Goal: Task Accomplishment & Management: Complete application form

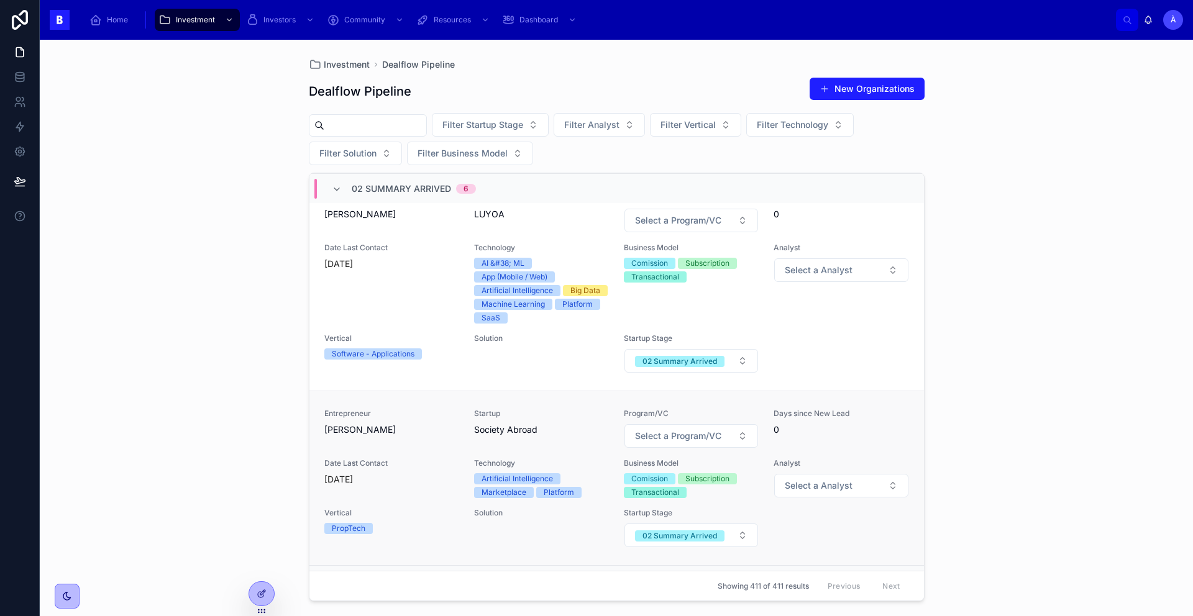
scroll to position [655, 0]
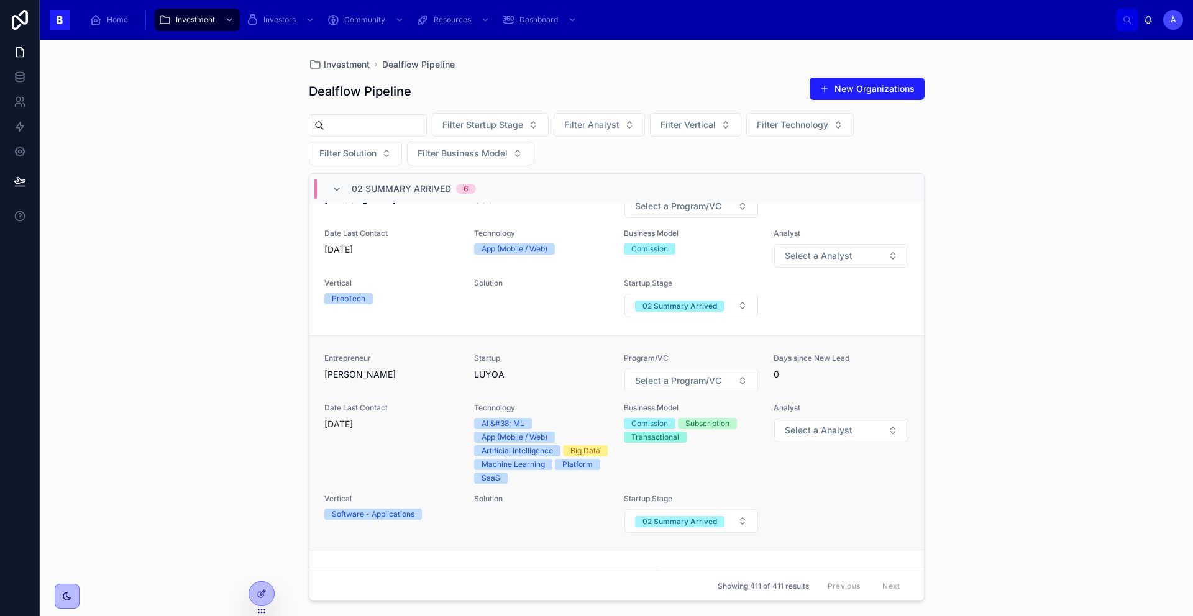
click at [372, 365] on div "Entrepreneur [PERSON_NAME]" at bounding box center [391, 367] width 135 height 27
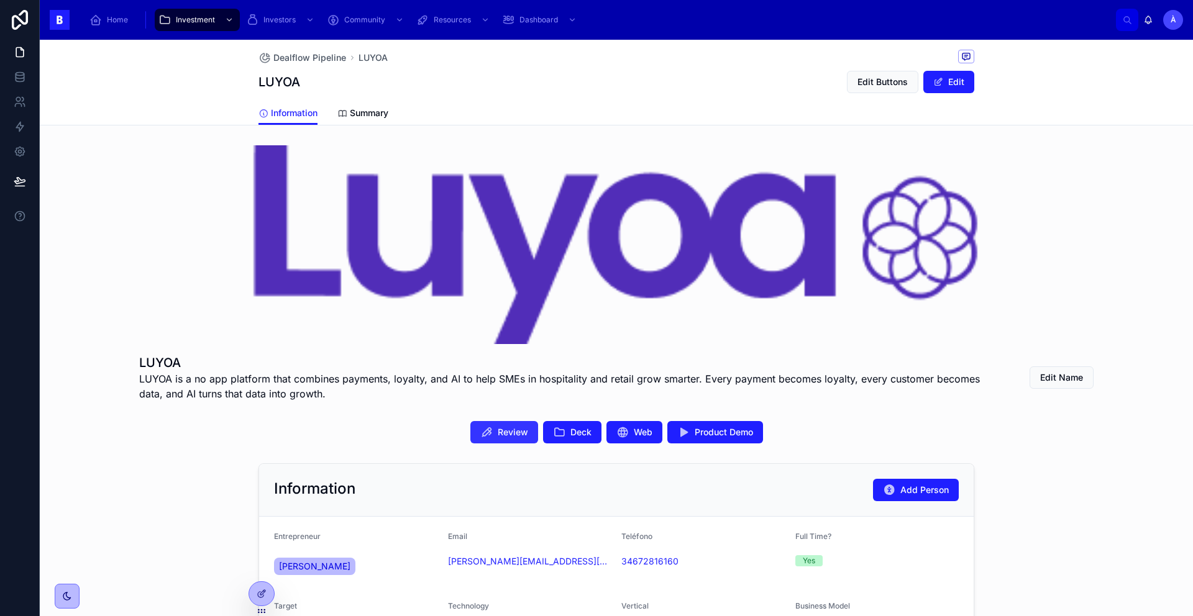
click at [511, 421] on button "Review" at bounding box center [504, 432] width 68 height 22
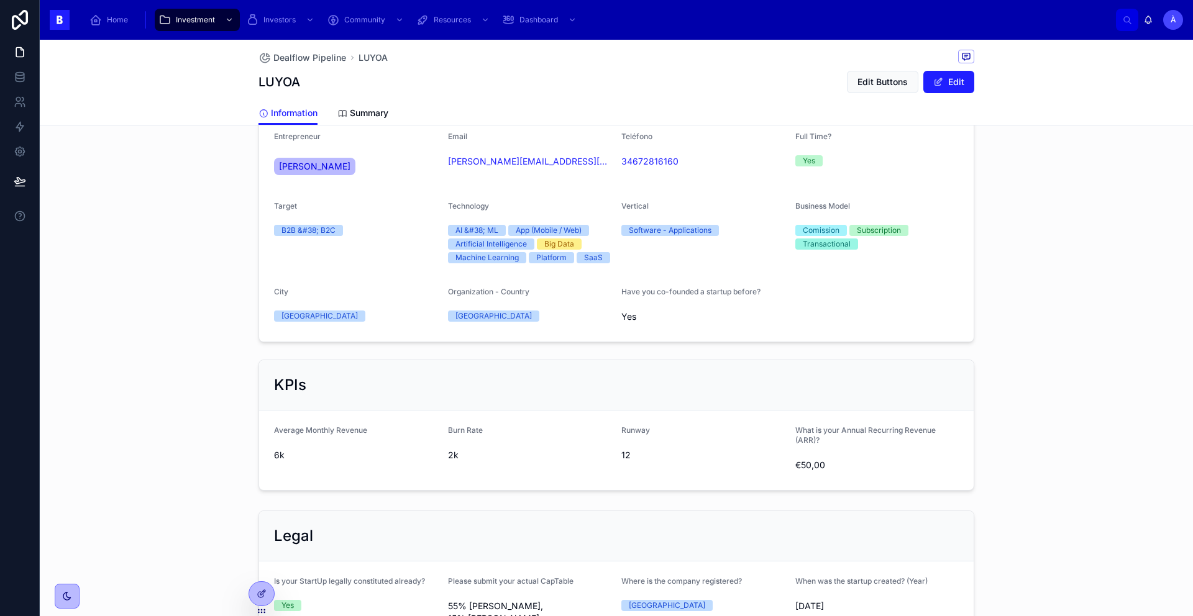
scroll to position [396, 0]
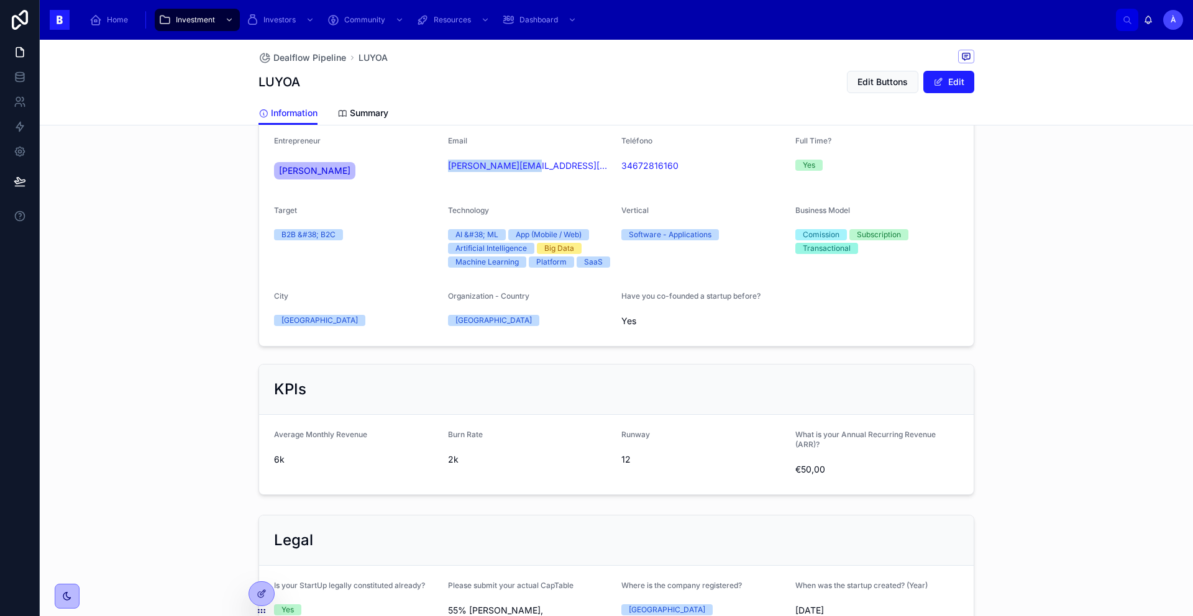
drag, startPoint x: 463, startPoint y: 180, endPoint x: 440, endPoint y: 166, distance: 26.7
click at [440, 166] on form "Entrepreneur Ricardo Escandon Email ricardo@luyoa.com Teléfono 34672816160 Full…" at bounding box center [616, 233] width 714 height 225
copy link "ricardo@luyoa.com"
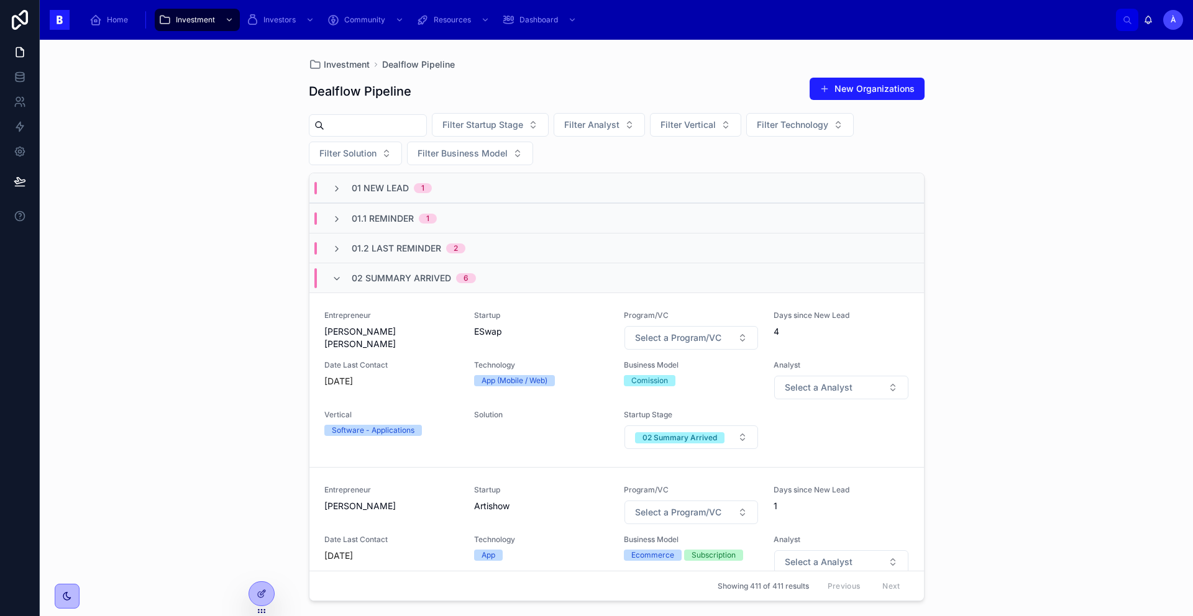
click at [380, 133] on input "text" at bounding box center [375, 125] width 102 height 17
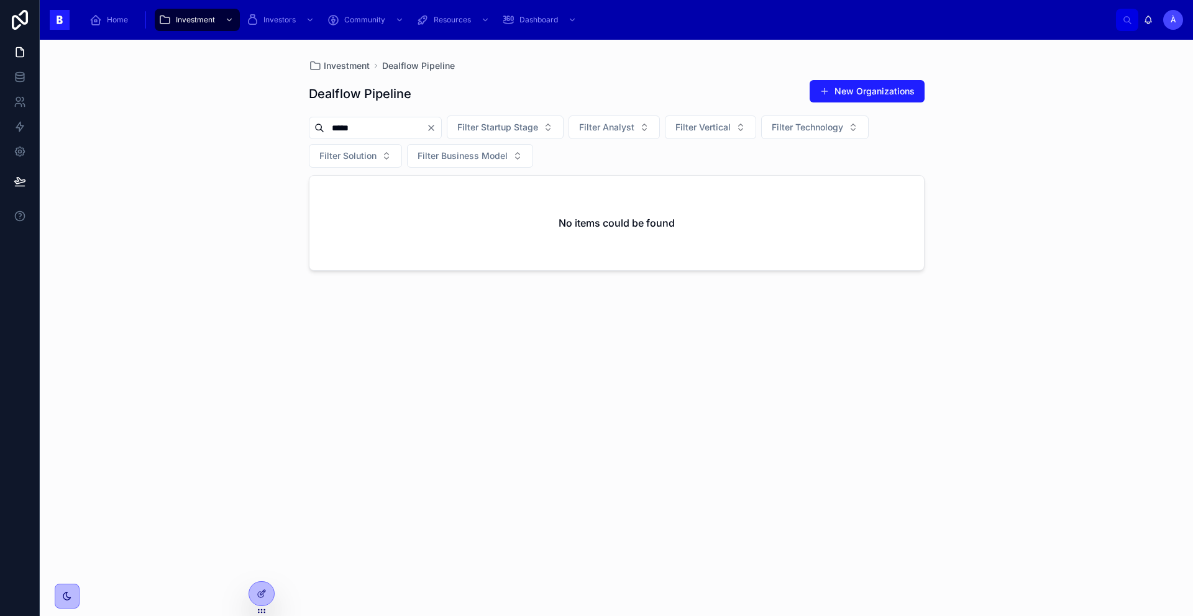
type input "*****"
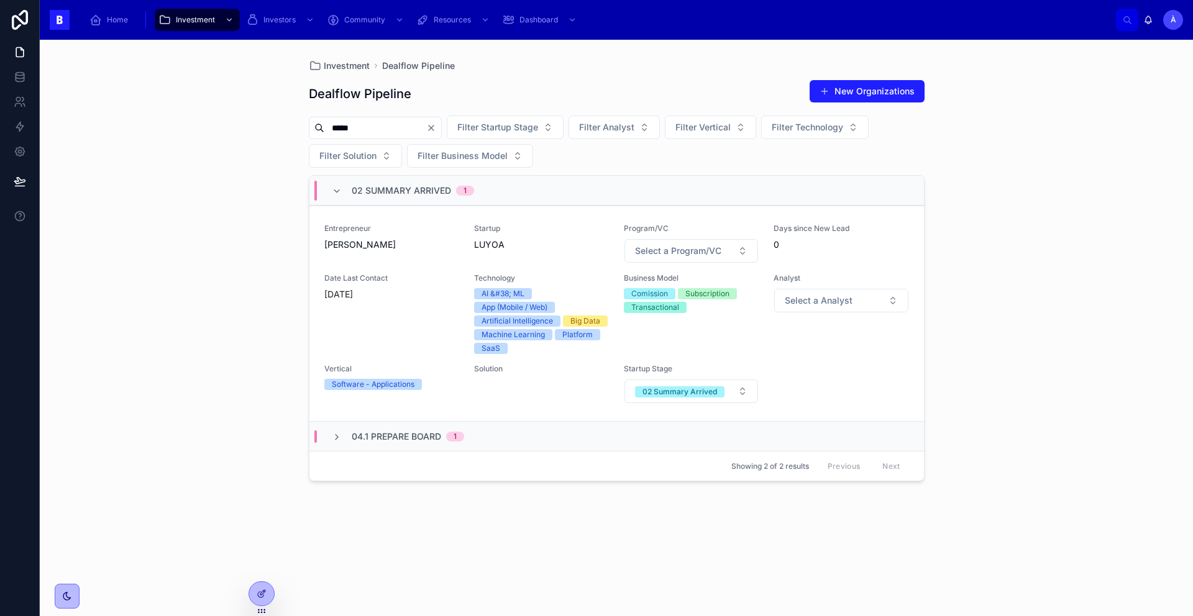
click at [362, 442] on div "04.1 Prepare Board 1" at bounding box center [616, 436] width 614 height 30
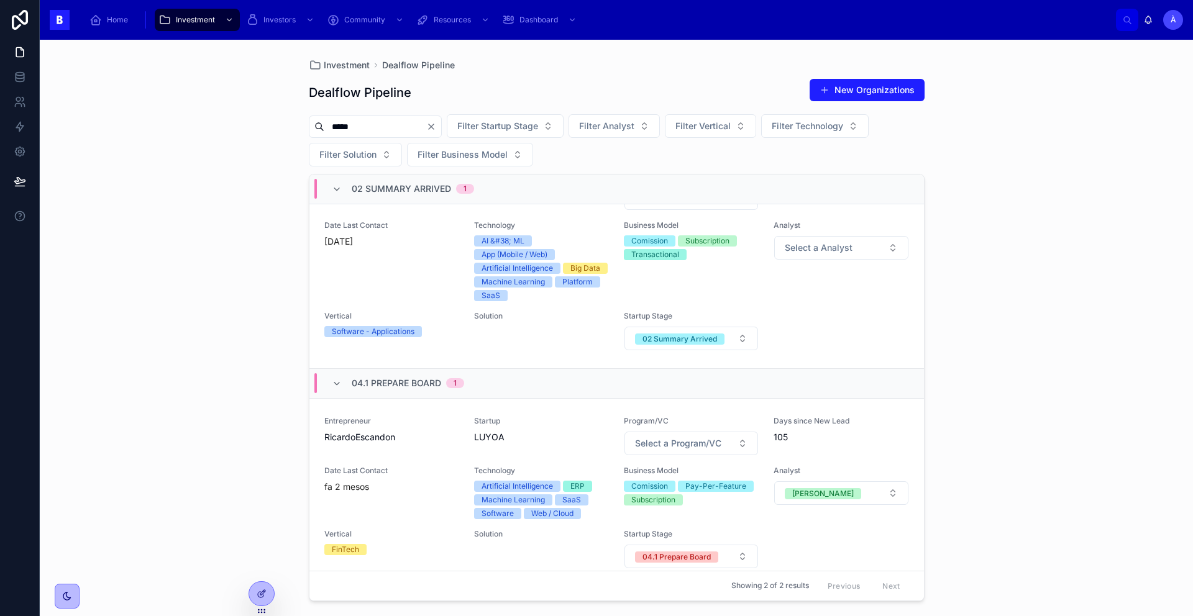
scroll to position [67, 0]
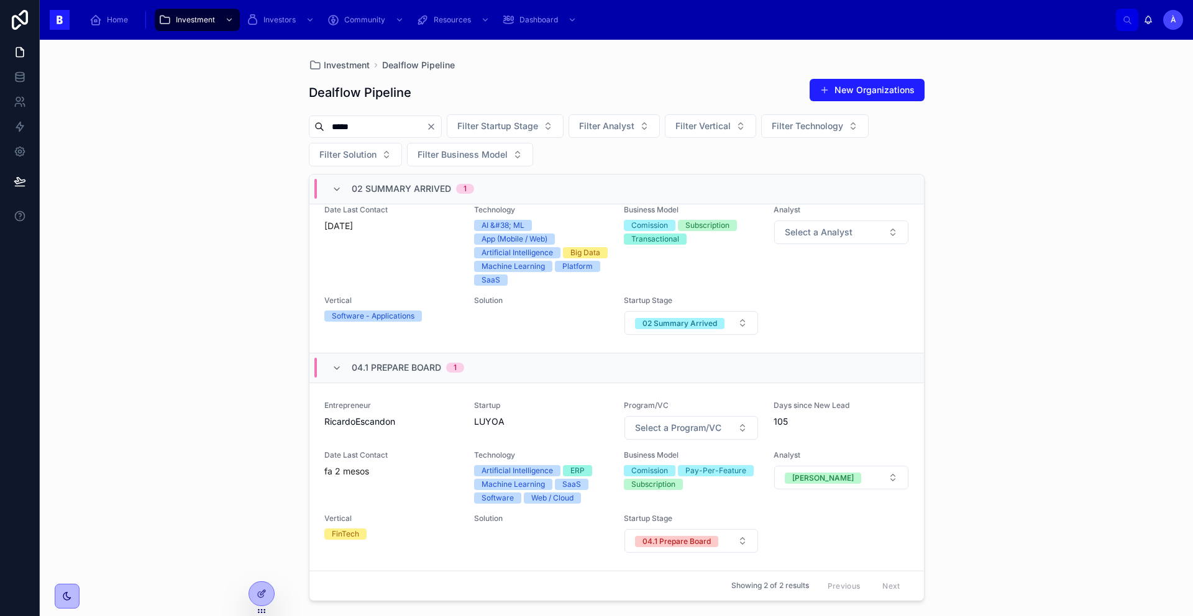
click at [426, 457] on span "Date Last Contact" at bounding box center [391, 455] width 135 height 10
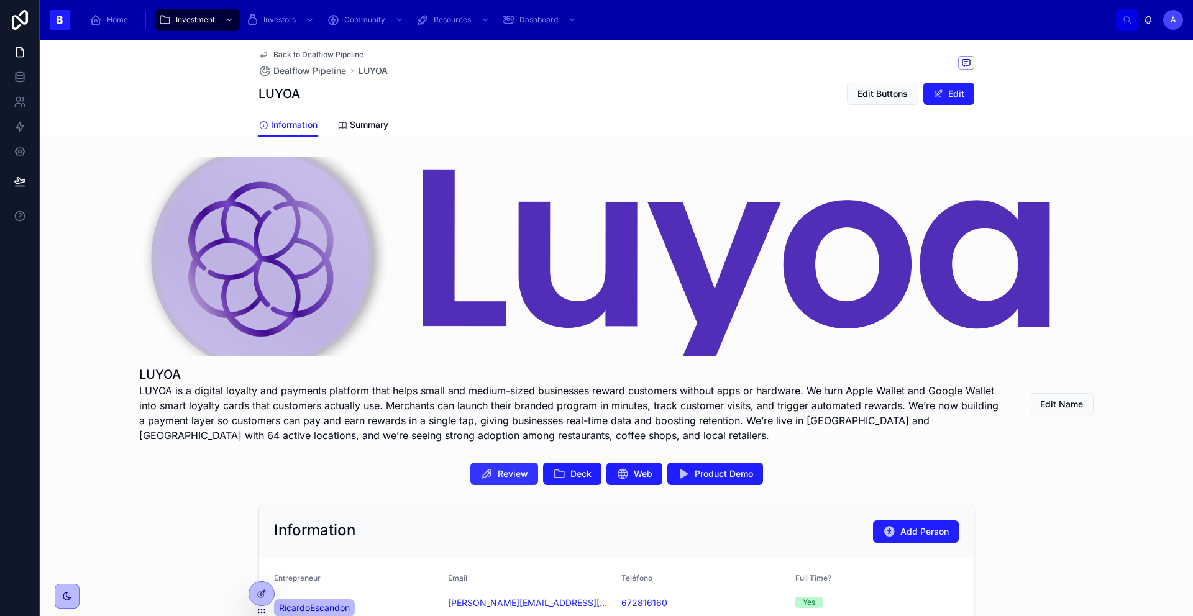
click at [519, 471] on span "Review" at bounding box center [513, 474] width 30 height 12
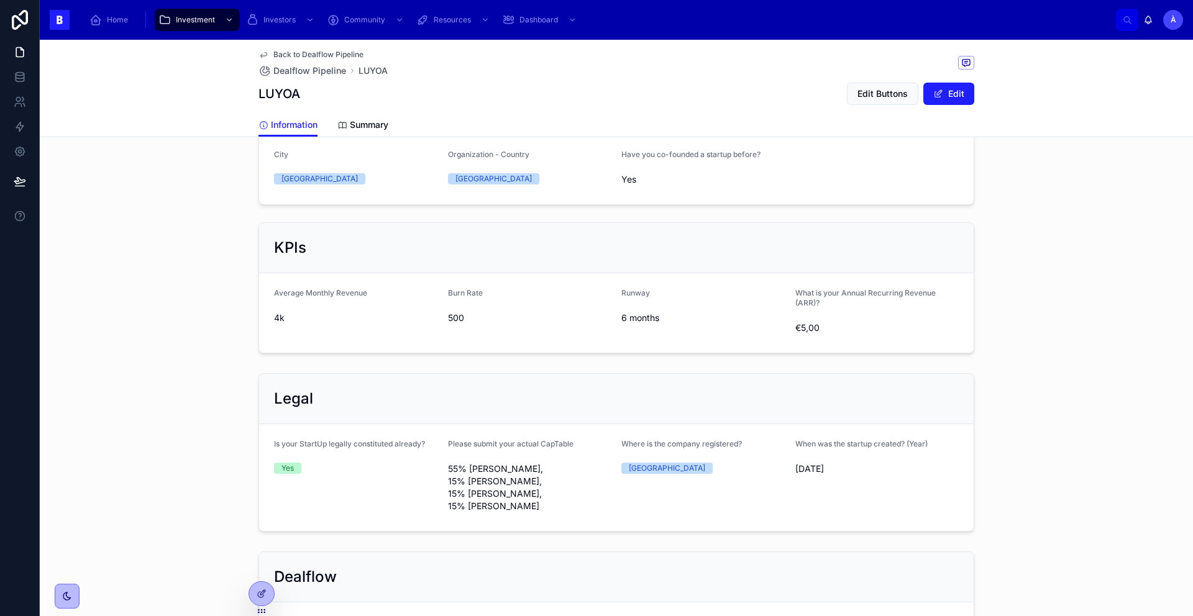
scroll to position [579, 0]
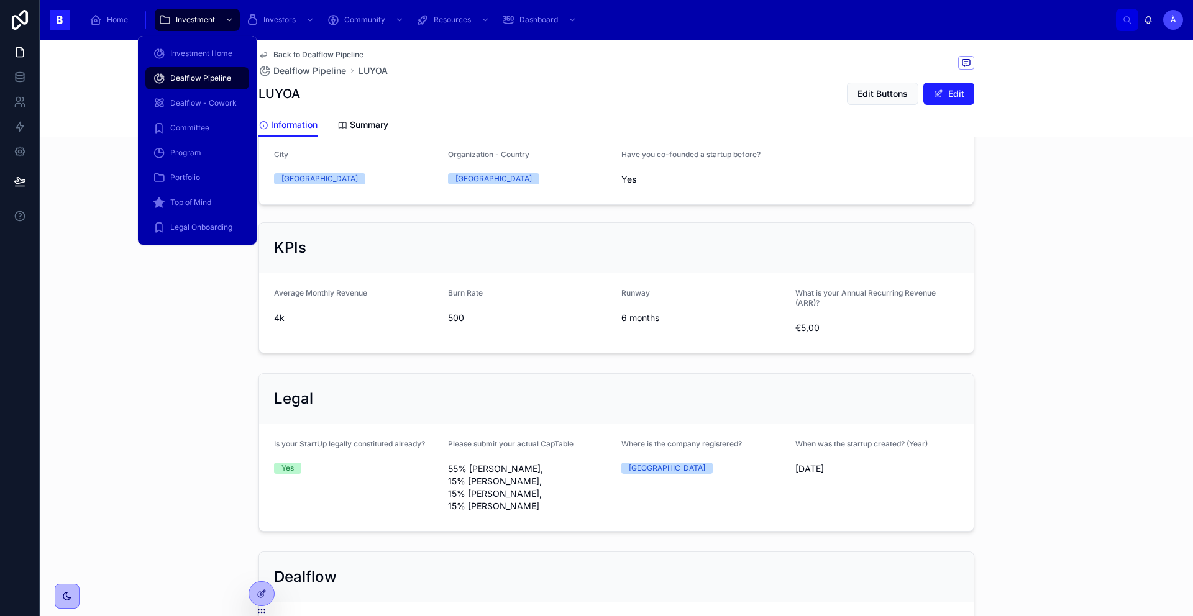
click at [198, 75] on span "Dealflow Pipeline" at bounding box center [200, 78] width 61 height 10
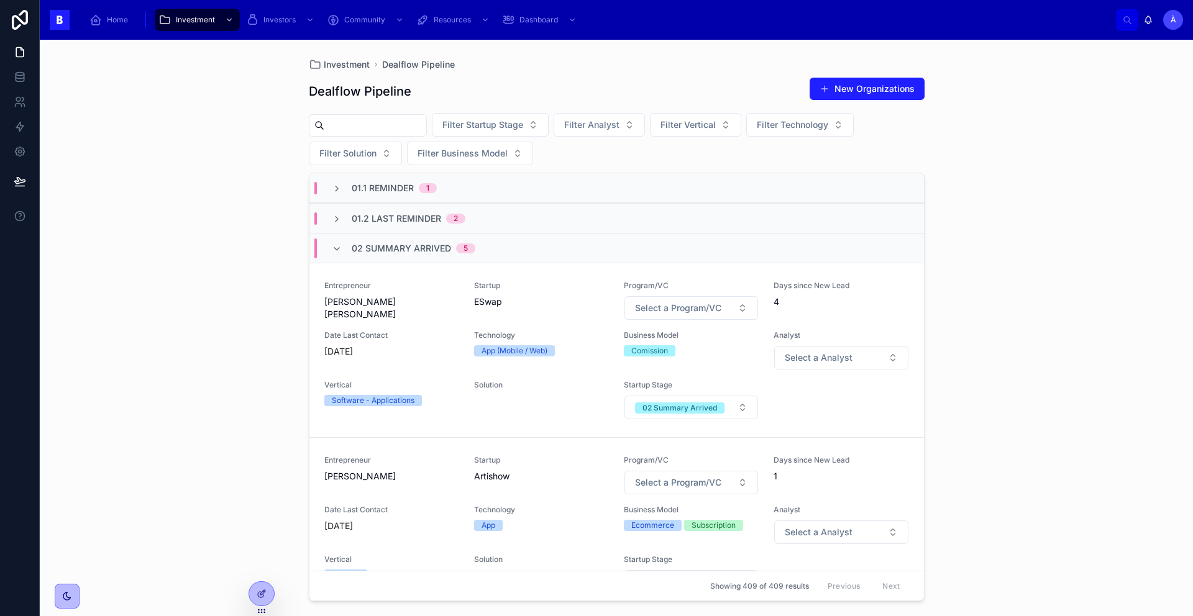
click at [377, 249] on span "02 Summary Arrived" at bounding box center [401, 248] width 99 height 12
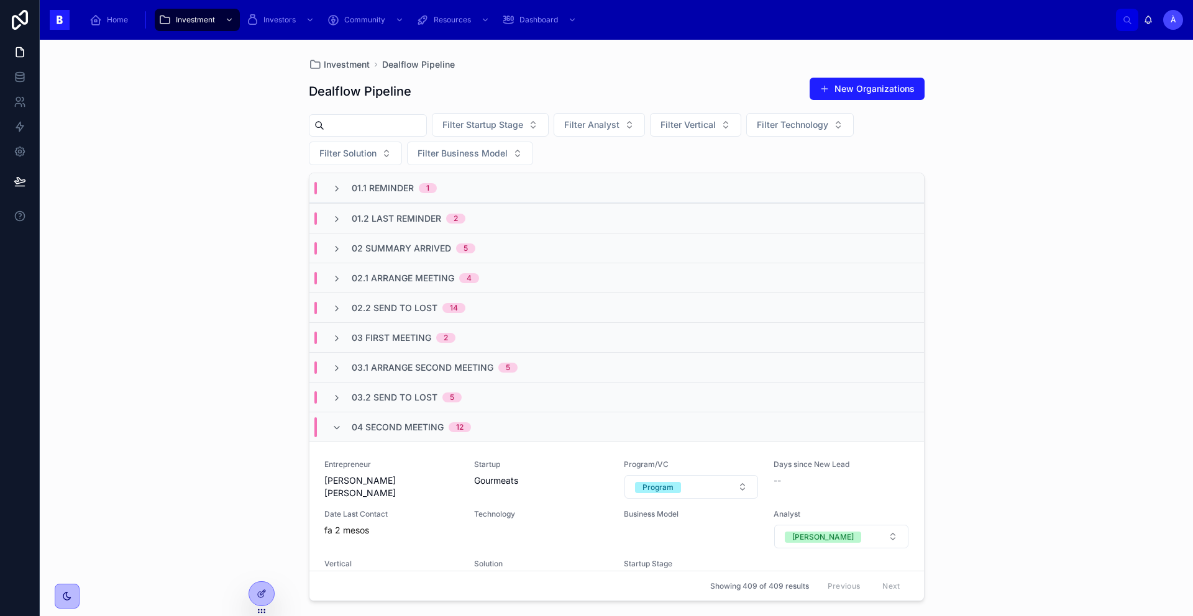
click at [404, 343] on span "03 First Meeting" at bounding box center [392, 338] width 80 height 12
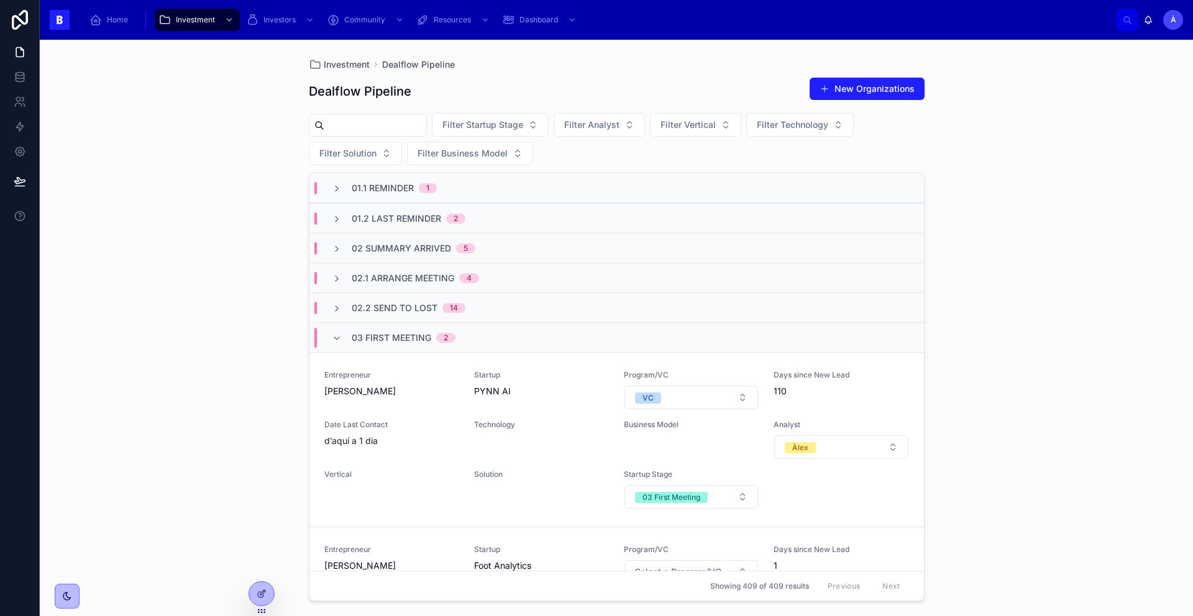
click at [404, 343] on span "03 First Meeting" at bounding box center [392, 338] width 80 height 12
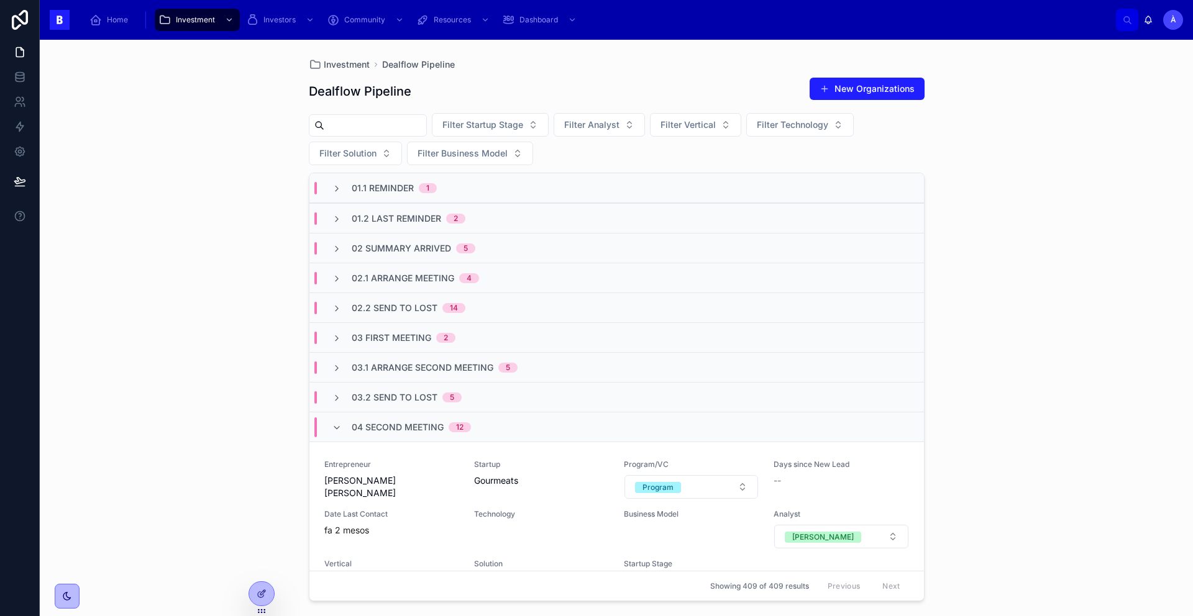
click at [413, 364] on span "03.1 Arrange Second Meeting" at bounding box center [423, 368] width 142 height 12
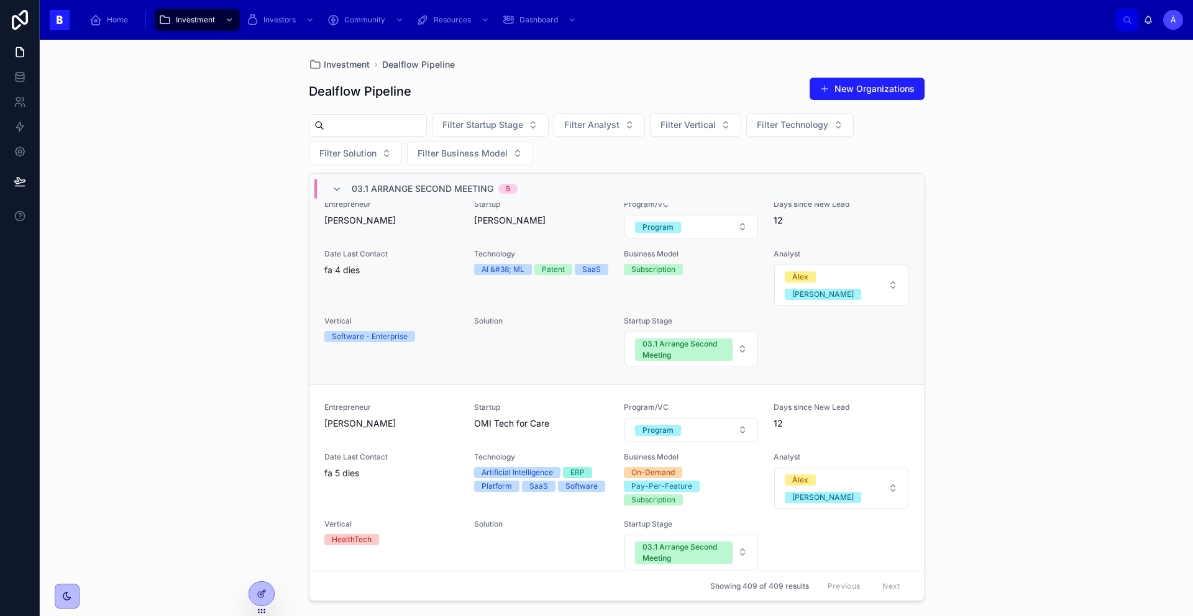
scroll to position [384, 0]
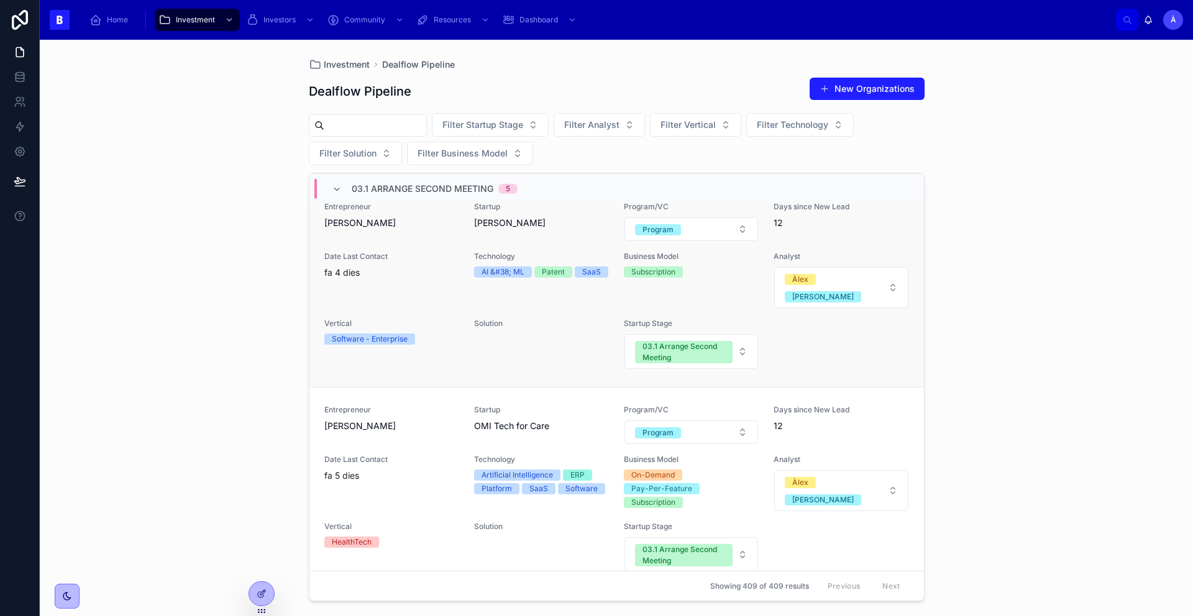
click at [408, 283] on div "Date Last Contact fa 4 dies" at bounding box center [391, 280] width 135 height 57
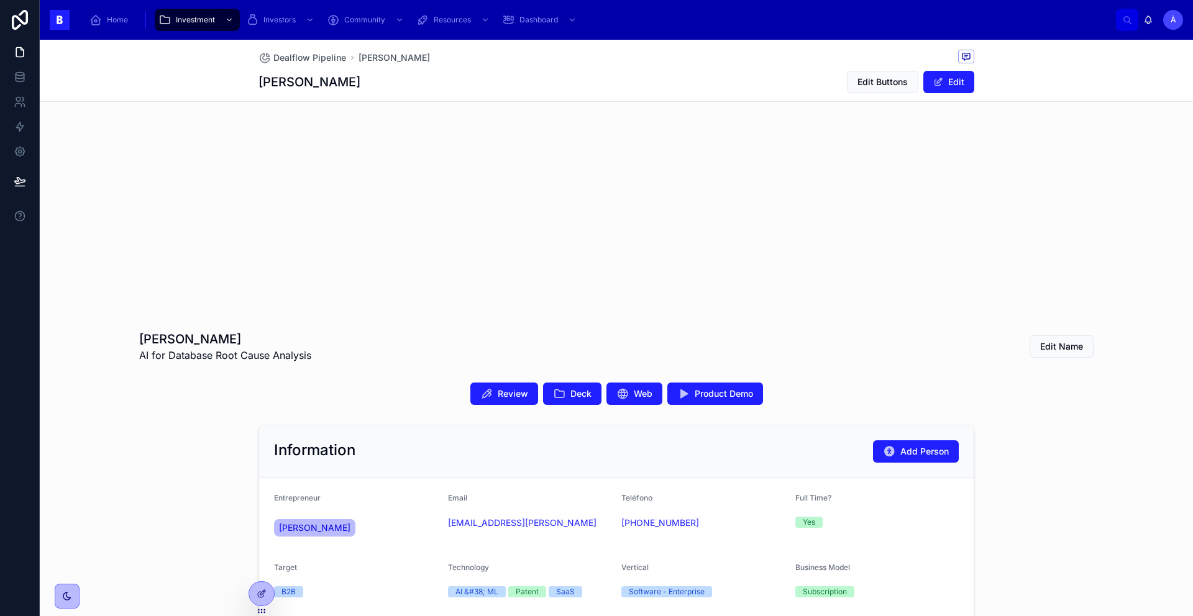
scroll to position [229, 0]
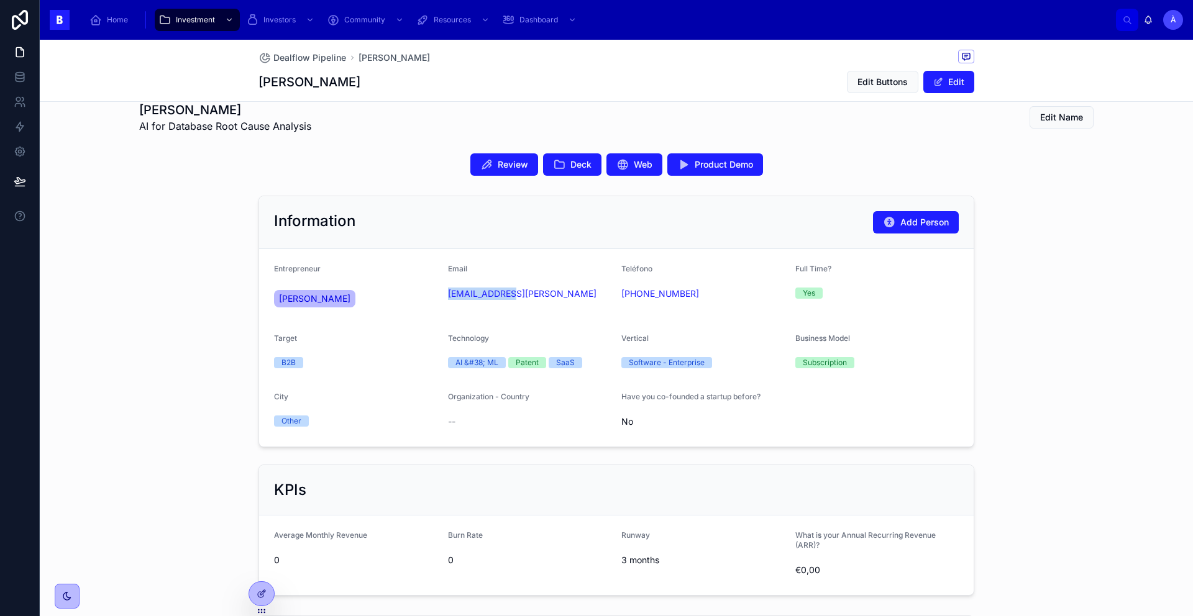
drag, startPoint x: 485, startPoint y: 311, endPoint x: 438, endPoint y: 294, distance: 49.5
click at [438, 294] on form "Entrepreneur Ewen Fortune Email ewen@sixta.ai Teléfono +34 692 63 17 11 Full Ti…" at bounding box center [616, 348] width 714 height 198
copy link "ewen@sixta.ai"
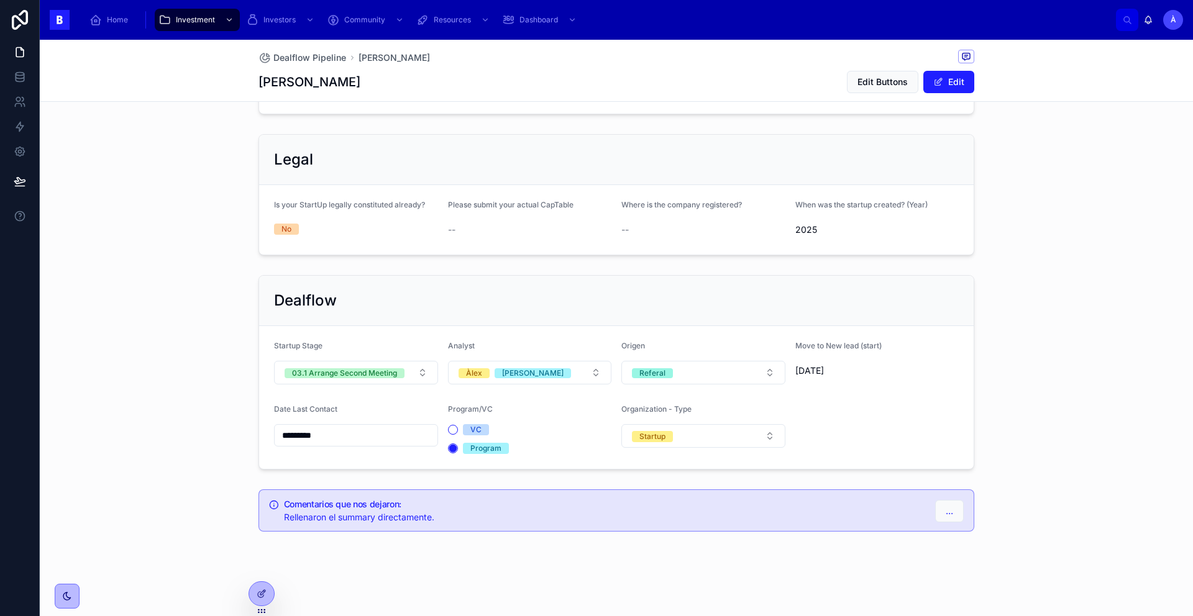
scroll to position [0, 0]
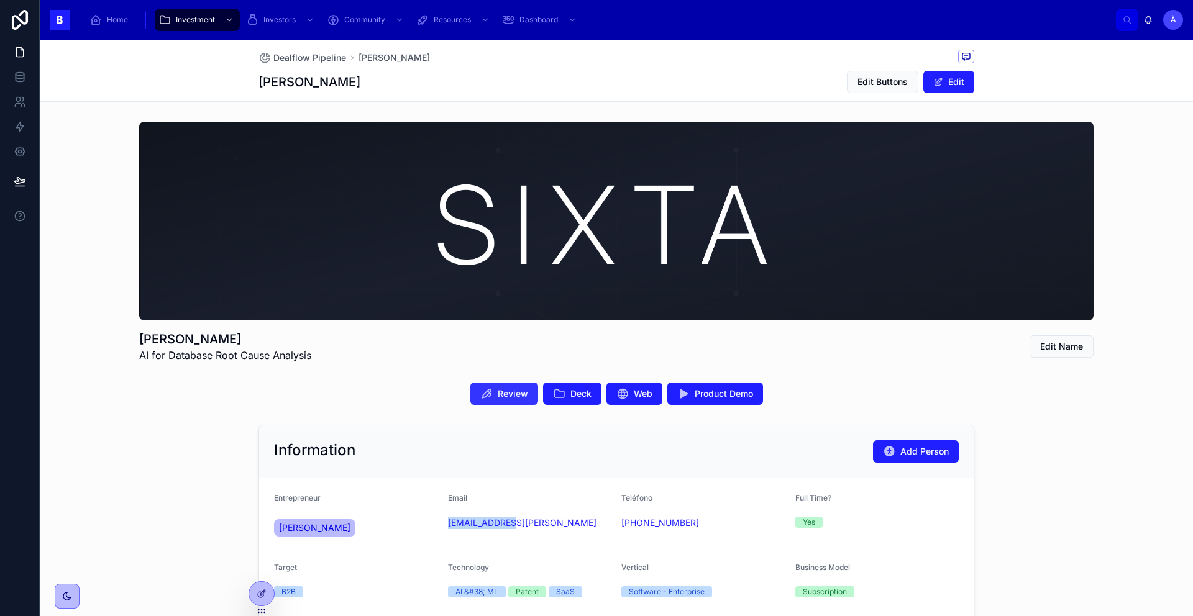
click at [511, 387] on button "Review" at bounding box center [504, 394] width 68 height 22
click at [205, 30] on link "Investment" at bounding box center [197, 20] width 85 height 22
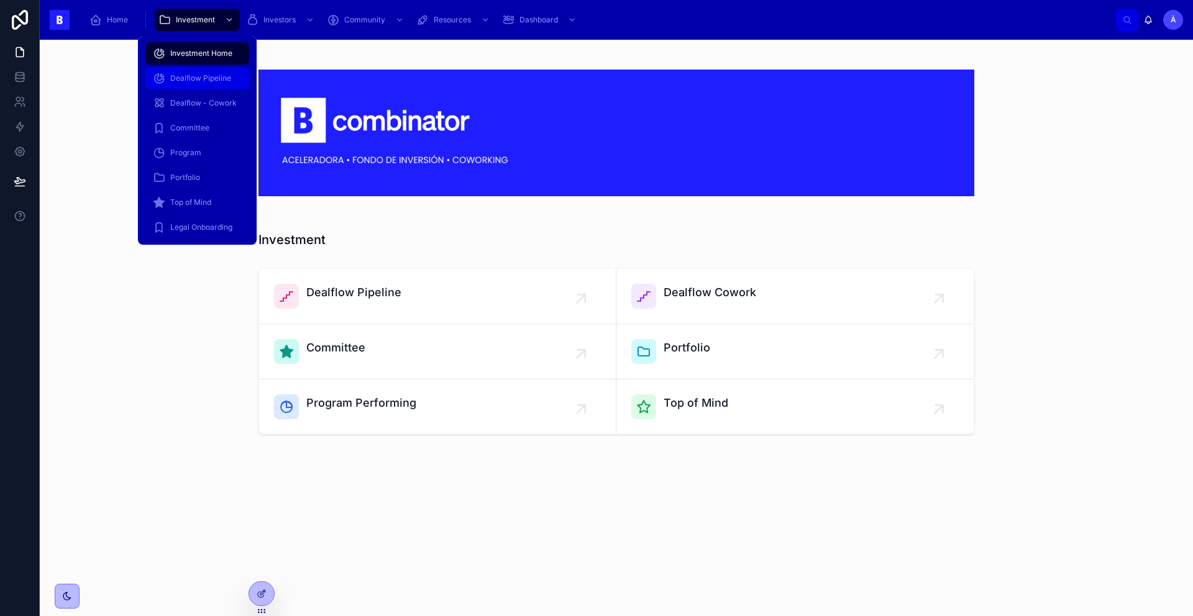
click at [221, 76] on span "Dealflow Pipeline" at bounding box center [200, 78] width 61 height 10
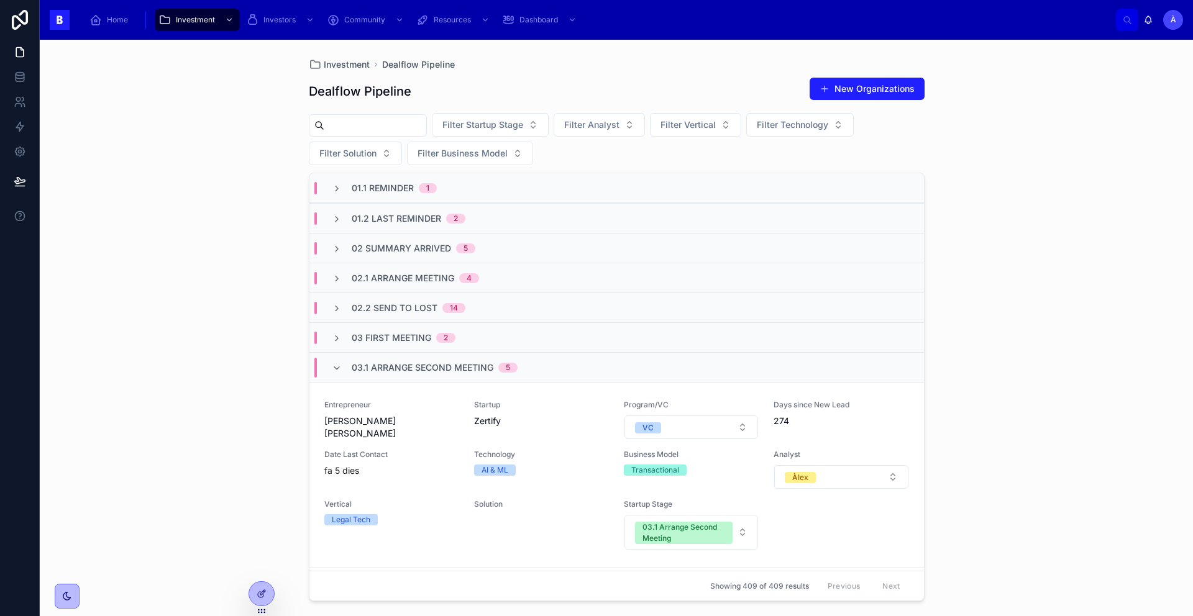
click at [395, 364] on span "03.1 Arrange Second Meeting" at bounding box center [423, 368] width 142 height 12
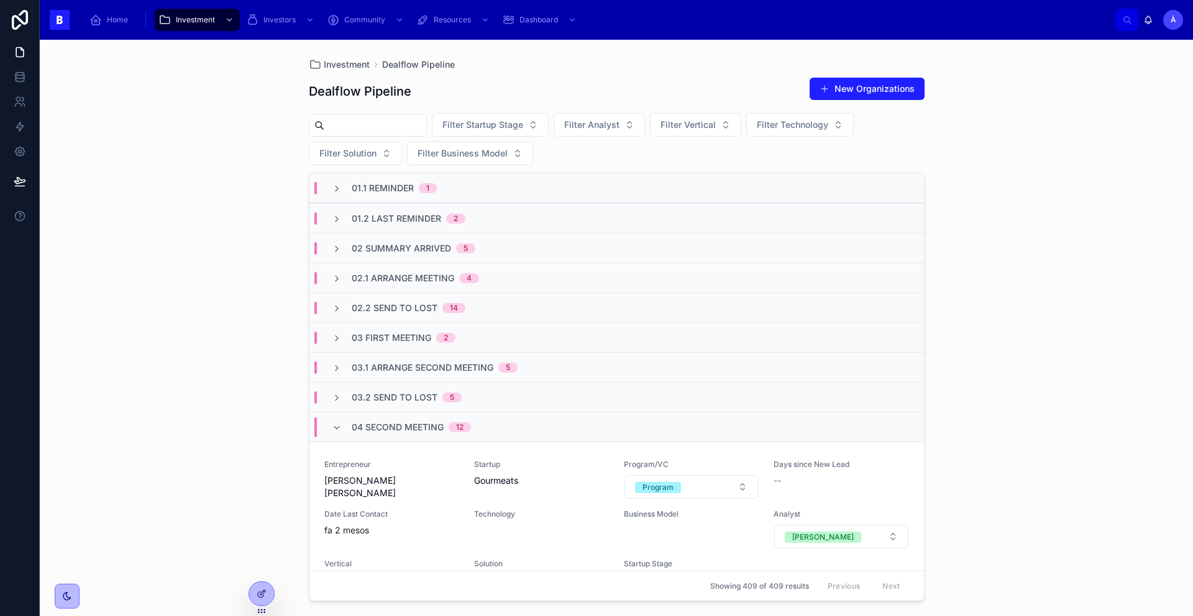
click at [409, 272] on span "02.1 Arrange Meeting" at bounding box center [403, 278] width 103 height 12
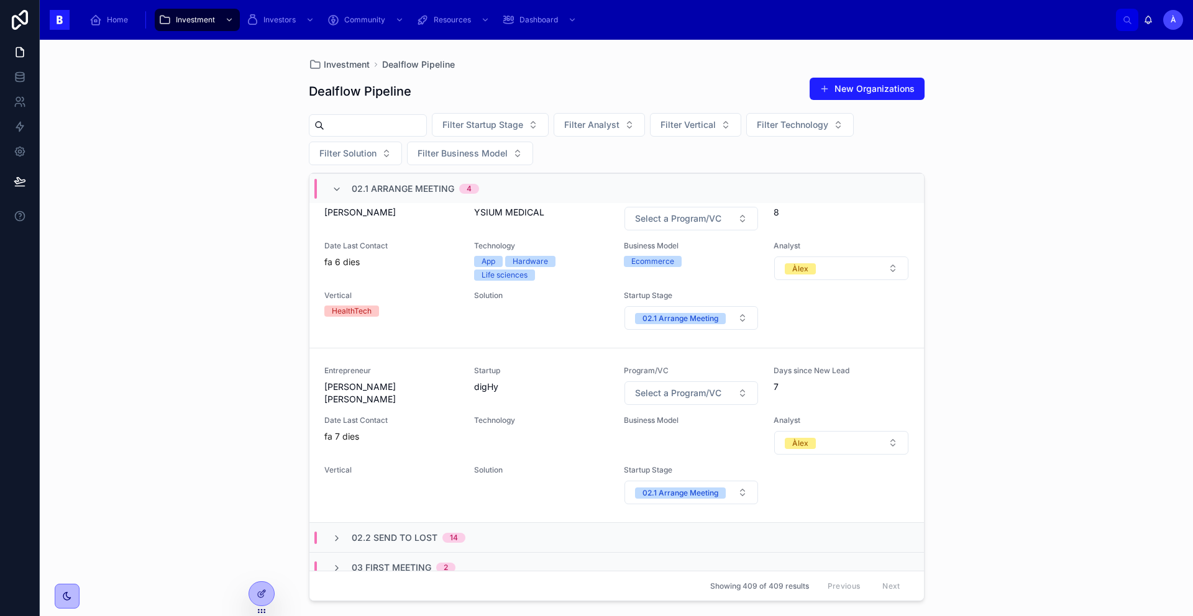
scroll to position [466, 0]
click at [460, 376] on div "Entrepreneur Brais Armiño Franco Startup digHy Program/VC Select a Program/VC D…" at bounding box center [616, 437] width 585 height 139
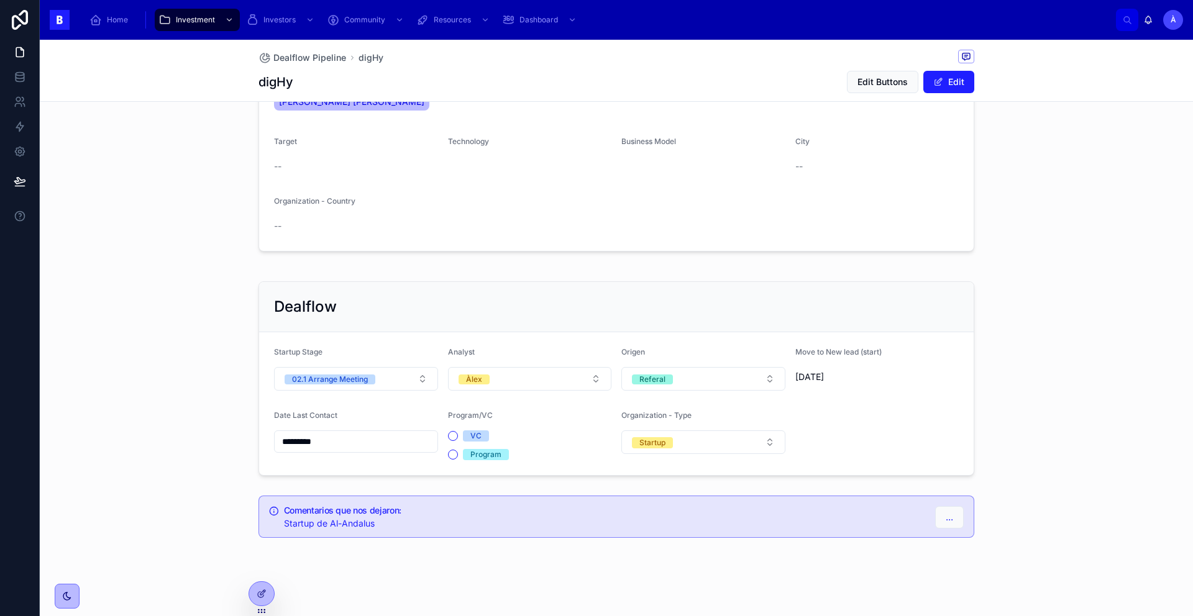
scroll to position [215, 0]
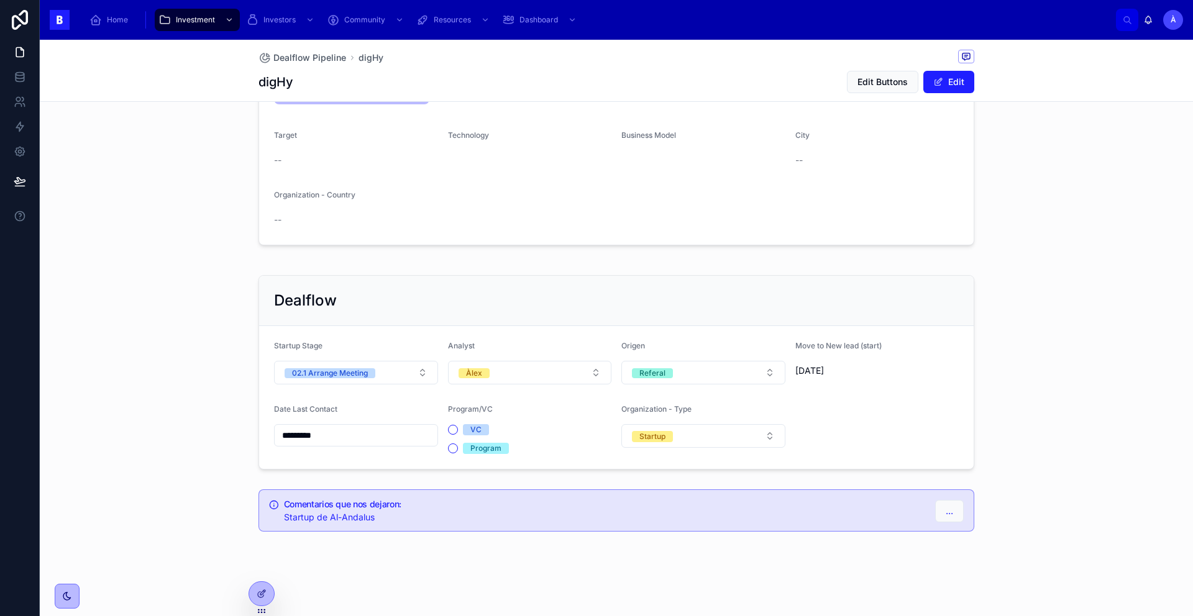
click at [363, 436] on input "*********" at bounding box center [356, 435] width 163 height 17
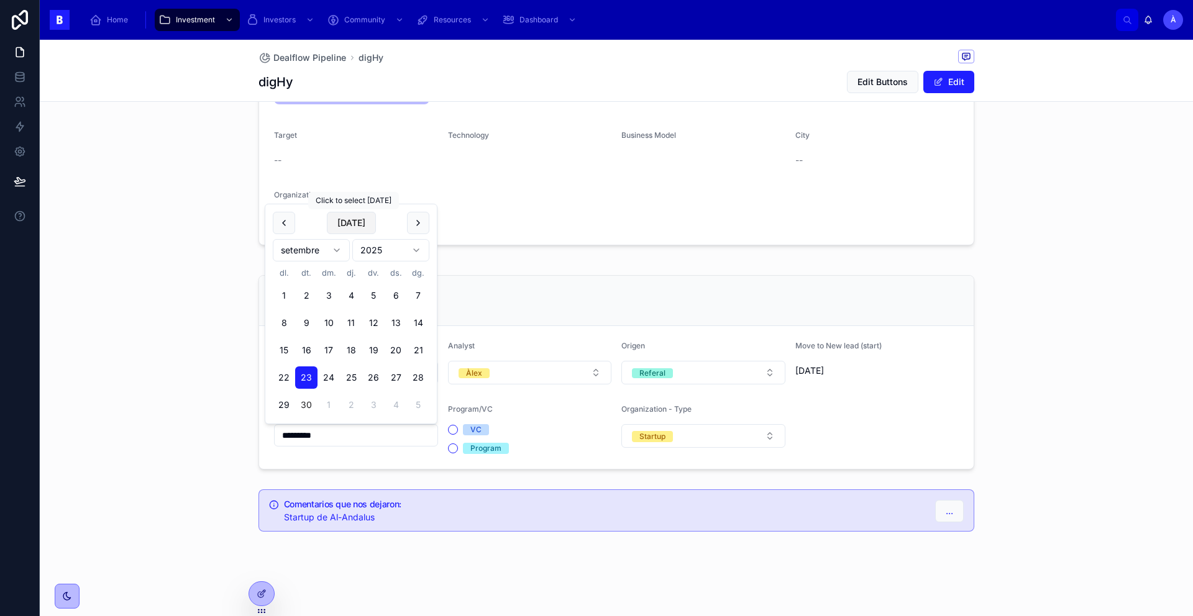
click at [373, 221] on button "[DATE]" at bounding box center [351, 223] width 49 height 22
type input "*********"
click at [368, 222] on span "[DATE]" at bounding box center [351, 223] width 49 height 22
click at [565, 217] on form "Entrepreneur Brais Armiño Franco Email brais.armino@atlanthy.com Teléfono +34 6…" at bounding box center [616, 145] width 714 height 199
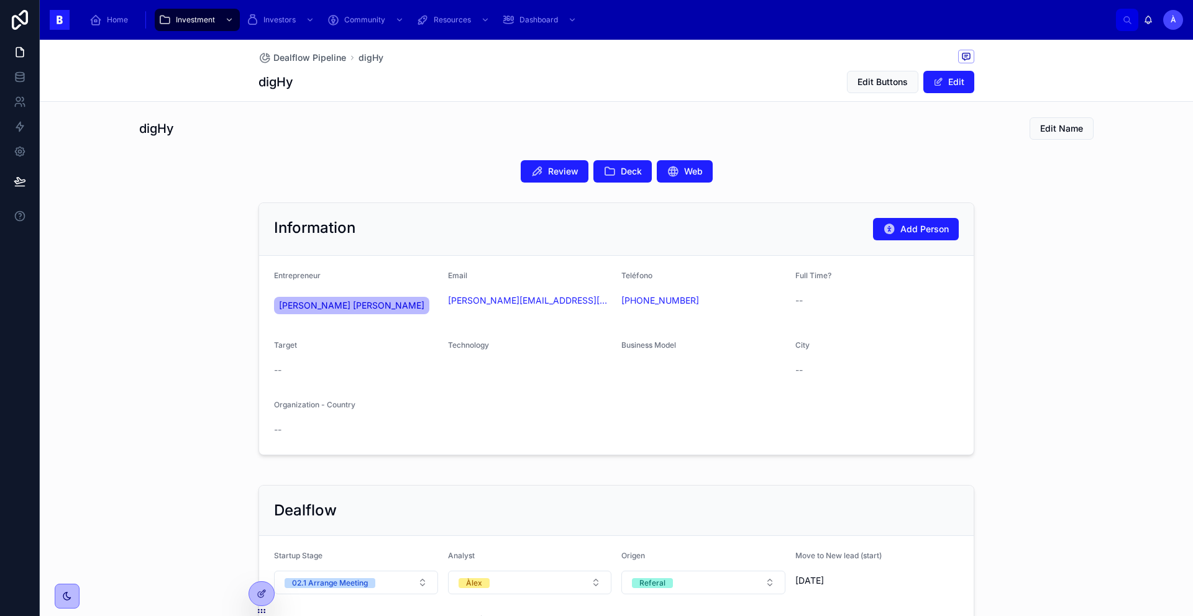
scroll to position [0, 0]
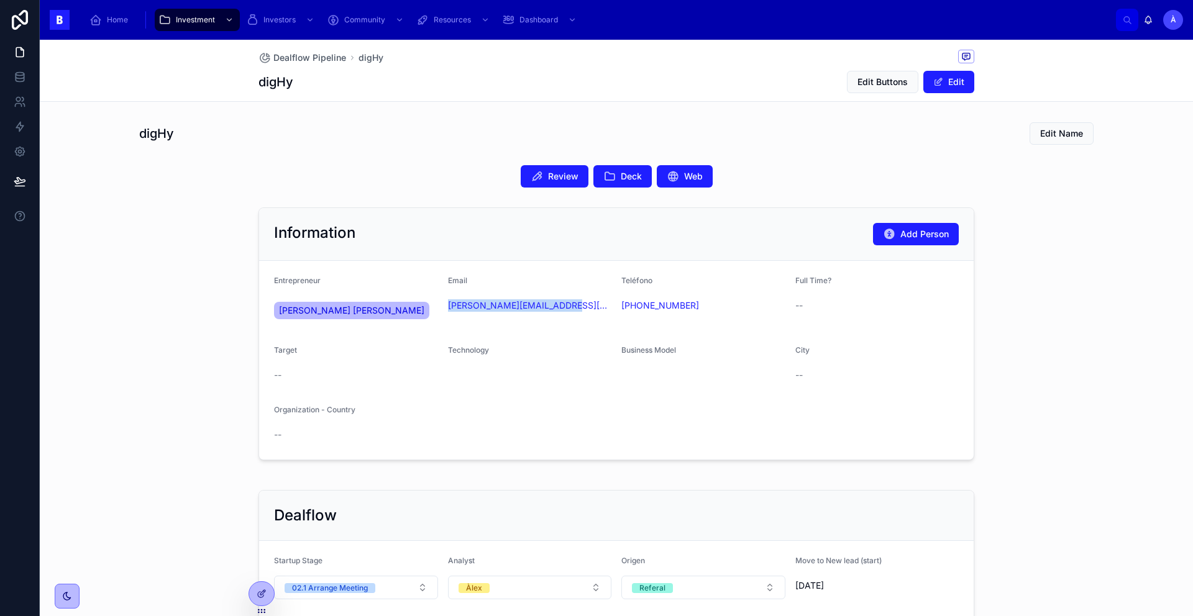
drag, startPoint x: 507, startPoint y: 323, endPoint x: 438, endPoint y: 305, distance: 71.3
click at [438, 305] on form "Entrepreneur Brais Armiño Franco Email brais.armino@atlanthy.com Teléfono +34 6…" at bounding box center [616, 360] width 714 height 199
copy link "brais.armino@atlanthy.com"
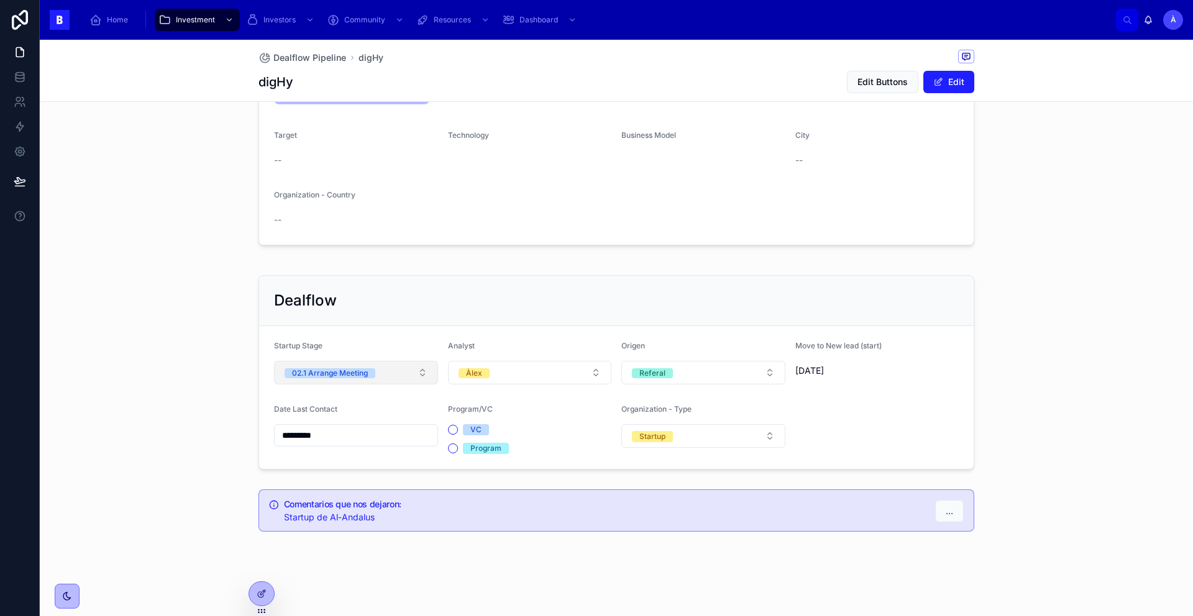
click at [360, 374] on div "02.1 Arrange Meeting" at bounding box center [330, 373] width 76 height 10
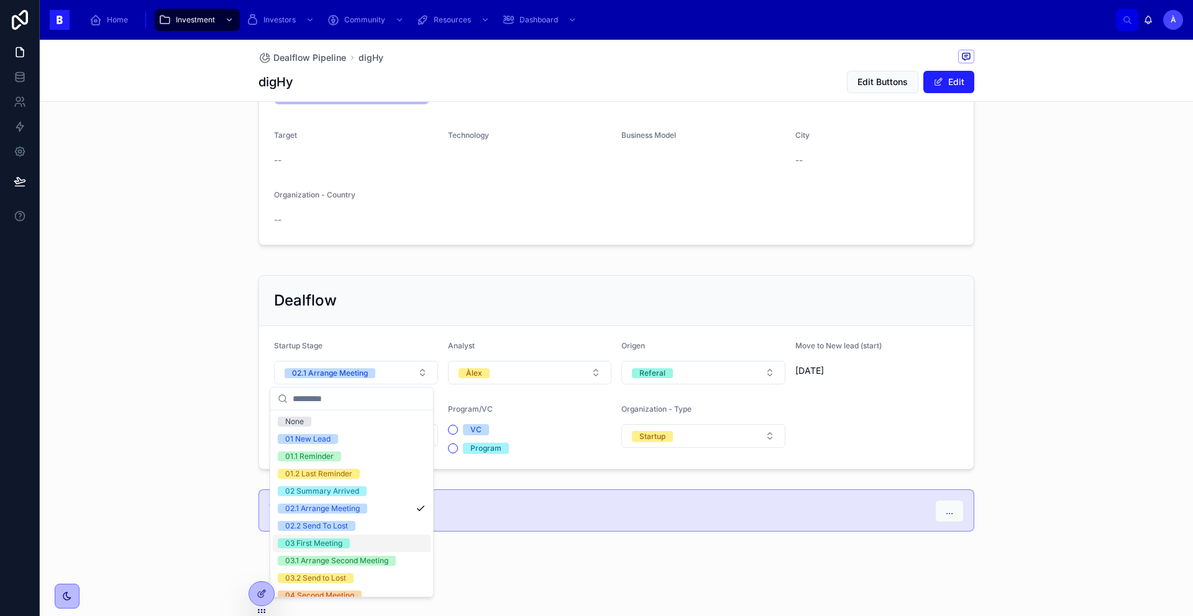
click at [342, 545] on div "03 First Meeting" at bounding box center [313, 544] width 57 height 10
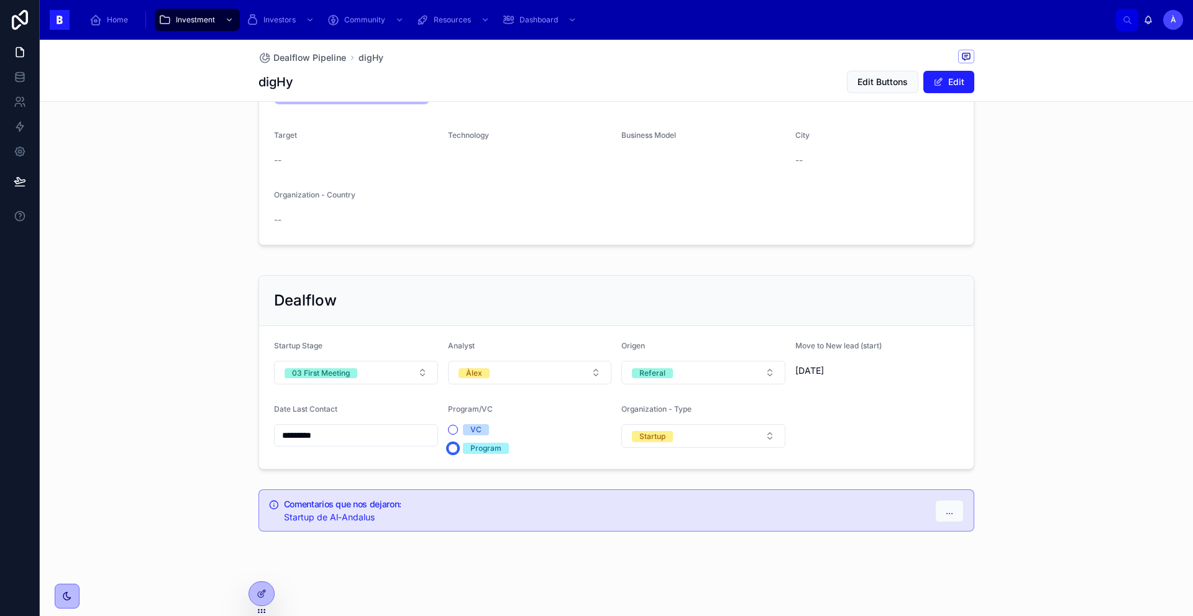
click at [448, 449] on button "Program" at bounding box center [453, 449] width 10 height 10
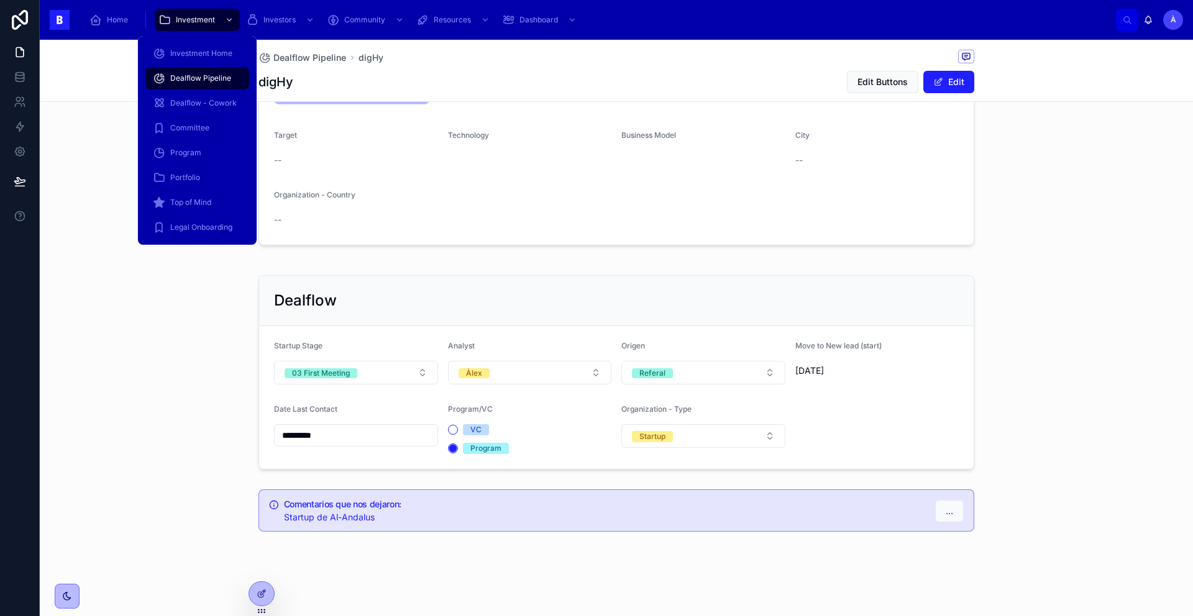
click at [193, 89] on link "Dealflow Pipeline" at bounding box center [197, 78] width 104 height 22
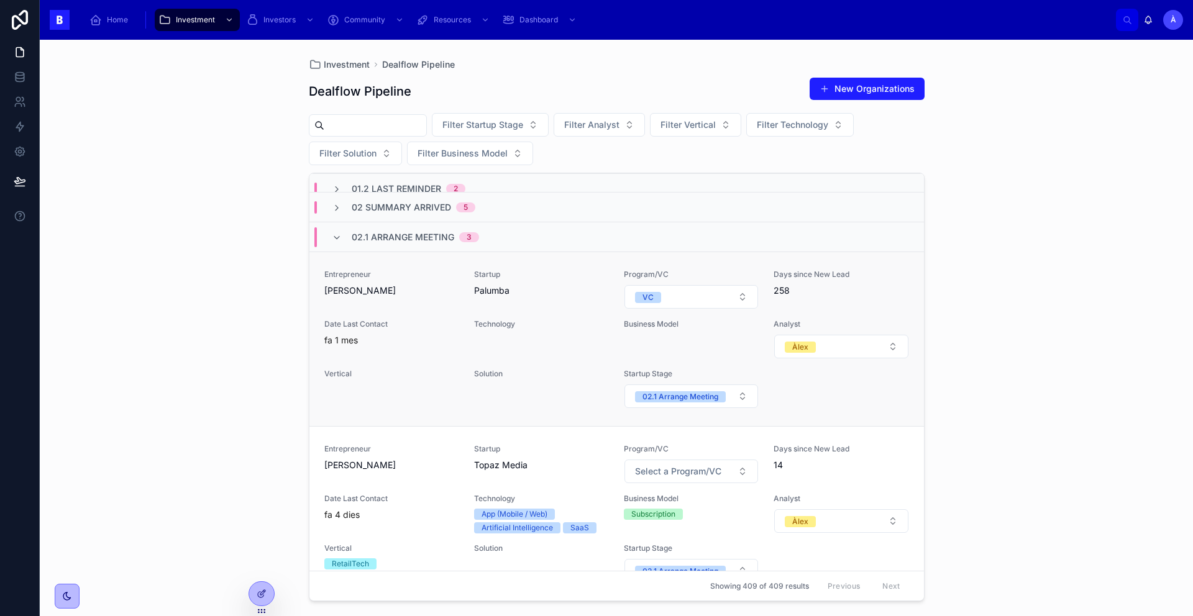
scroll to position [53, 0]
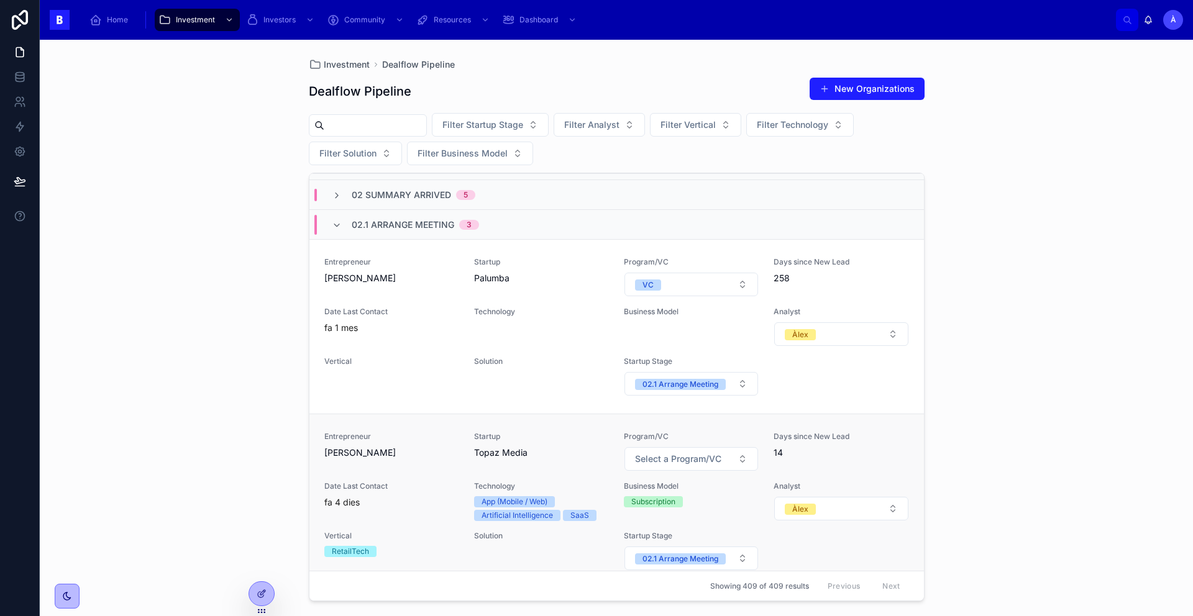
click at [442, 451] on span "Anton Khripunov" at bounding box center [391, 453] width 135 height 12
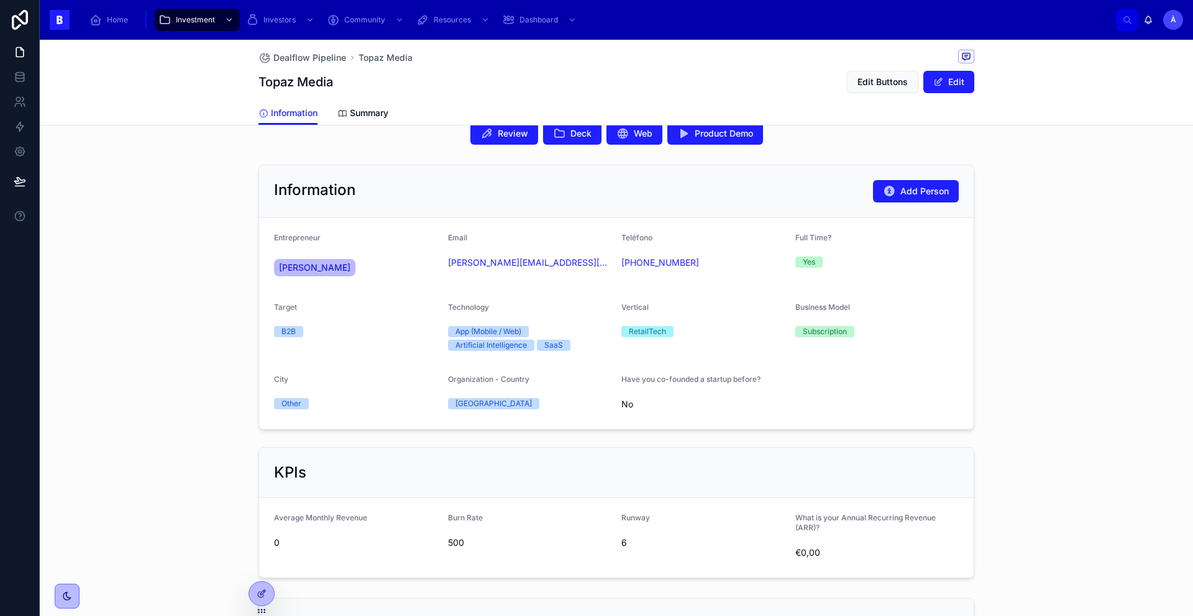
scroll to position [243, 0]
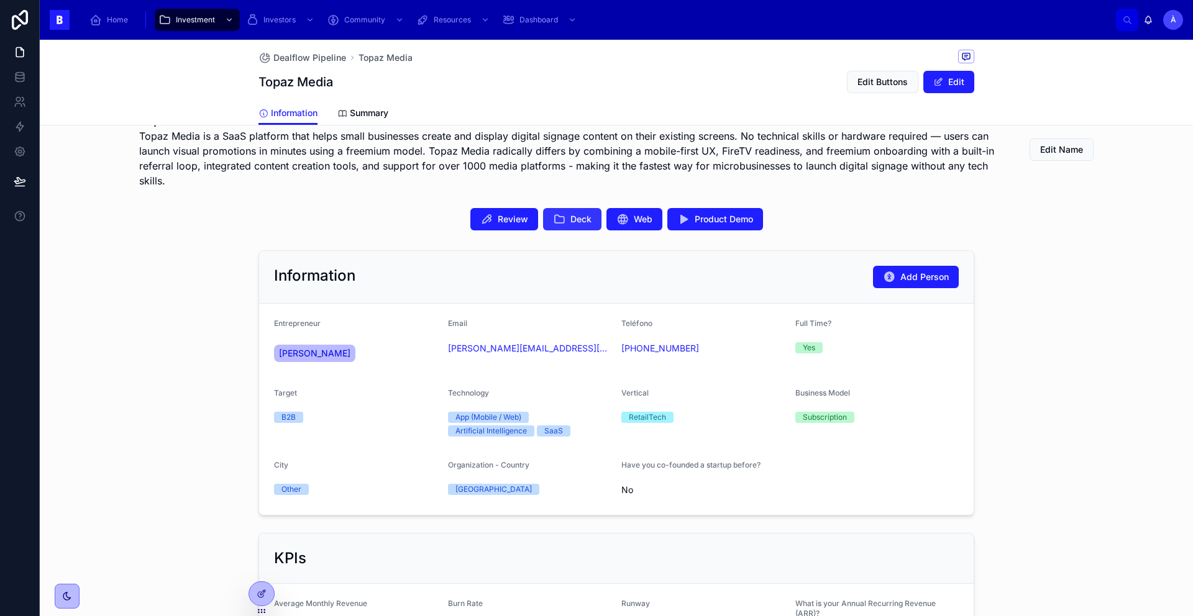
click at [555, 225] on icon at bounding box center [559, 219] width 12 height 12
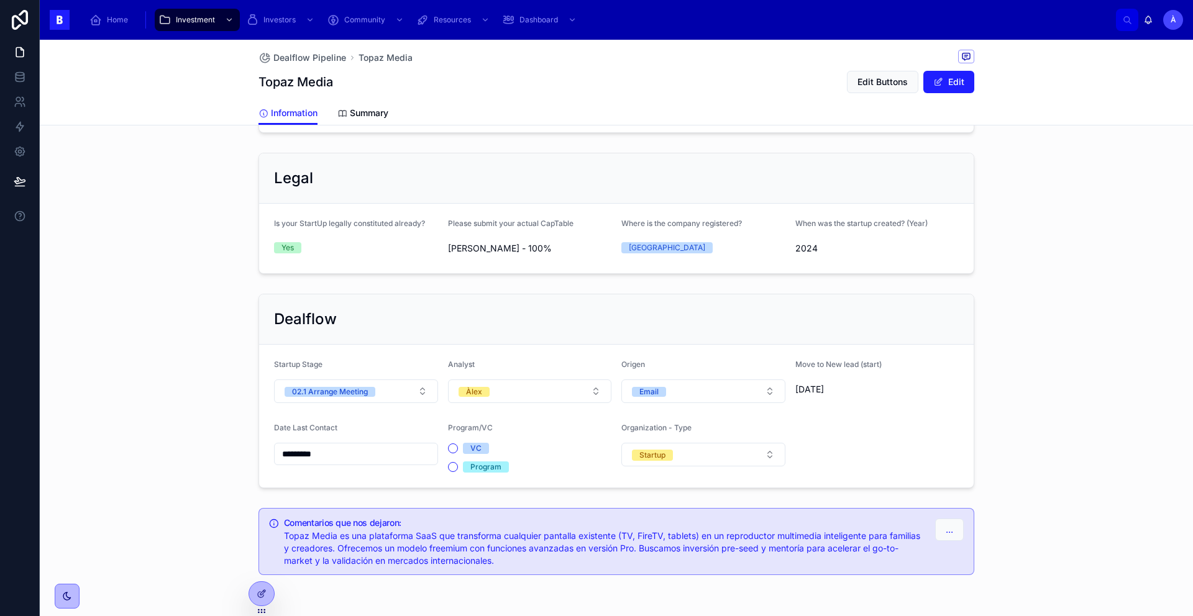
scroll to position [818, 0]
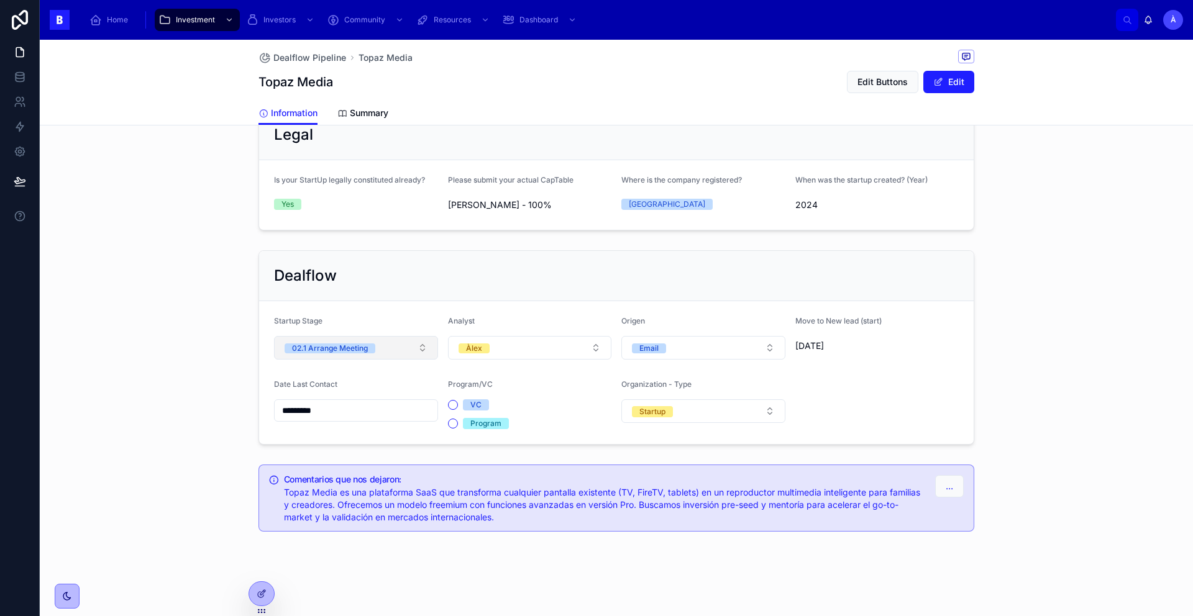
click at [356, 354] on button "02.1 Arrange Meeting" at bounding box center [356, 348] width 164 height 24
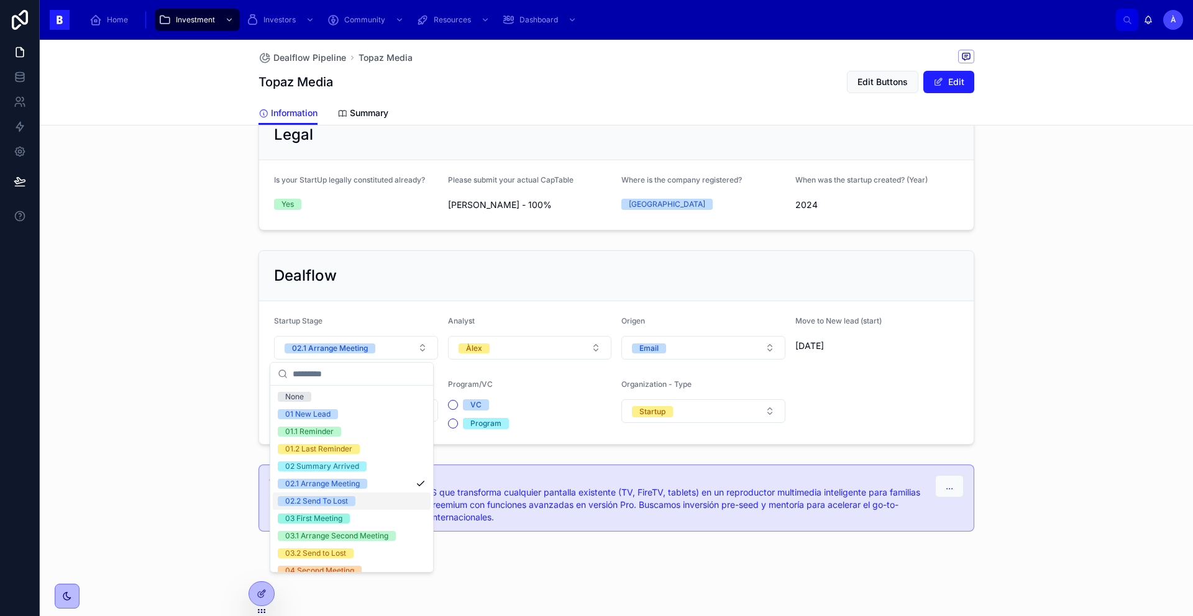
click at [322, 495] on div "02.2 Send To Lost" at bounding box center [352, 501] width 158 height 17
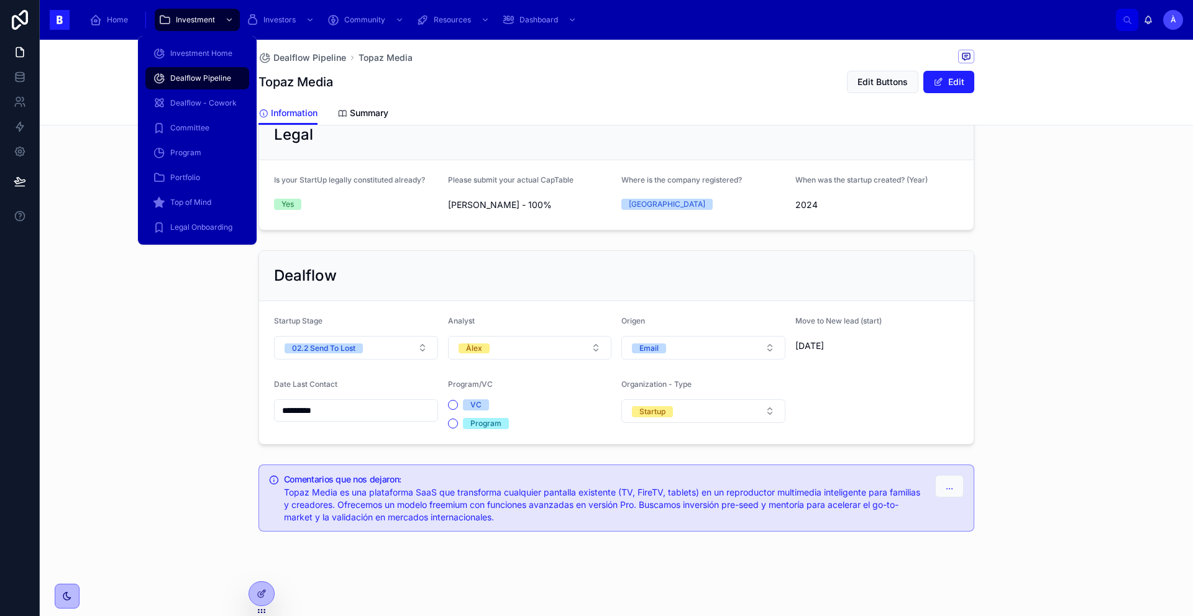
click at [182, 82] on span "Dealflow Pipeline" at bounding box center [200, 78] width 61 height 10
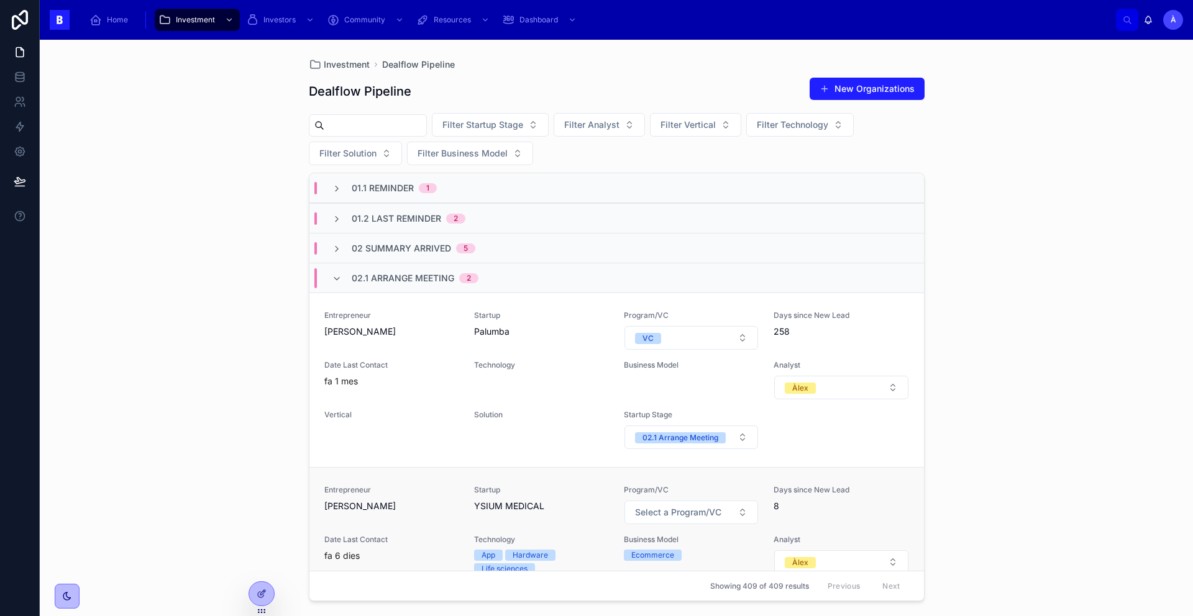
click at [466, 515] on div "Entrepreneur JAVIER VIDORRETA Startup YSIUM MEDICAL Program/VC Select a Program…" at bounding box center [616, 554] width 585 height 139
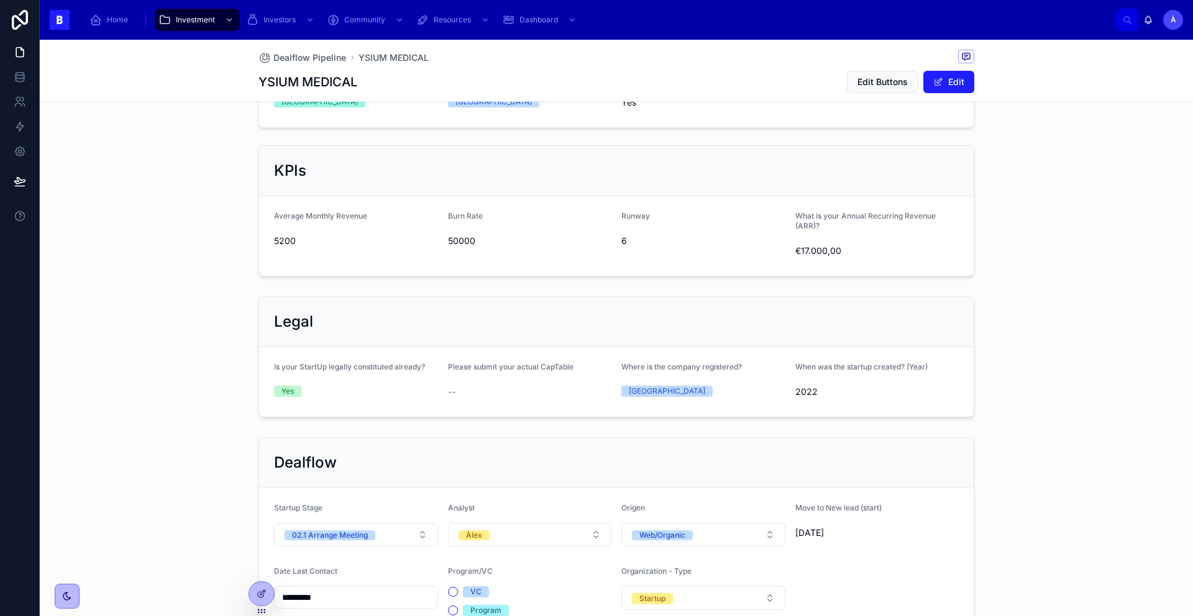
scroll to position [726, 0]
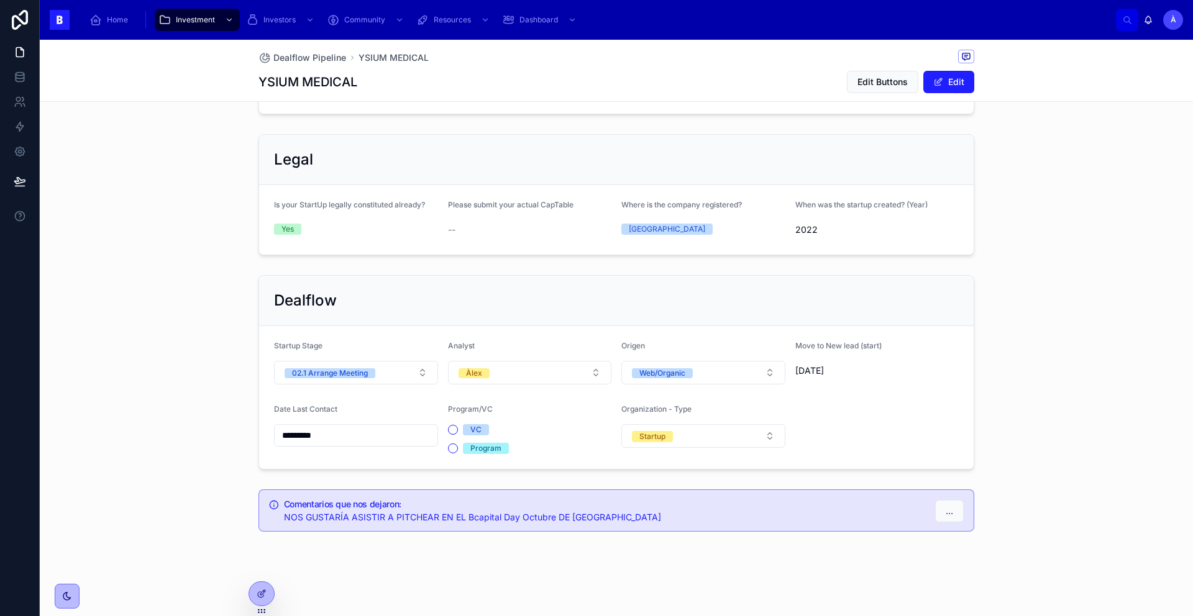
click at [368, 439] on input "*********" at bounding box center [356, 435] width 163 height 17
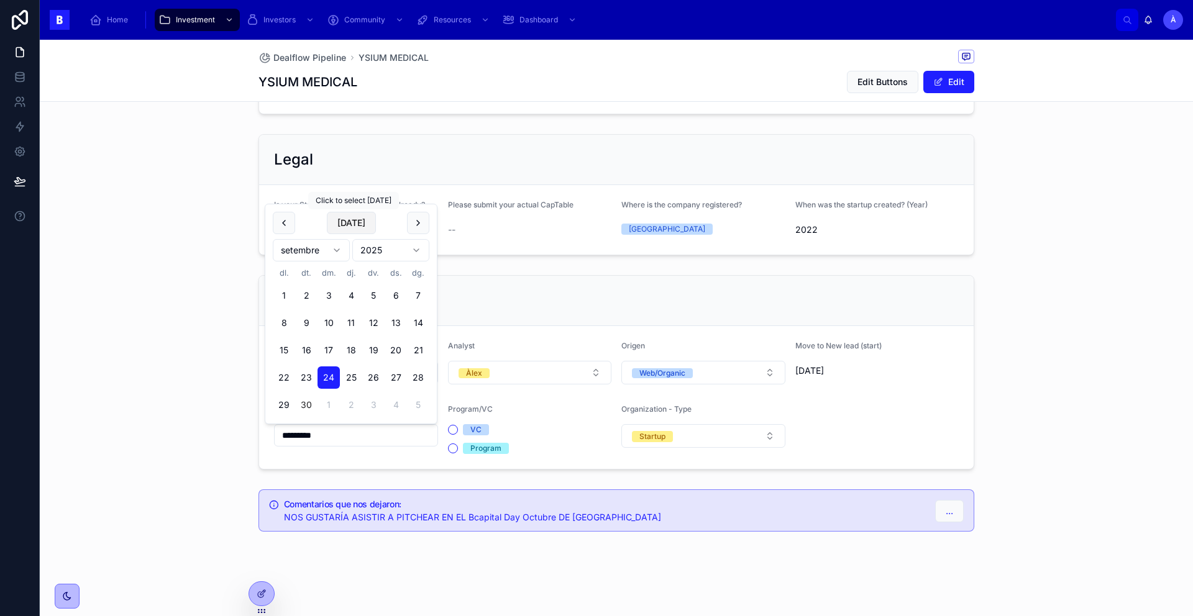
click at [345, 223] on button "[DATE]" at bounding box center [351, 223] width 49 height 22
type input "*********"
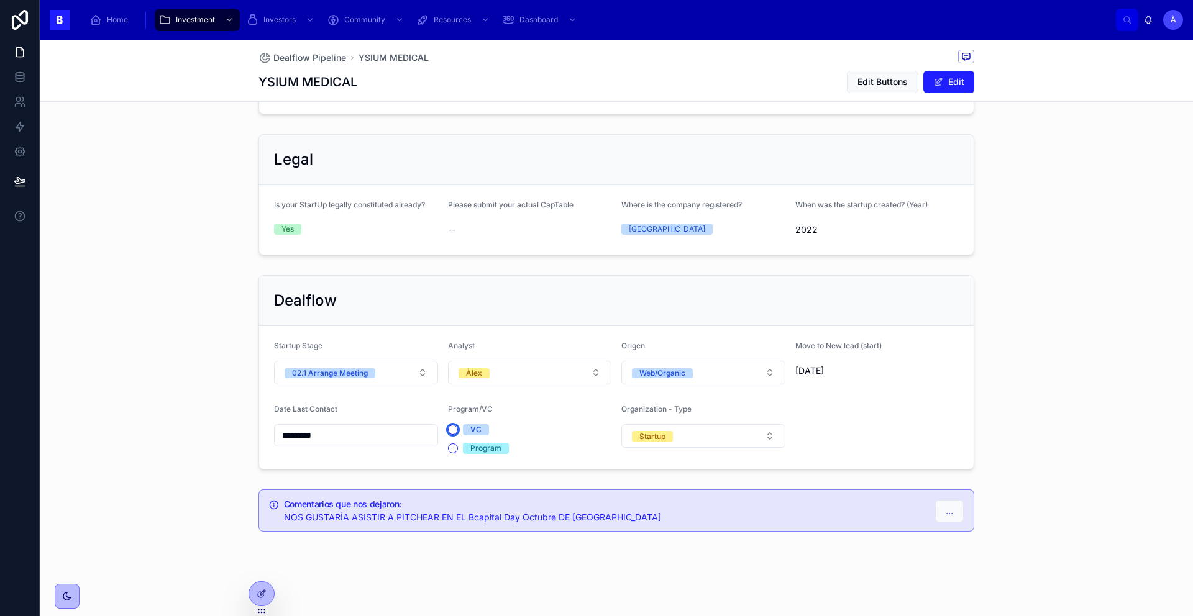
click at [450, 432] on button "VC" at bounding box center [453, 430] width 10 height 10
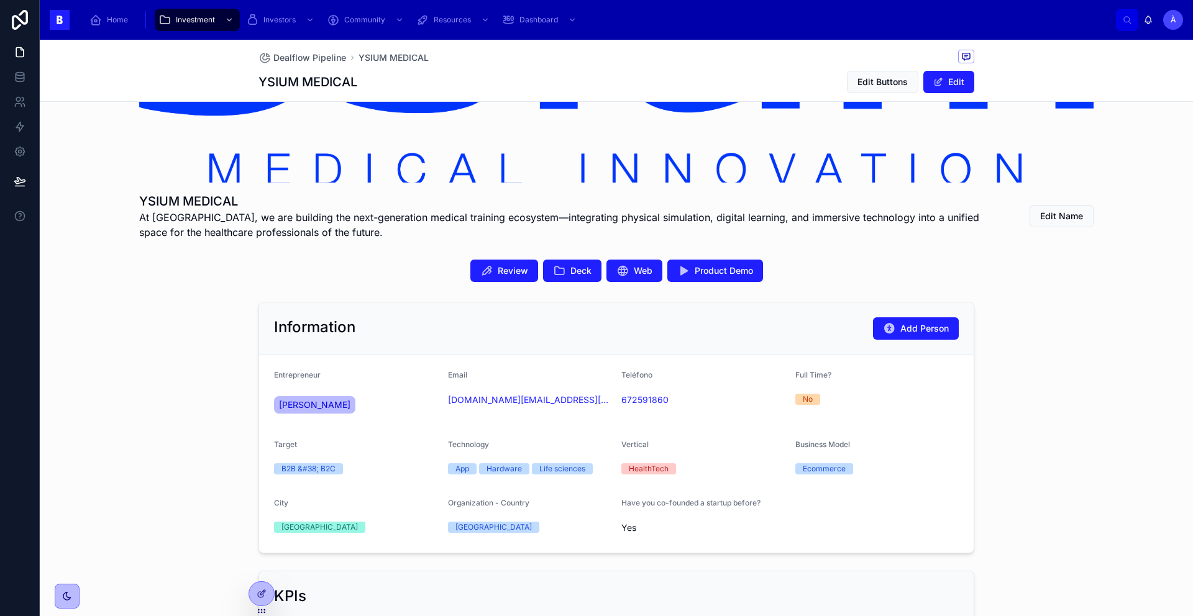
scroll to position [140, 0]
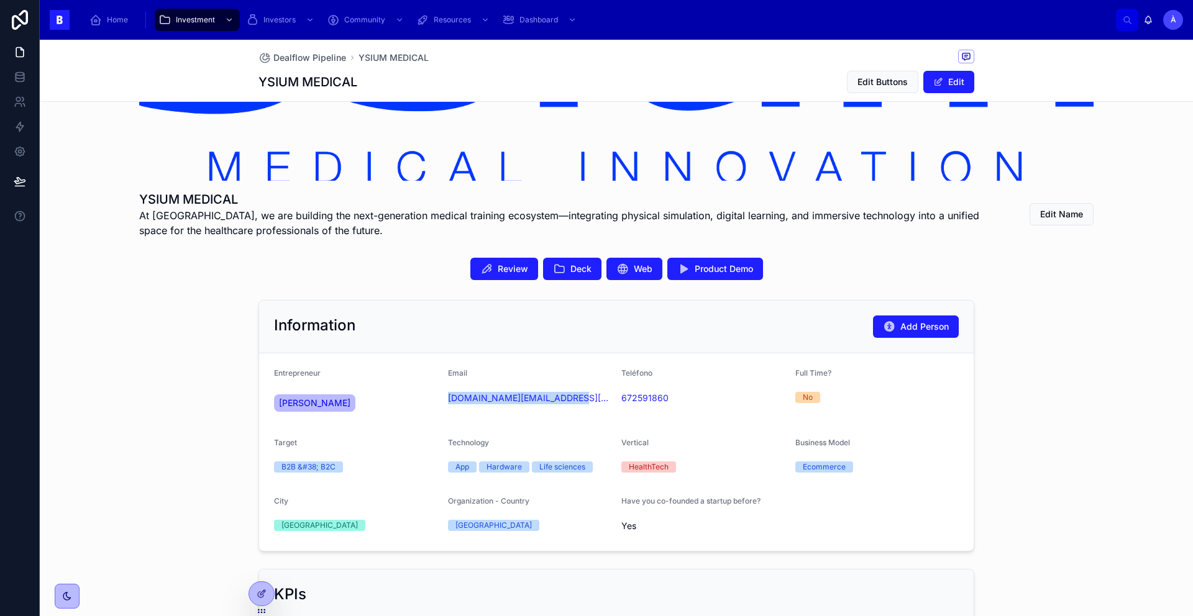
drag, startPoint x: 463, startPoint y: 413, endPoint x: 440, endPoint y: 401, distance: 25.8
click at [440, 401] on form "Entrepreneur JAVIER VIDORRETA Email RAFAEL.SA@YSIUMMEDICAL.COM Teléfono 6725918…" at bounding box center [616, 453] width 714 height 198
copy link "RAFAEL.SA@YSIUMMEDICAL.COM"
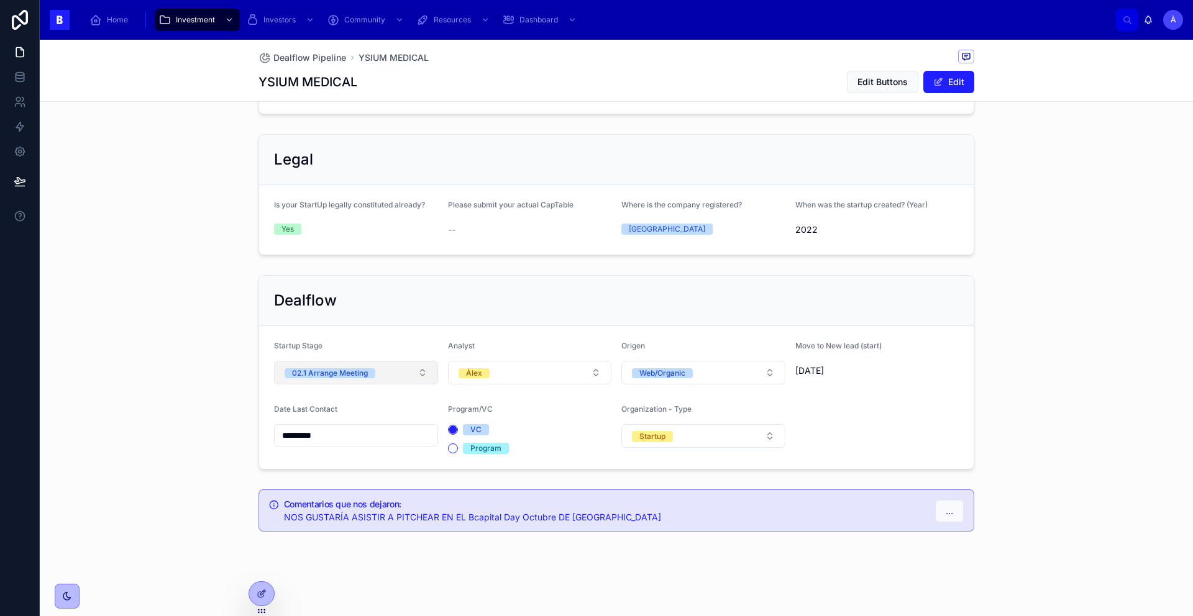
click at [365, 373] on span "02.1 Arrange Meeting" at bounding box center [330, 373] width 91 height 10
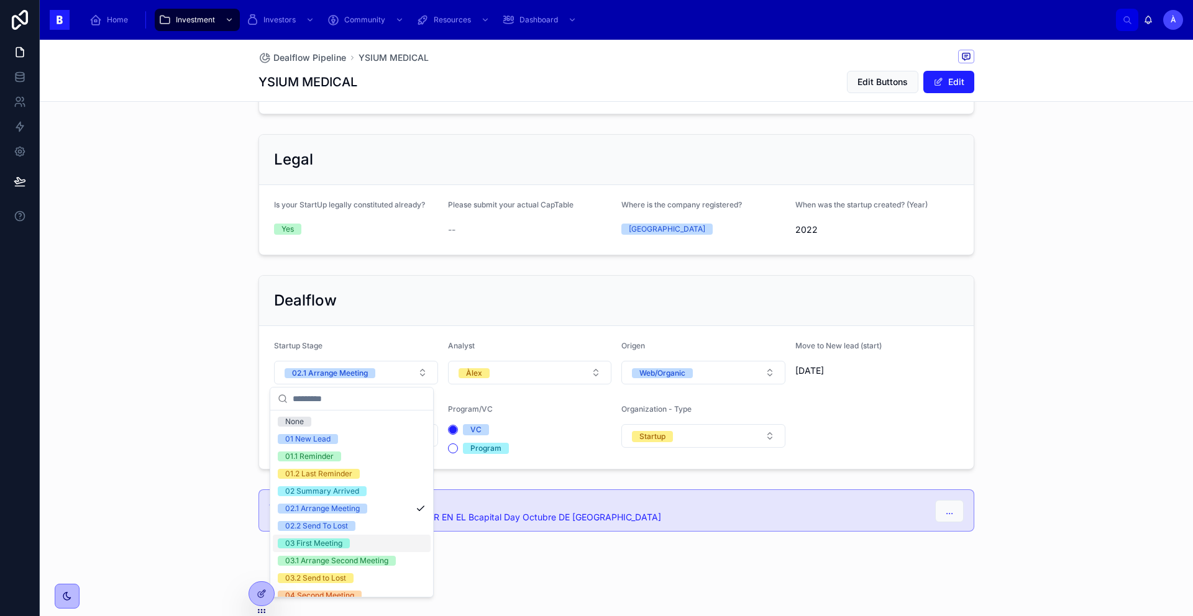
click at [347, 541] on span "03 First Meeting" at bounding box center [314, 544] width 72 height 10
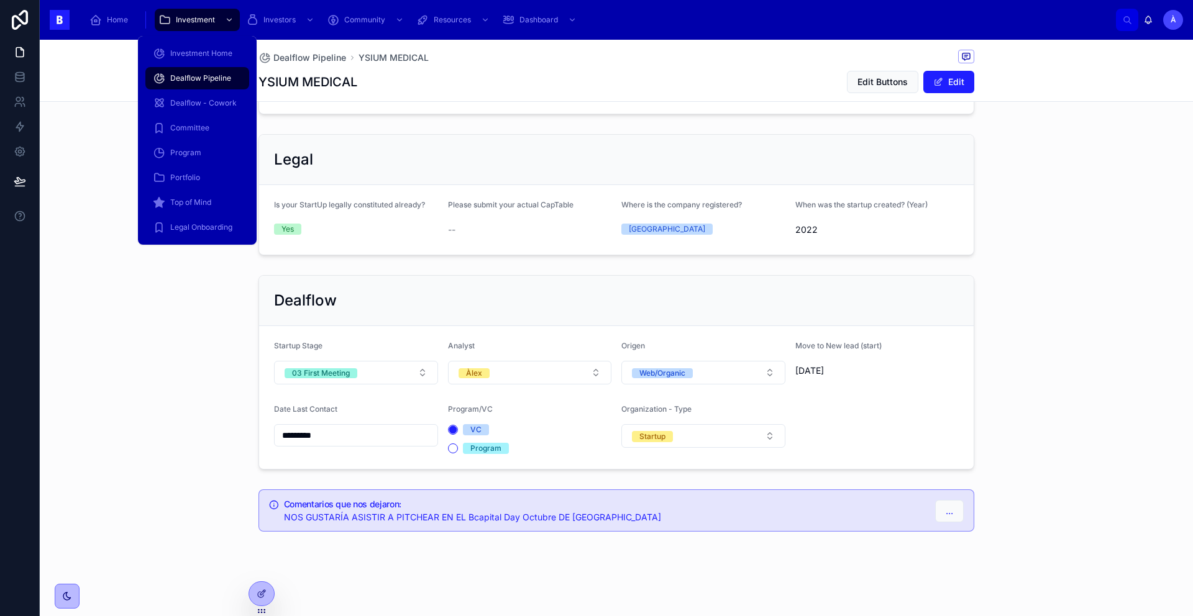
click at [191, 82] on span "Dealflow Pipeline" at bounding box center [200, 78] width 61 height 10
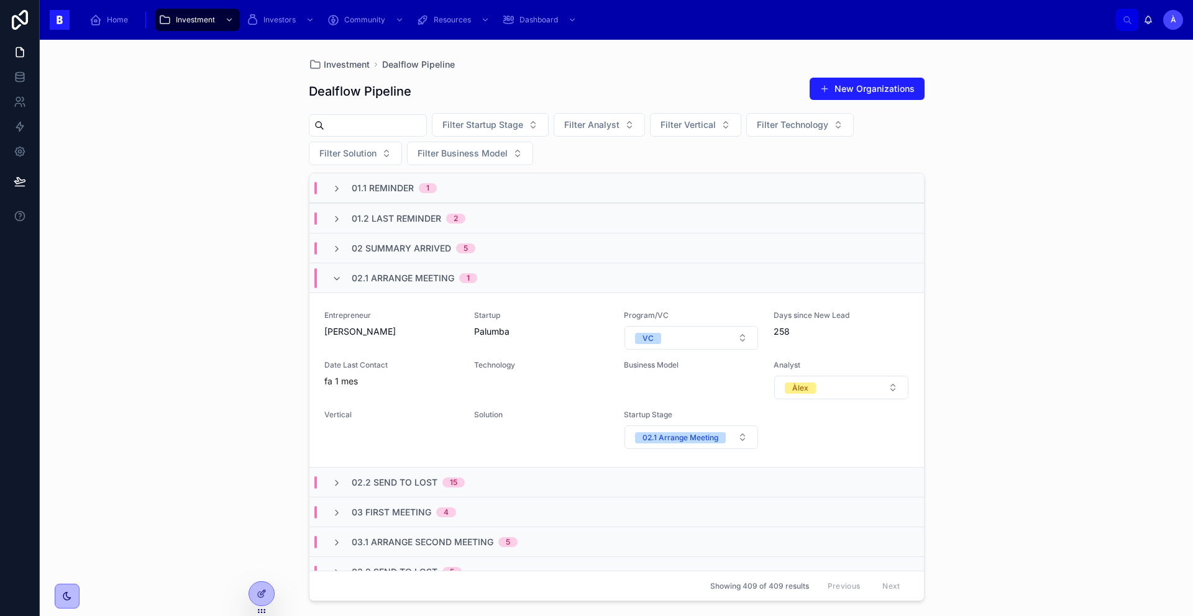
click at [385, 275] on span "02.1 Arrange Meeting" at bounding box center [403, 278] width 103 height 12
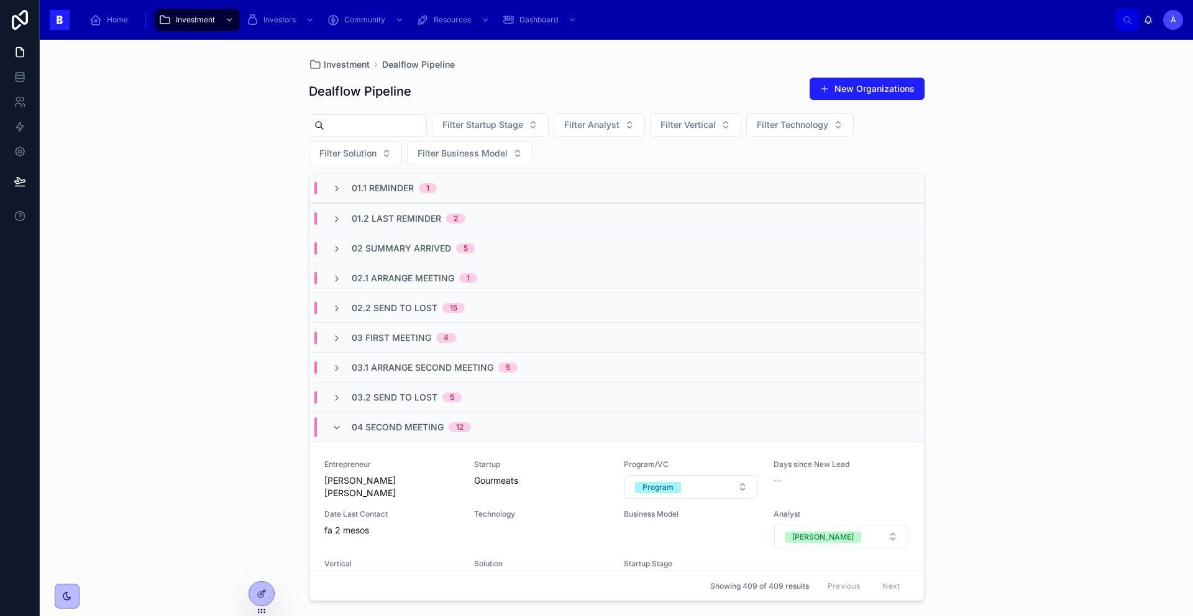
click at [409, 243] on span "02 Summary Arrived" at bounding box center [401, 248] width 99 height 12
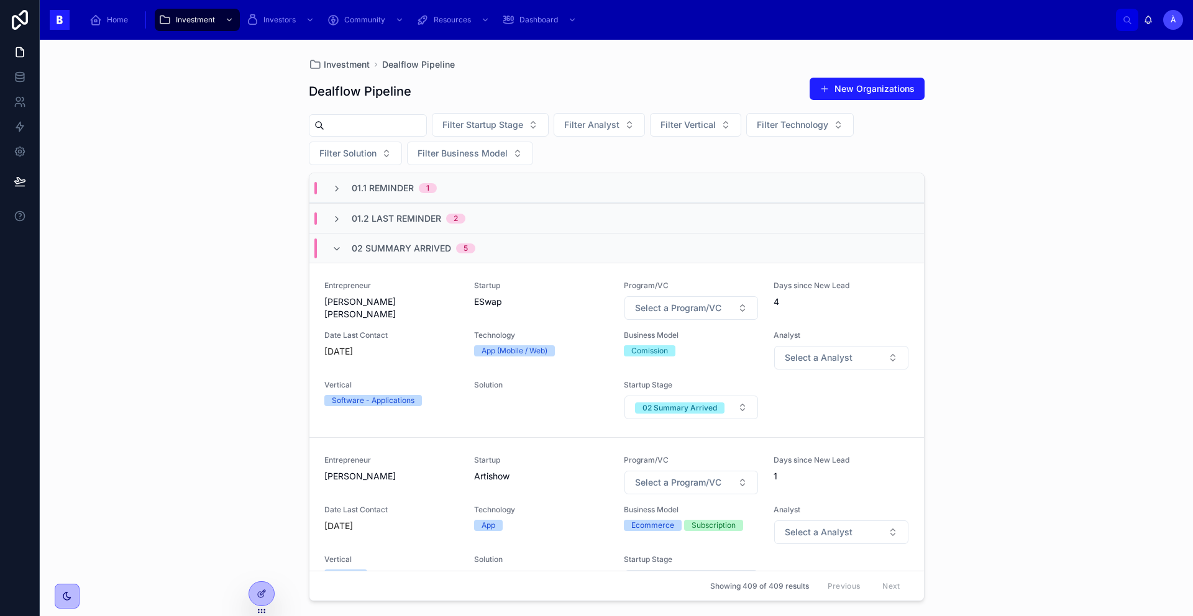
click at [409, 244] on span "02 Summary Arrived" at bounding box center [401, 248] width 99 height 12
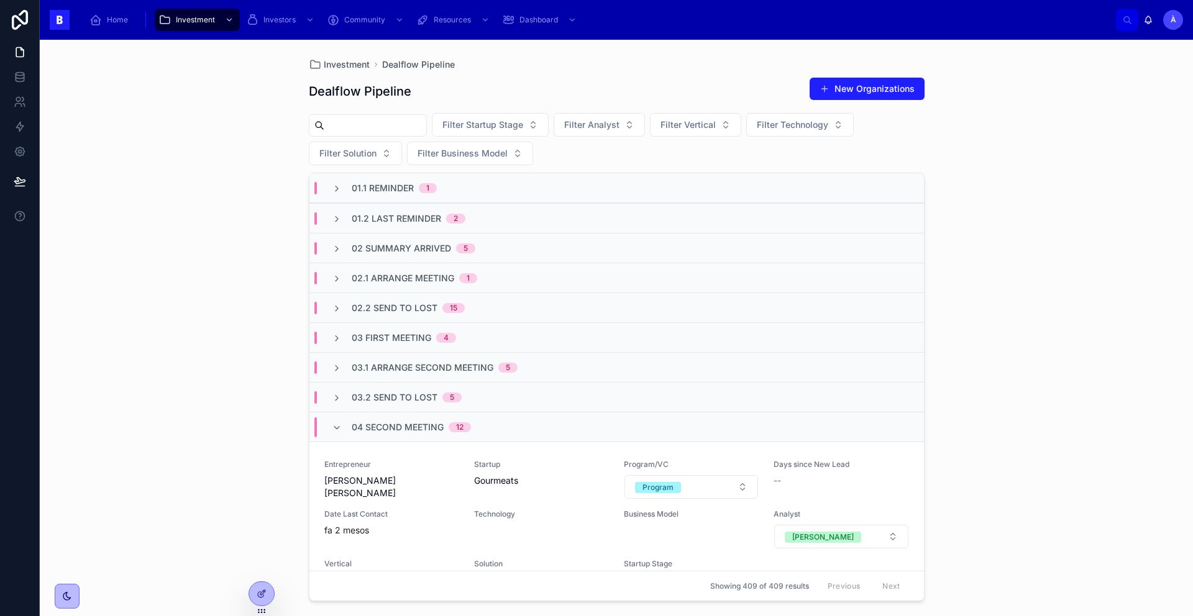
click at [387, 423] on span "04 Second Meeting" at bounding box center [398, 427] width 92 height 12
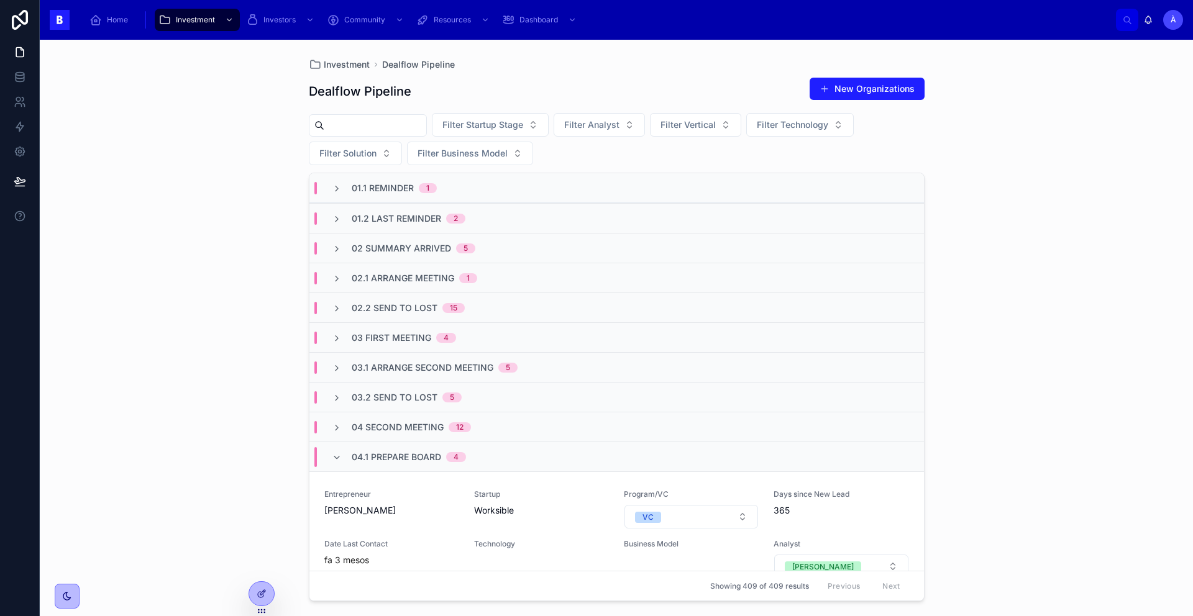
click at [378, 456] on span "04.1 Prepare Board" at bounding box center [396, 457] width 89 height 12
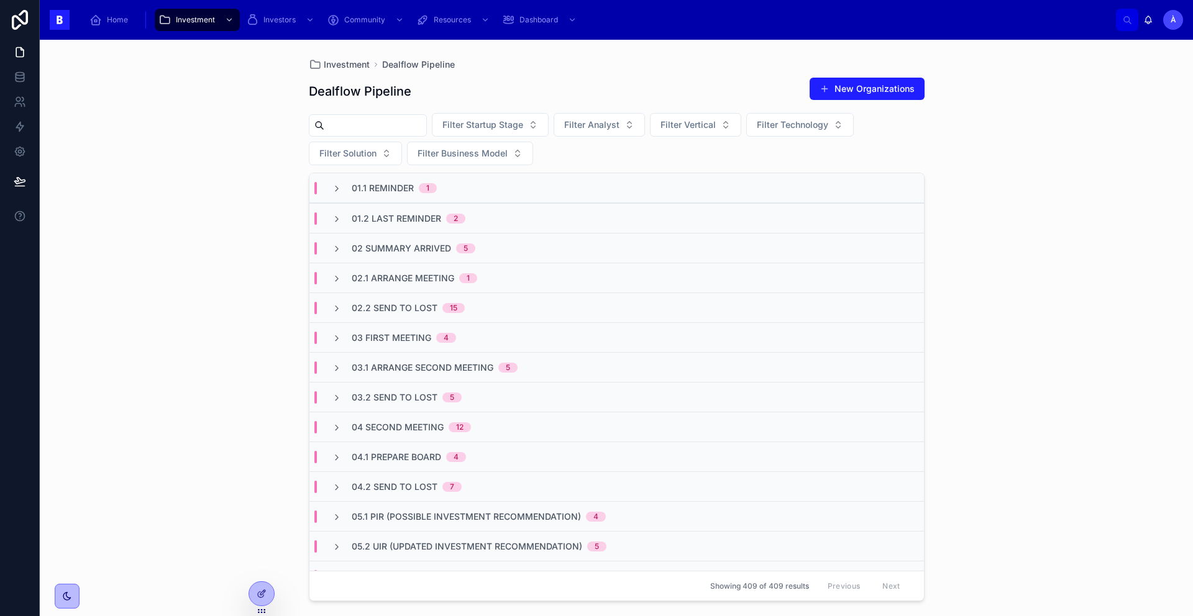
click at [385, 371] on span "03.1 Arrange Second Meeting" at bounding box center [423, 368] width 142 height 12
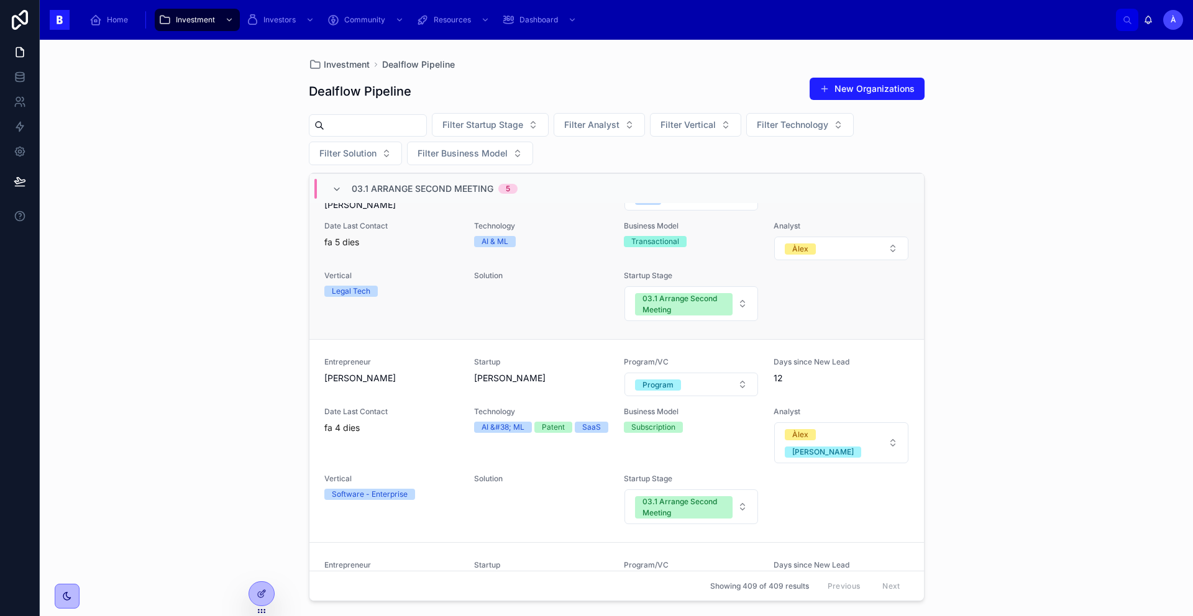
scroll to position [239, 0]
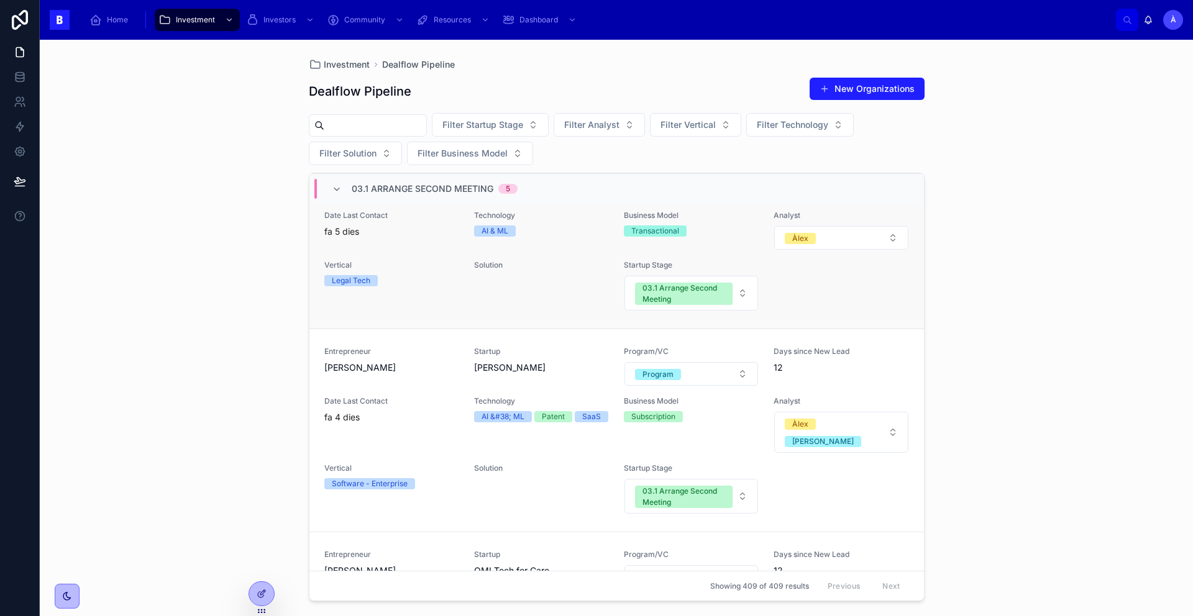
click at [427, 287] on div "Vertical Legal Tech" at bounding box center [391, 285] width 135 height 51
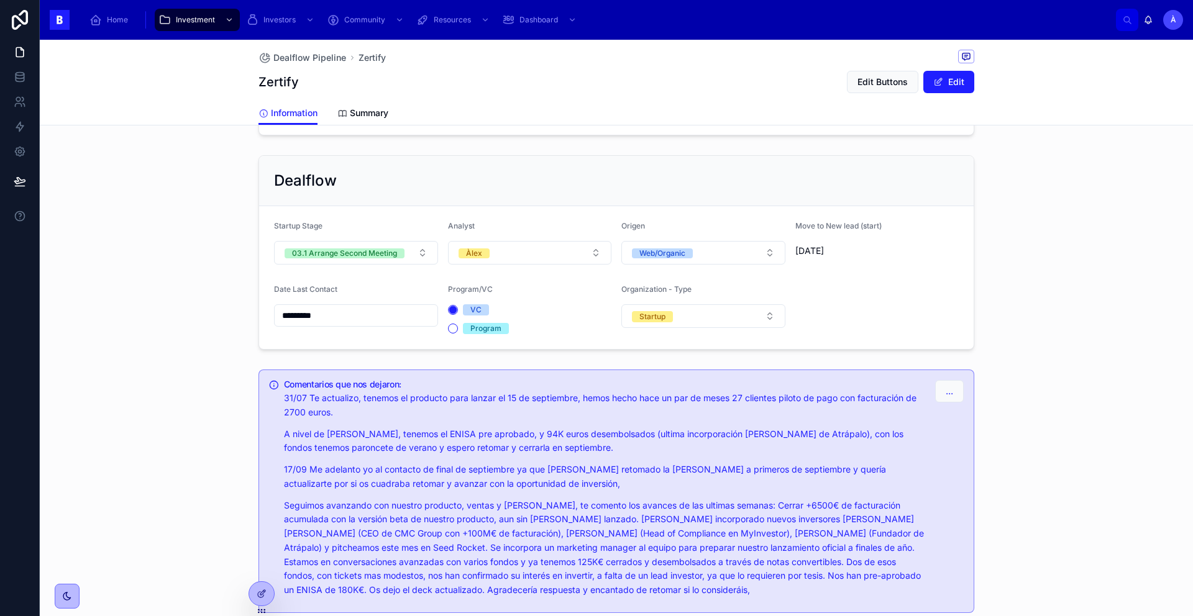
scroll to position [965, 0]
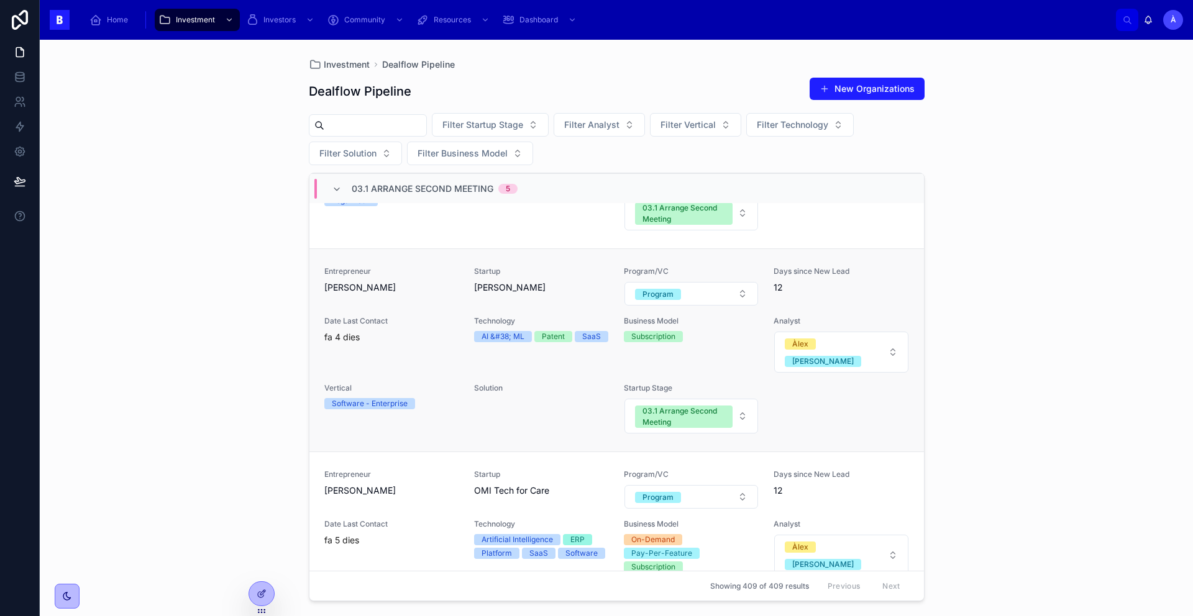
scroll to position [349, 0]
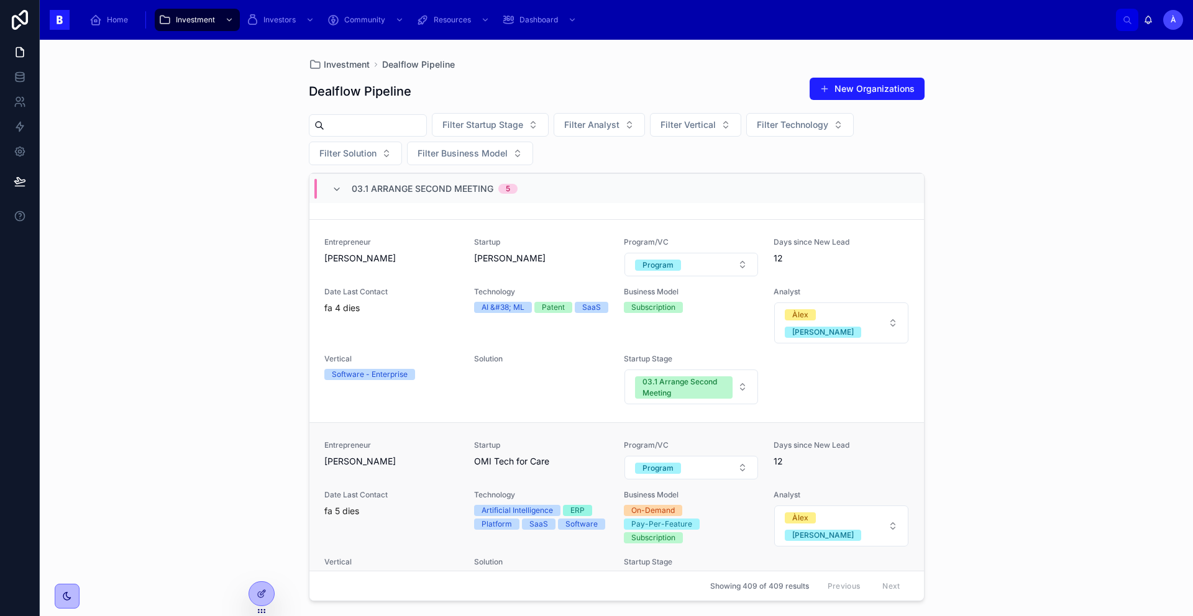
click at [432, 455] on span "Bastien Vincent" at bounding box center [391, 461] width 135 height 12
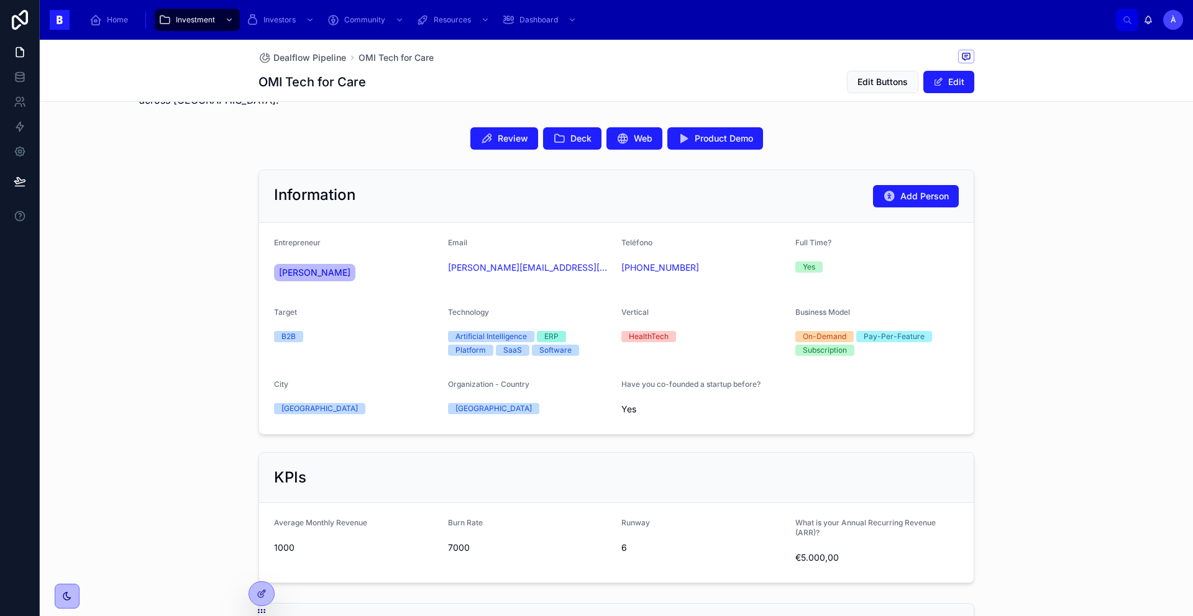
scroll to position [754, 0]
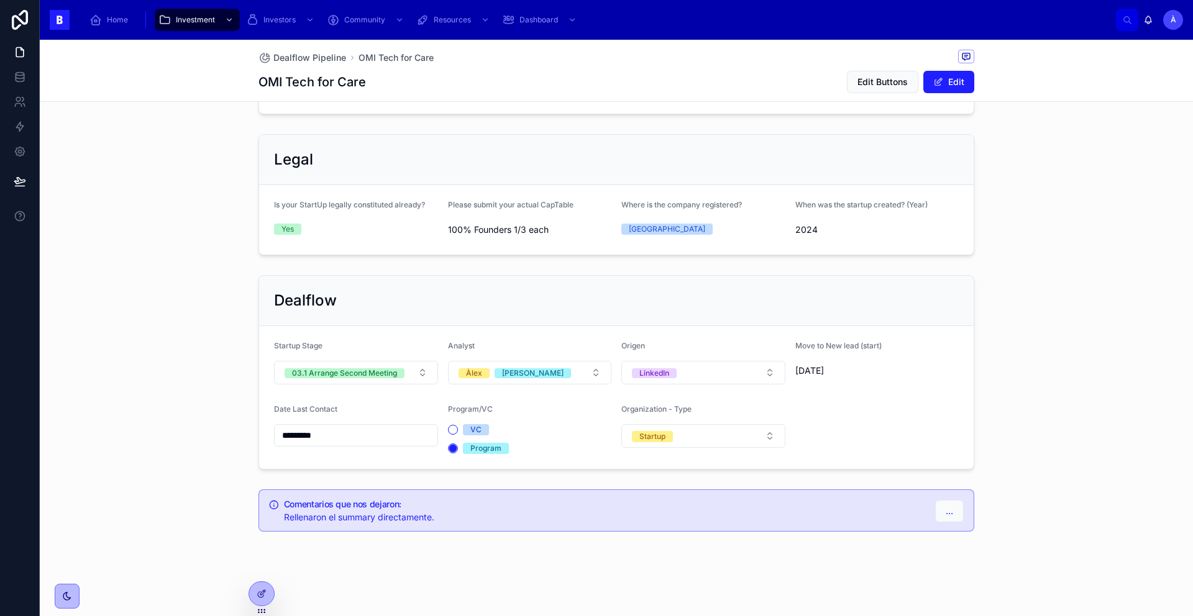
click at [375, 385] on form "Startup Stage 03.1 Arrange Second Meeting Analyst Àlex Adrián Origen LinkedIn M…" at bounding box center [616, 397] width 714 height 143
click at [379, 375] on div "03.1 Arrange Second Meeting" at bounding box center [344, 373] width 105 height 10
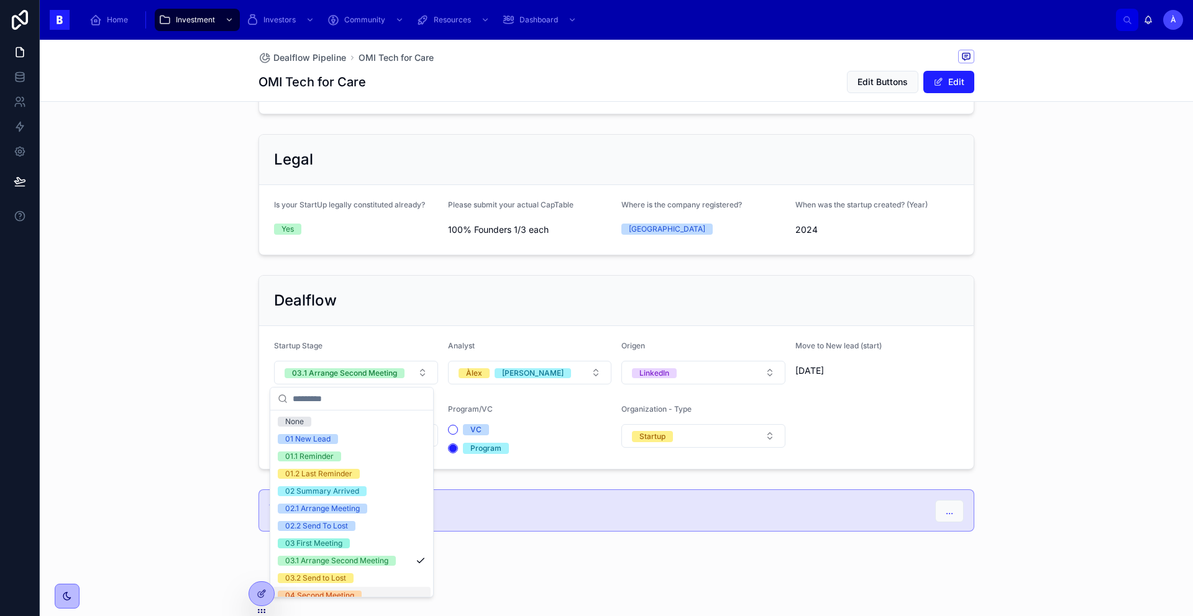
click at [345, 594] on div "04 Second Meeting" at bounding box center [319, 596] width 69 height 10
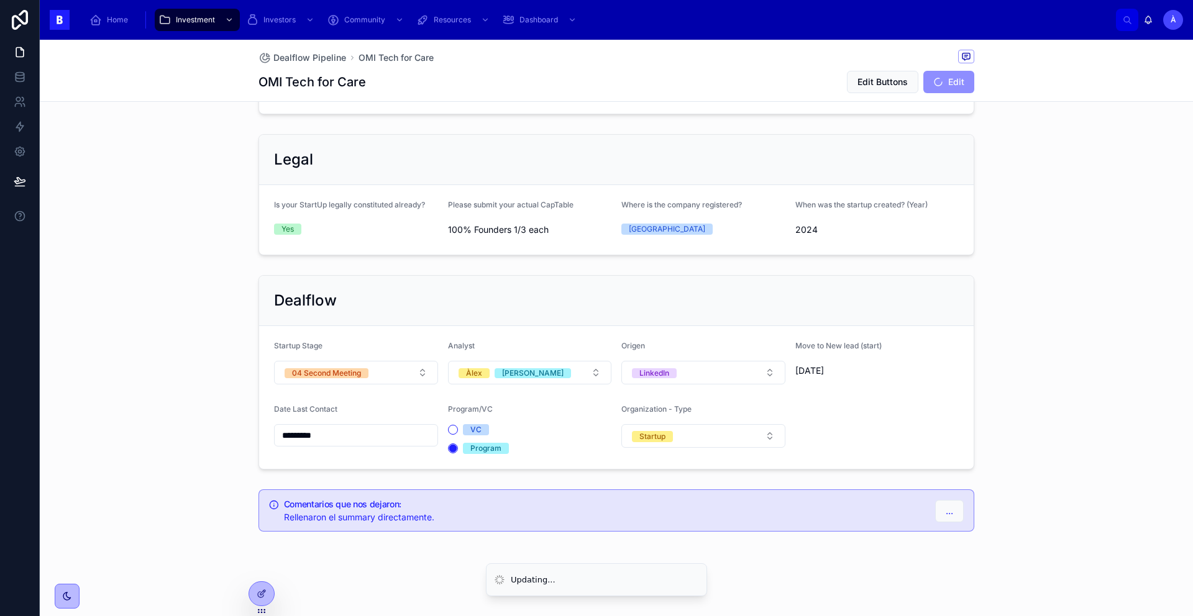
click at [566, 360] on div "Analyst Àlex Adrián" at bounding box center [530, 362] width 164 height 43
click at [554, 372] on button "Àlex Adrián" at bounding box center [530, 373] width 164 height 24
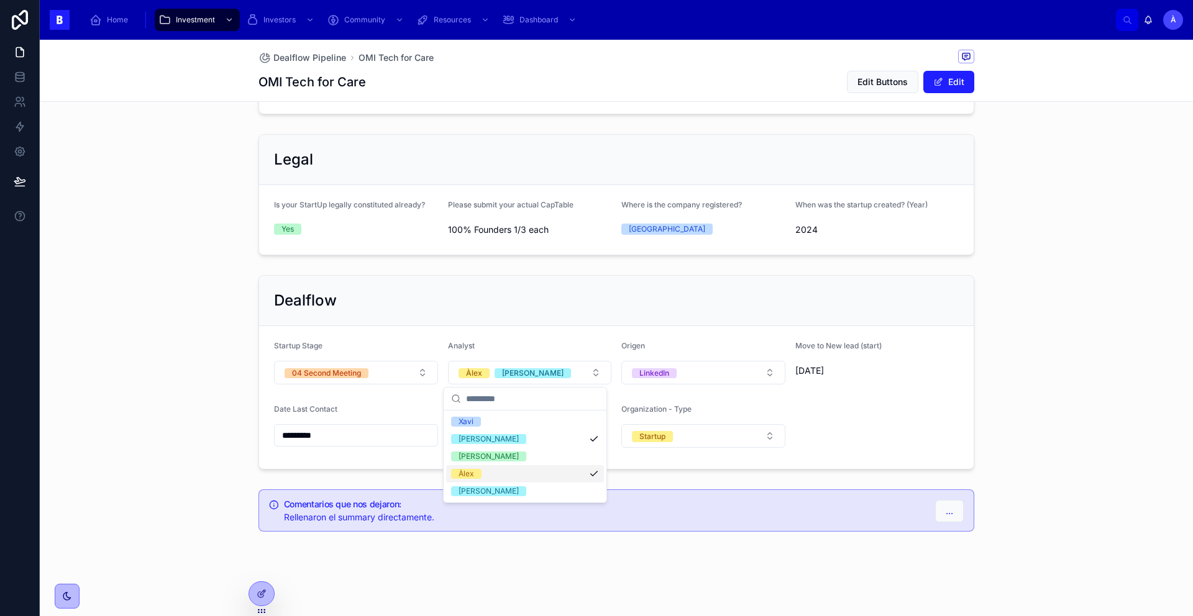
click at [473, 473] on div "Àlex" at bounding box center [466, 474] width 16 height 10
click at [389, 441] on input "*********" at bounding box center [356, 435] width 163 height 17
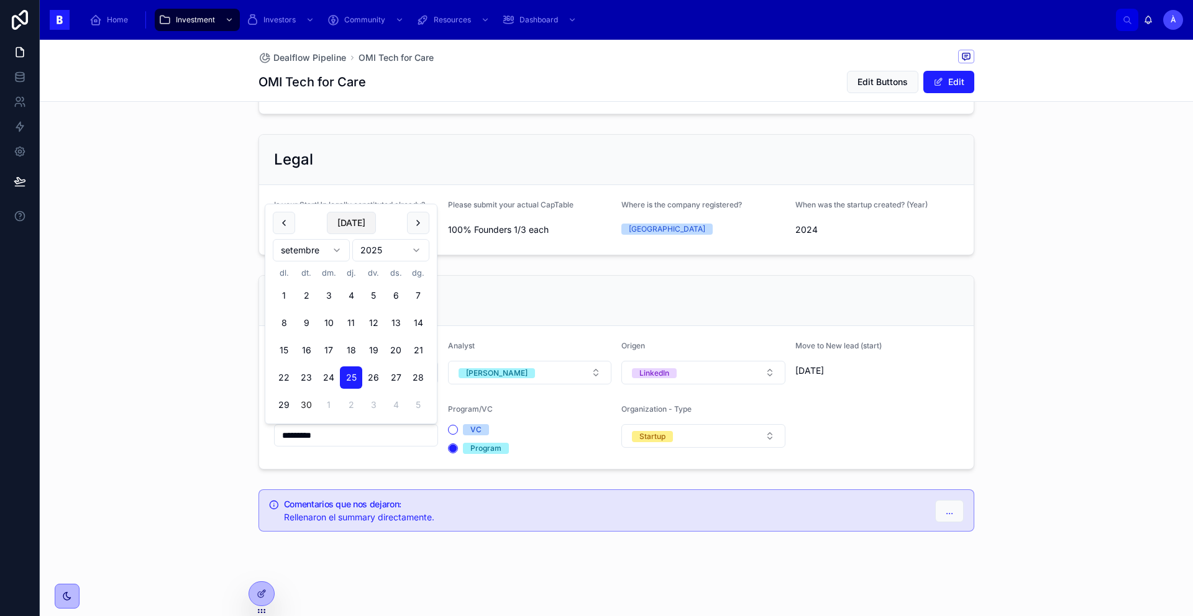
drag, startPoint x: 321, startPoint y: 219, endPoint x: 345, endPoint y: 224, distance: 24.0
click at [345, 224] on button "[DATE]" at bounding box center [351, 223] width 49 height 22
type input "*********"
click at [345, 224] on span "[DATE]" at bounding box center [351, 223] width 49 height 22
click at [206, 335] on div "Dealflow Startup Stage 04 Second Meeting Analyst Adrián Origen LinkedIn Move to…" at bounding box center [616, 372] width 1153 height 204
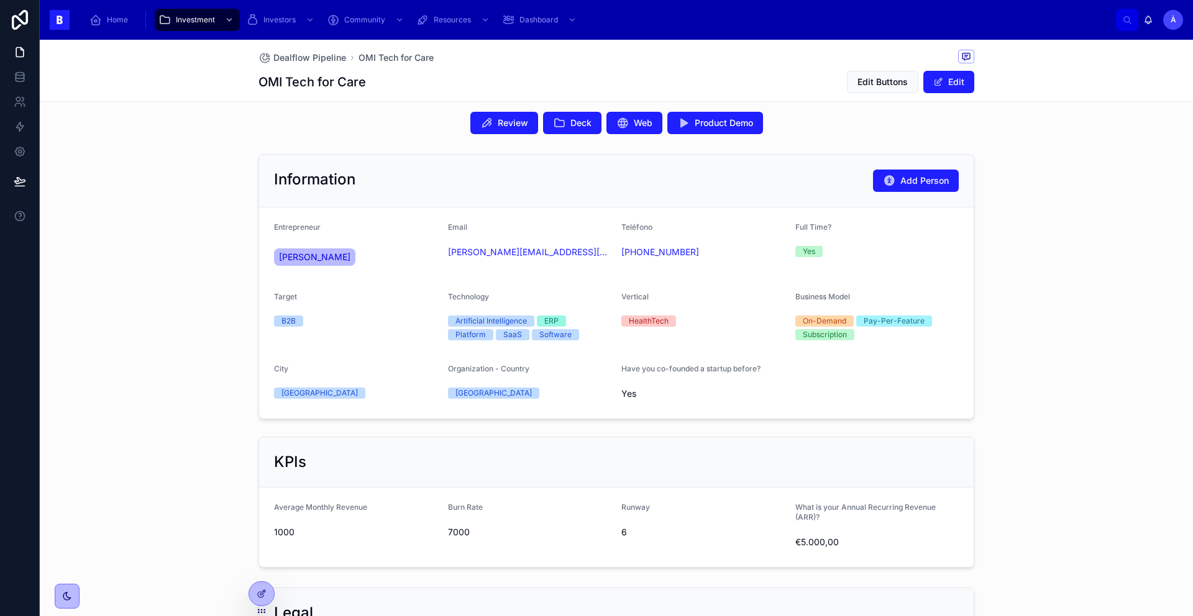
scroll to position [278, 0]
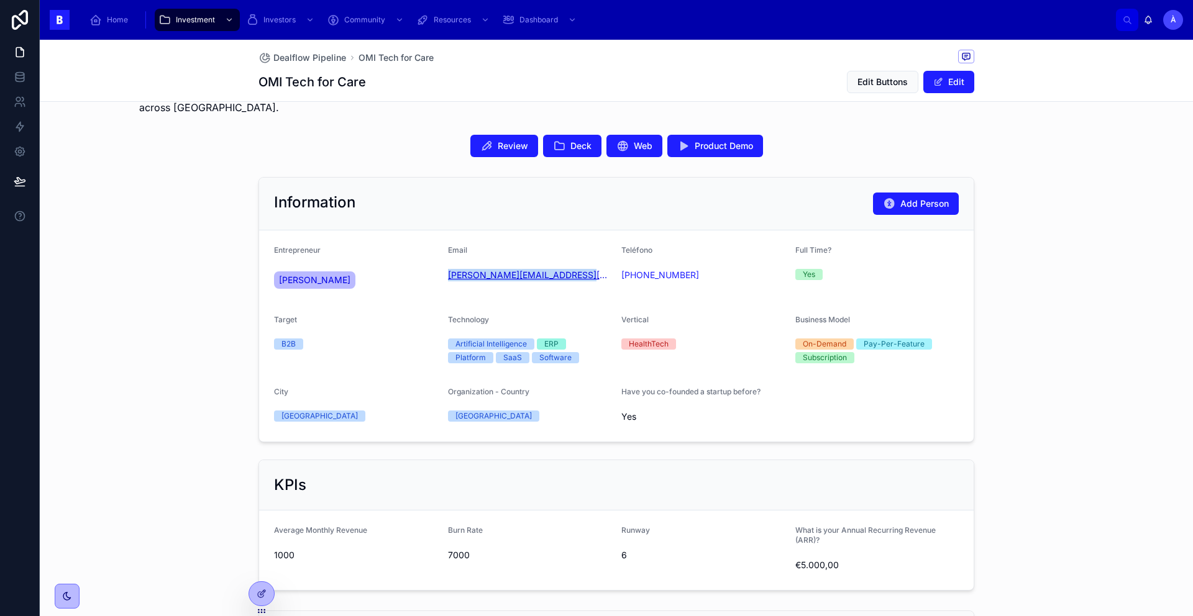
drag, startPoint x: 474, startPoint y: 298, endPoint x: 444, endPoint y: 277, distance: 36.2
click at [444, 277] on form "Entrepreneur Bastien Vincent Email bastien.vincent@omicare.tech Teléfono +33 6 …" at bounding box center [616, 335] width 714 height 211
copy link "bastien.vincent@omicare.tech"
click at [303, 281] on span "Bastien Vincent" at bounding box center [314, 280] width 71 height 12
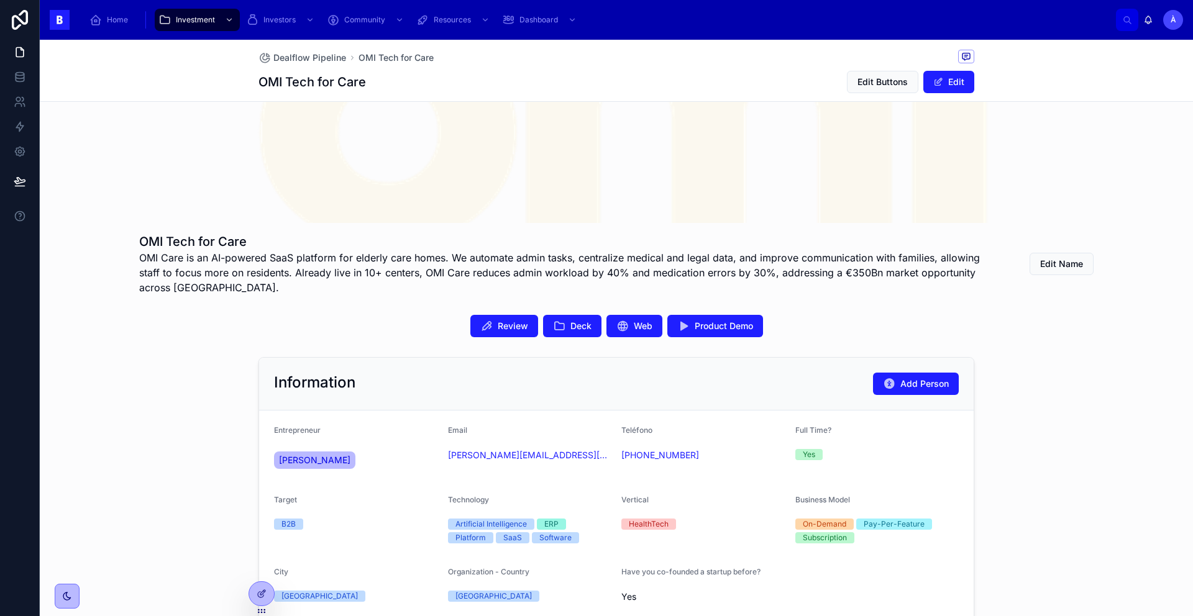
scroll to position [754, 0]
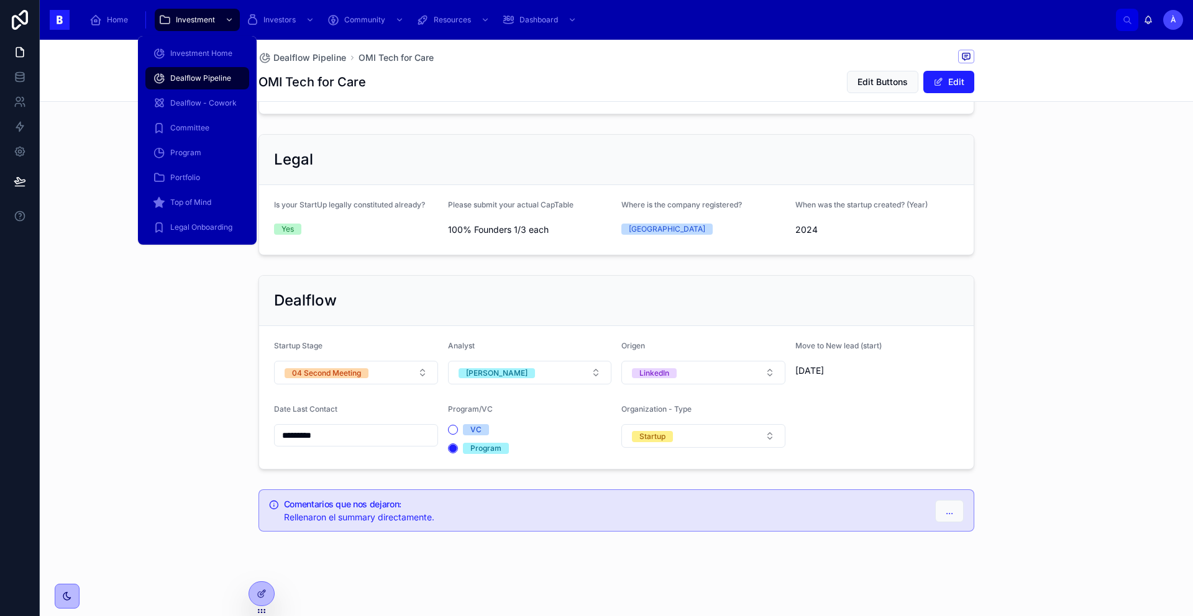
click at [196, 81] on span "Dealflow Pipeline" at bounding box center [200, 78] width 61 height 10
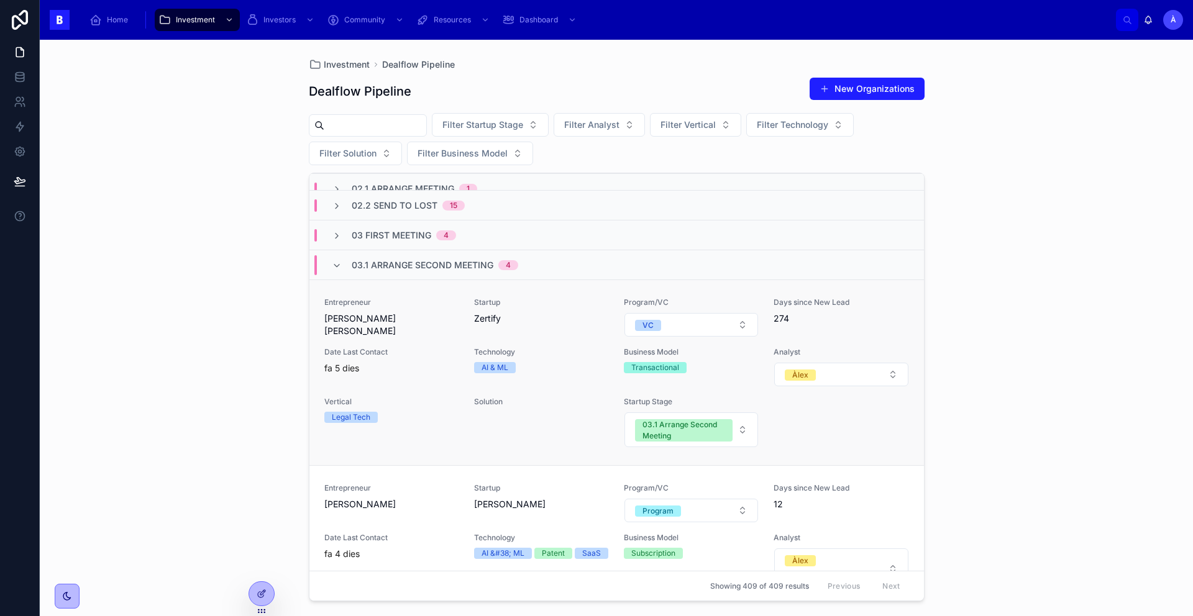
scroll to position [100, 0]
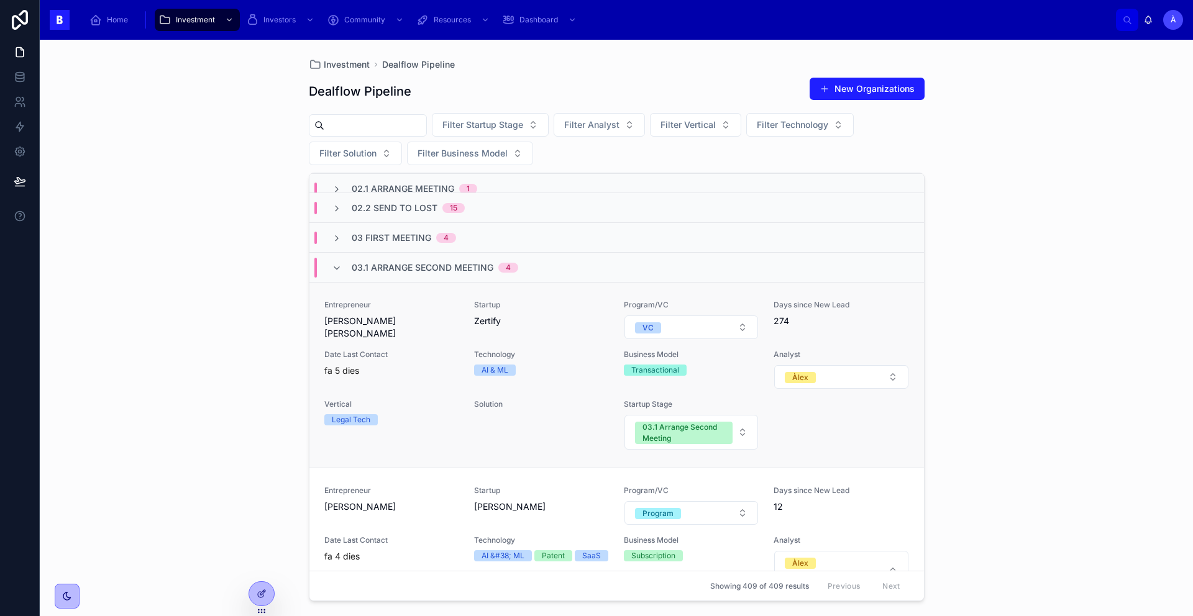
click at [406, 357] on span "Date Last Contact" at bounding box center [391, 355] width 135 height 10
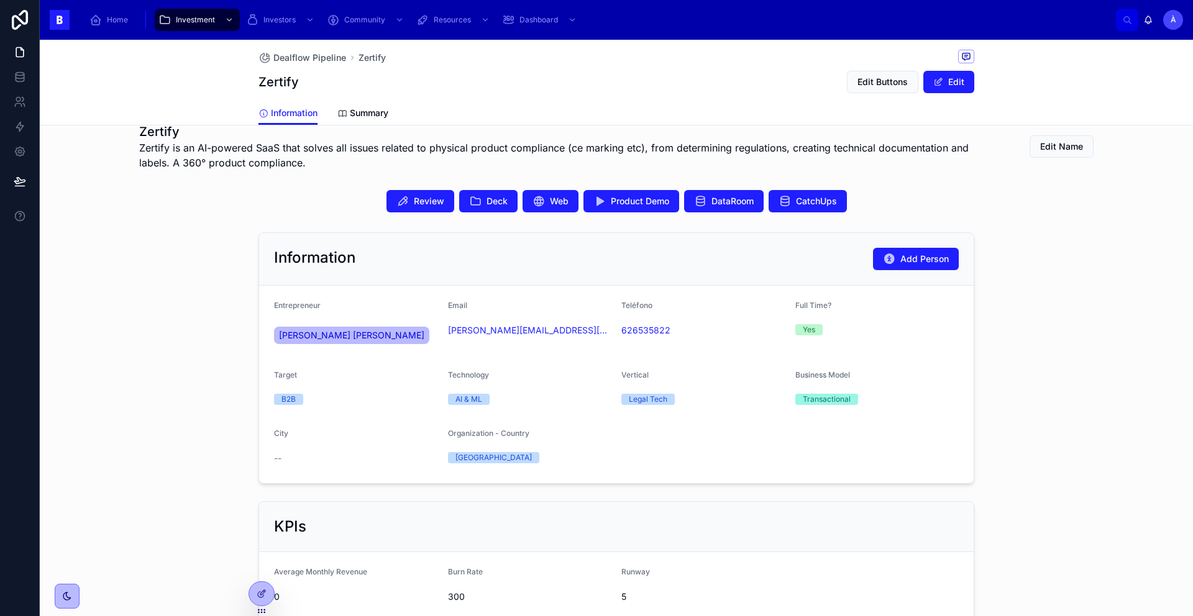
scroll to position [215, 0]
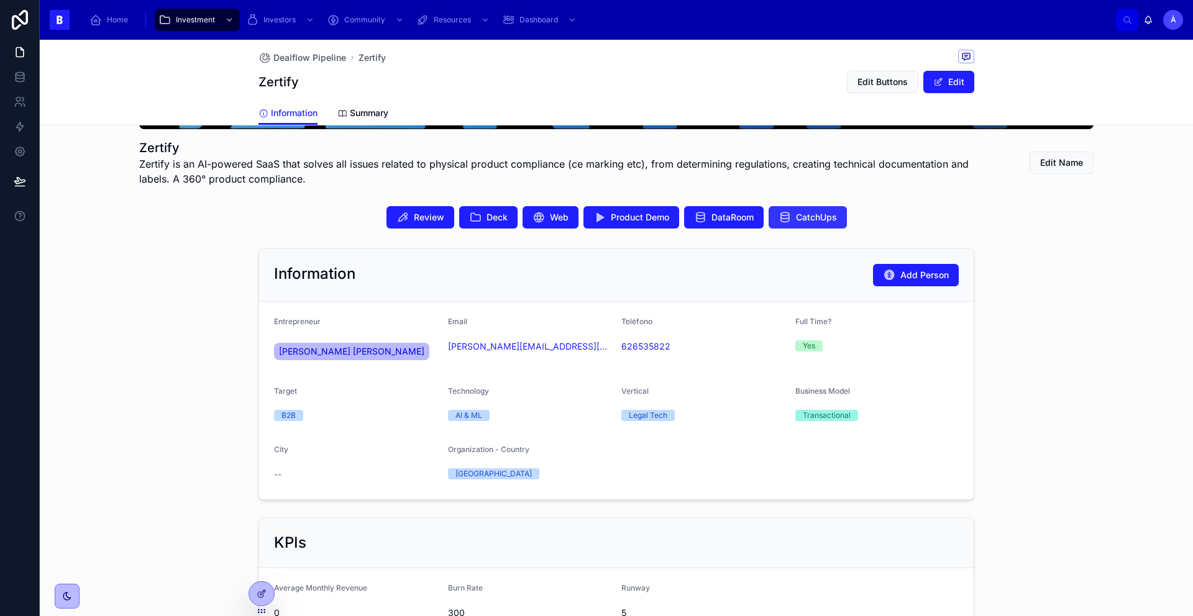
click at [796, 216] on span "CatchUps" at bounding box center [816, 217] width 41 height 12
click at [796, 217] on span "CatchUps" at bounding box center [816, 217] width 41 height 12
click at [879, 82] on span "Edit Buttons" at bounding box center [882, 82] width 50 height 12
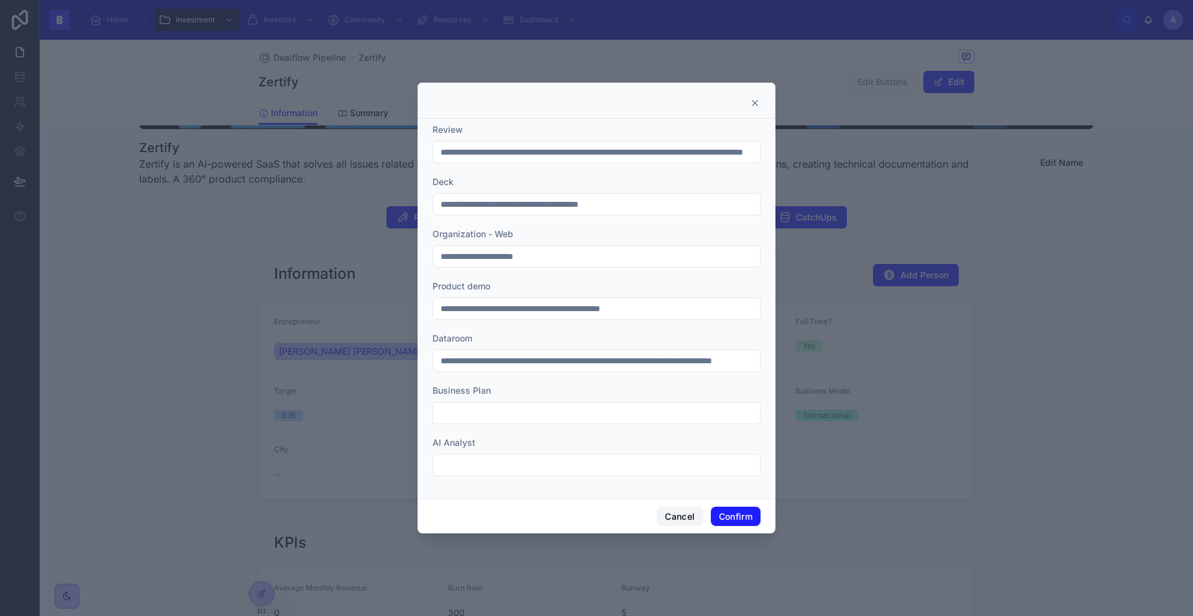
click at [664, 508] on button "Cancel" at bounding box center [680, 517] width 46 height 20
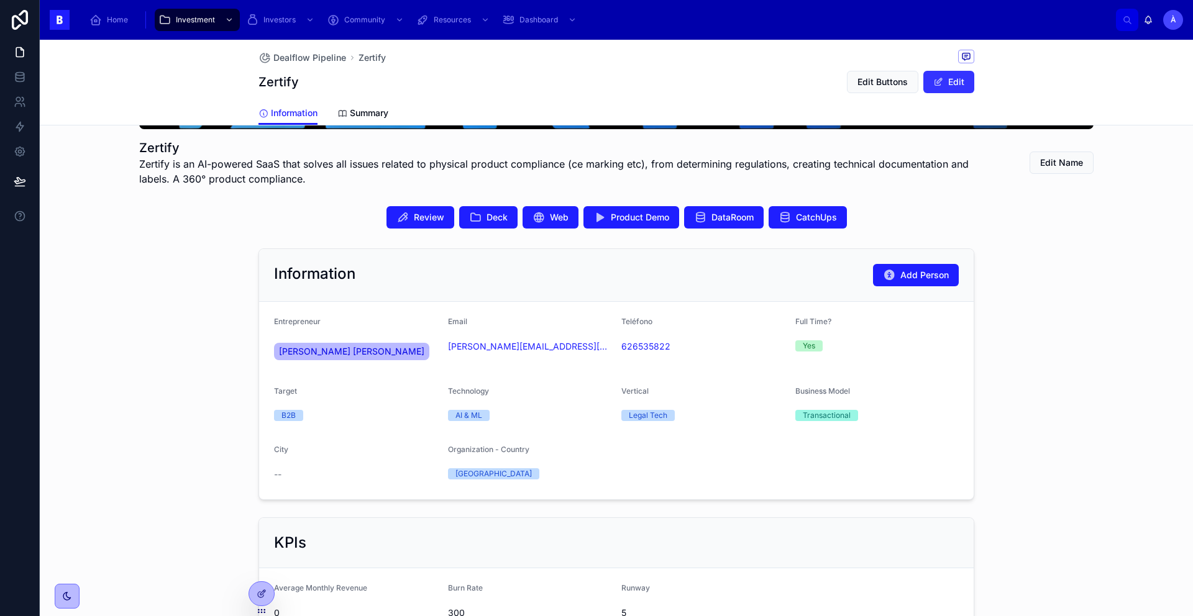
click at [934, 75] on button "Edit" at bounding box center [948, 82] width 51 height 22
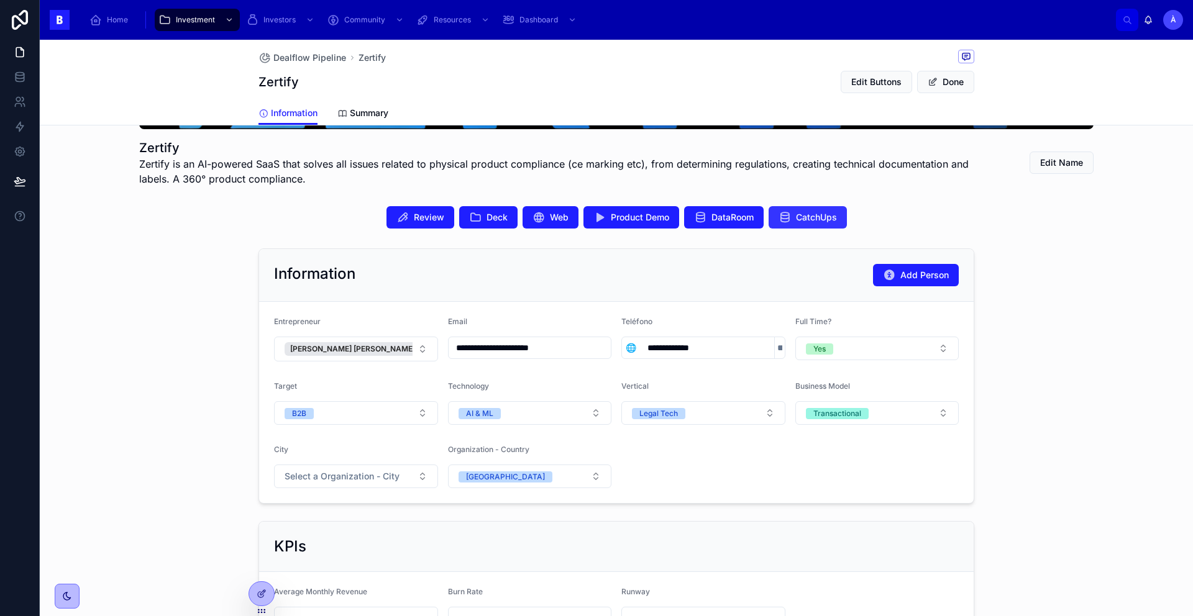
click at [827, 212] on span "CatchUps" at bounding box center [816, 217] width 41 height 12
click at [928, 77] on span at bounding box center [933, 82] width 10 height 10
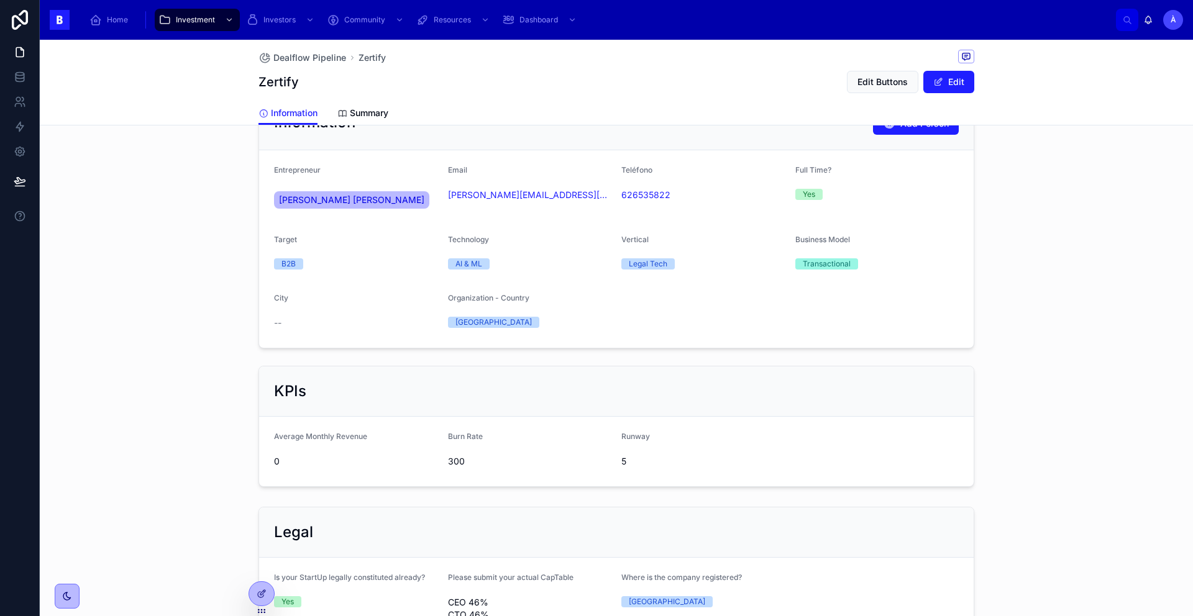
scroll to position [0, 0]
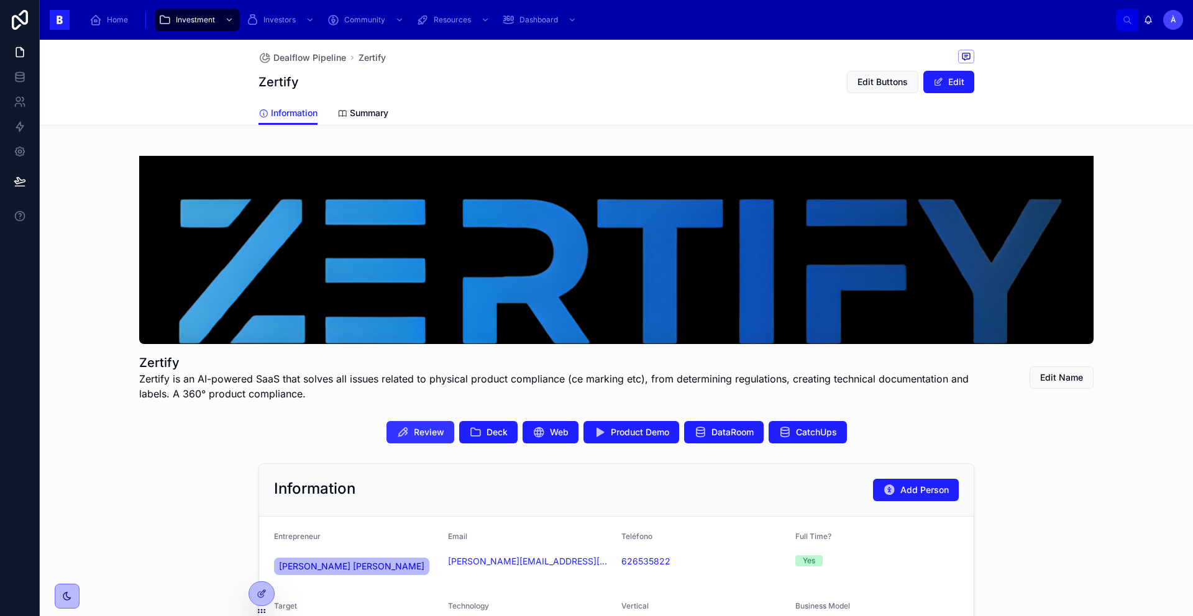
click at [414, 439] on button "Review" at bounding box center [420, 432] width 68 height 22
click at [496, 430] on span "Deck" at bounding box center [496, 432] width 21 height 12
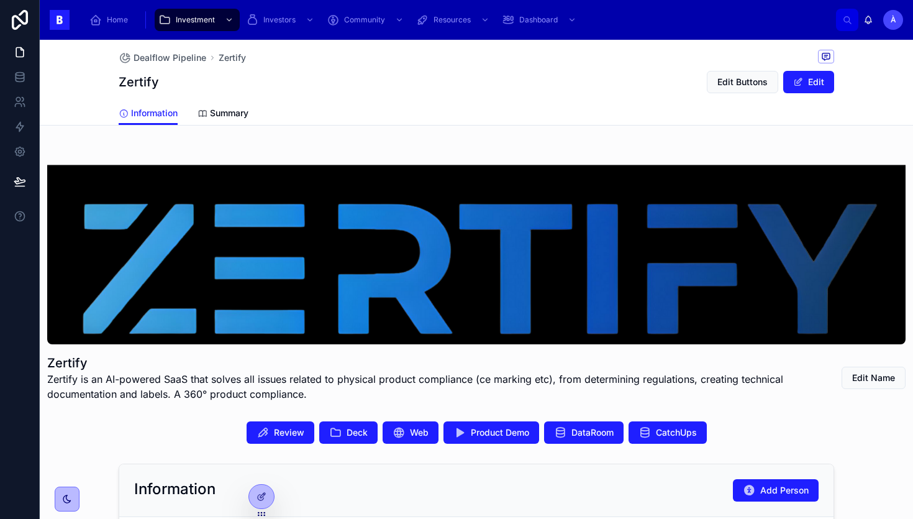
click at [221, 69] on div "Dealflow Pipeline Zertify Zertify Edit Buttons Edit" at bounding box center [477, 71] width 716 height 62
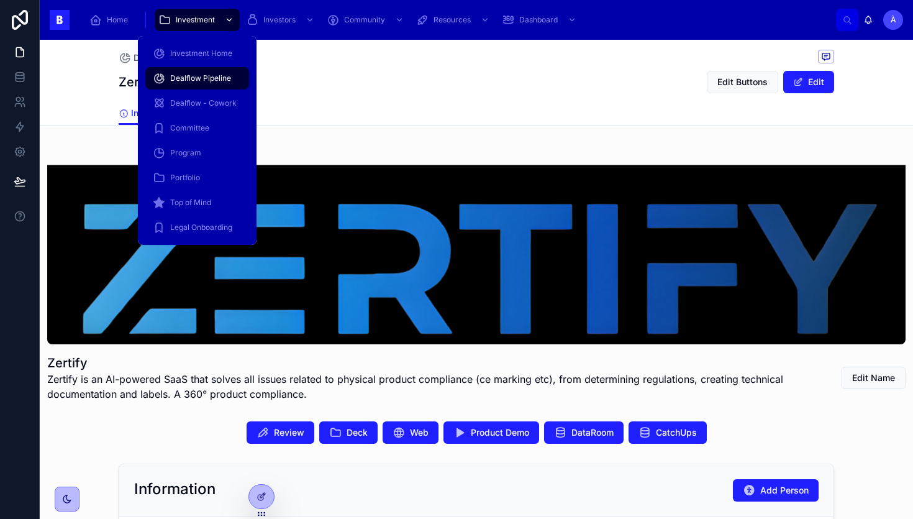
click at [192, 23] on span "Investment" at bounding box center [195, 20] width 39 height 10
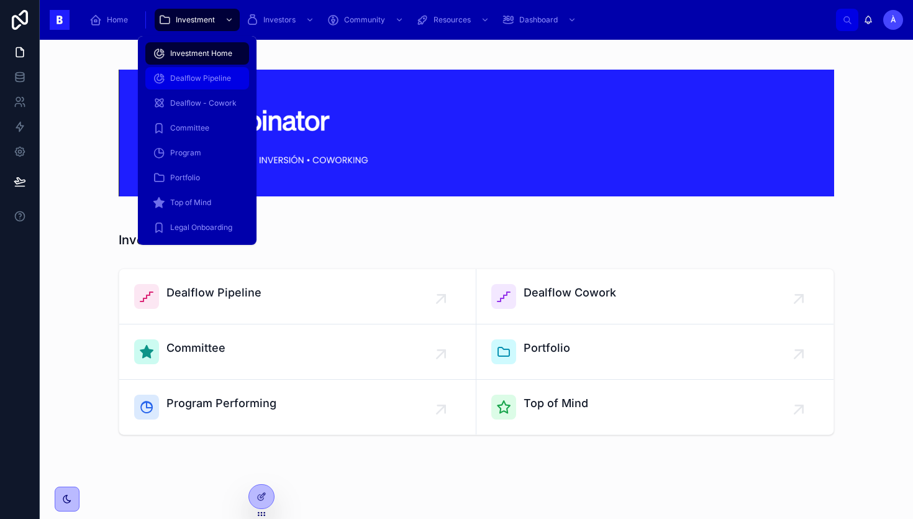
click at [193, 85] on div "Dealflow Pipeline" at bounding box center [197, 78] width 89 height 20
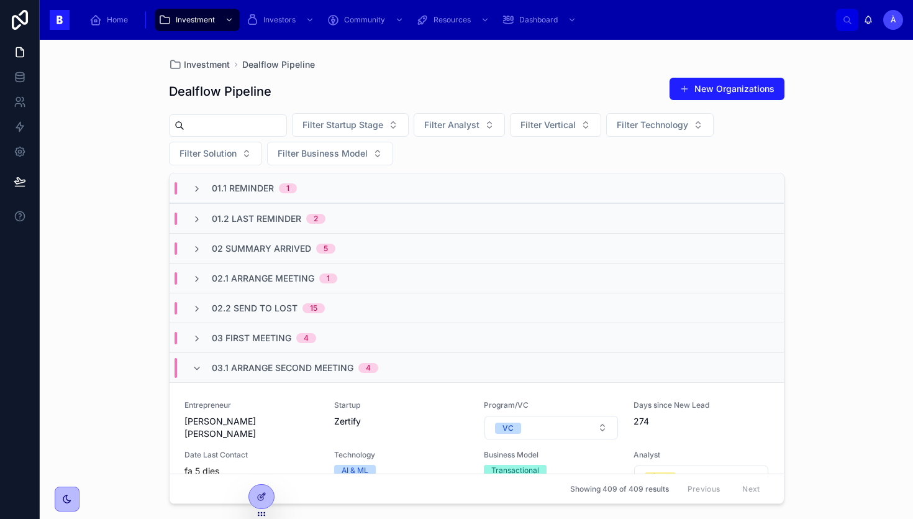
click at [252, 120] on input "text" at bounding box center [236, 125] width 102 height 17
type input "*****"
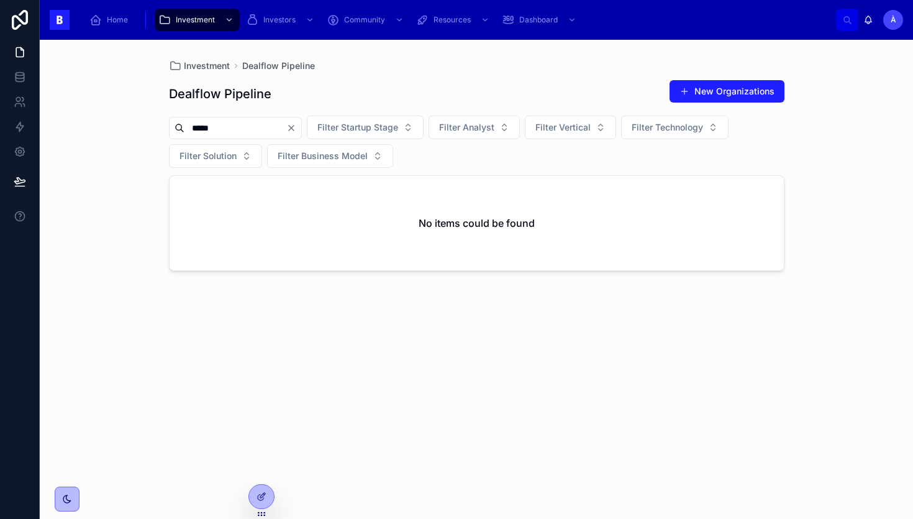
click at [296, 126] on icon "Clear" at bounding box center [291, 128] width 10 height 10
click at [721, 89] on button "New Organizations" at bounding box center [727, 91] width 115 height 22
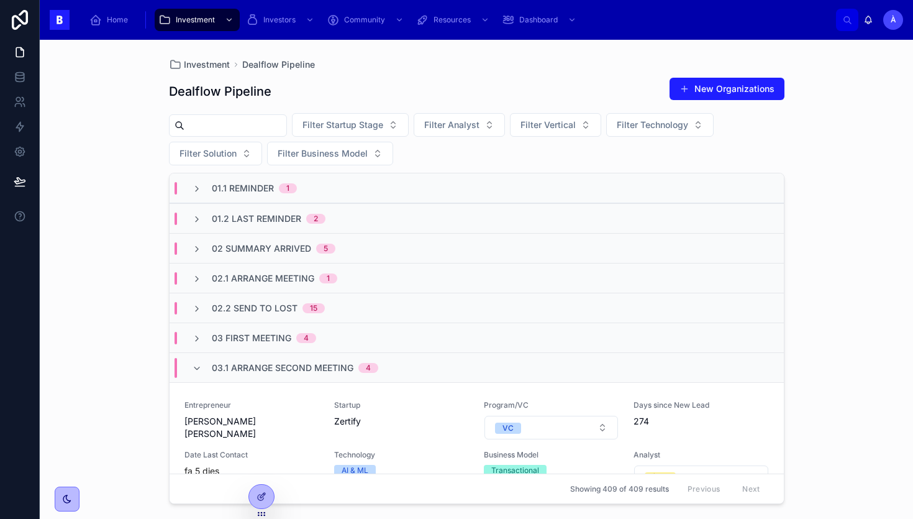
click at [736, 101] on div "Dealflow Pipeline New Organizations" at bounding box center [477, 91] width 616 height 29
click at [740, 91] on button "New Organizations" at bounding box center [727, 89] width 115 height 22
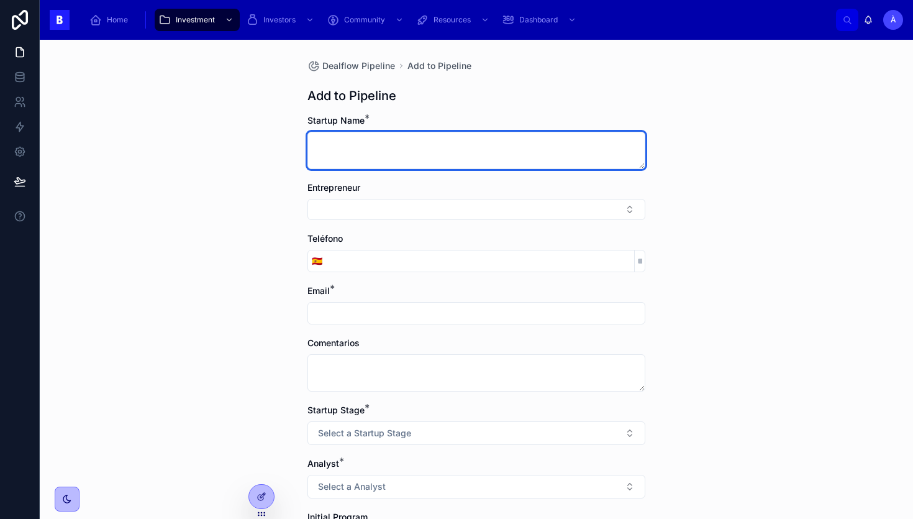
click at [385, 147] on textarea at bounding box center [477, 150] width 338 height 37
type textarea "*"
type textarea "*****"
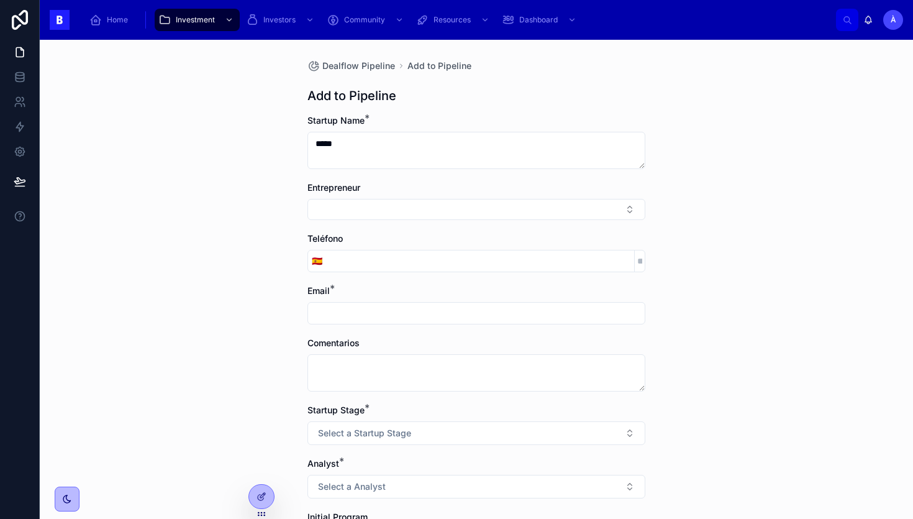
click at [354, 306] on input "text" at bounding box center [476, 312] width 337 height 17
paste input "**********"
type input "**********"
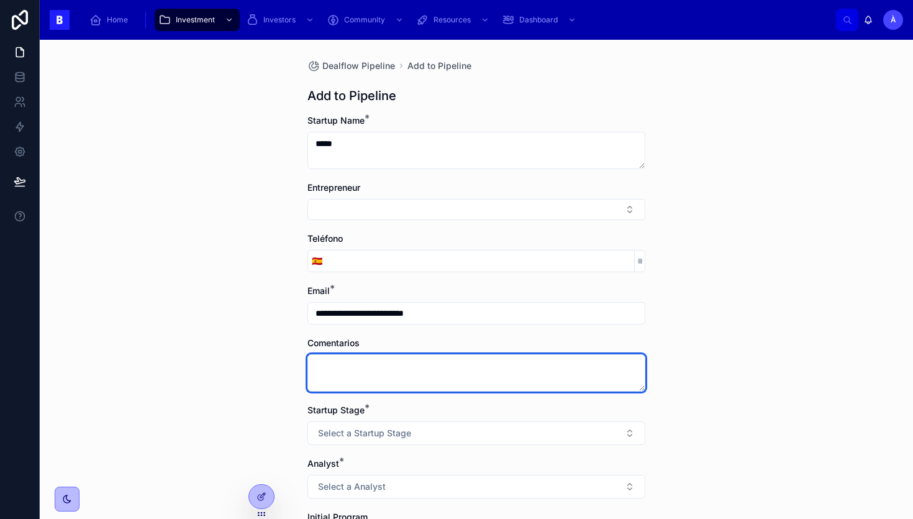
click at [390, 380] on textarea at bounding box center [477, 372] width 338 height 37
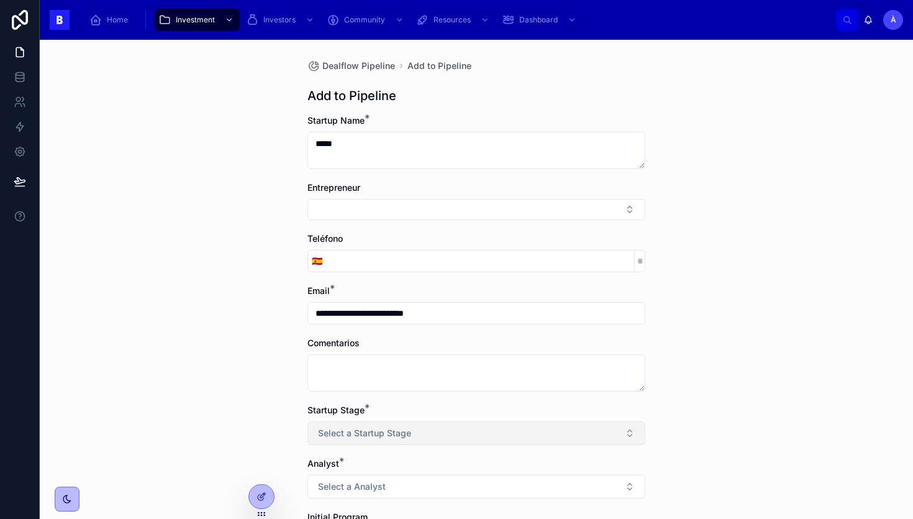
click at [373, 429] on span "Select a Startup Stage" at bounding box center [364, 433] width 93 height 12
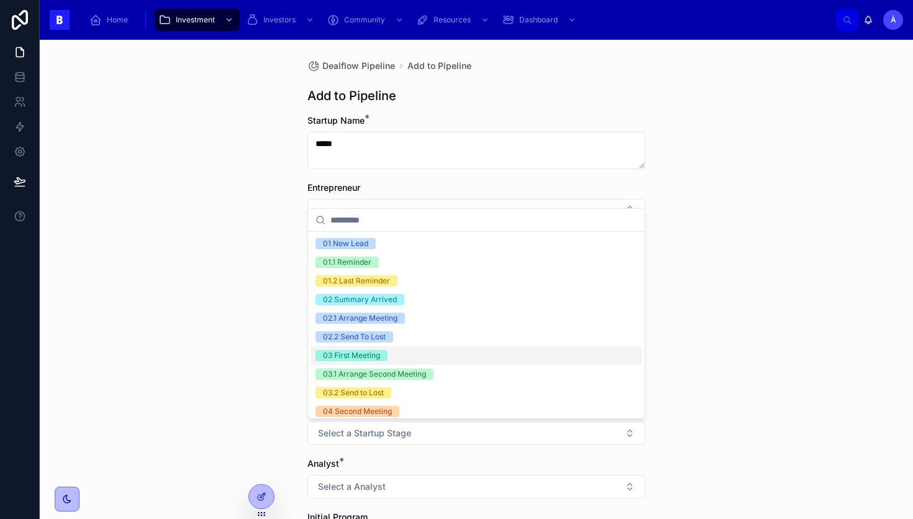
click at [344, 355] on div "03 First Meeting" at bounding box center [351, 355] width 57 height 11
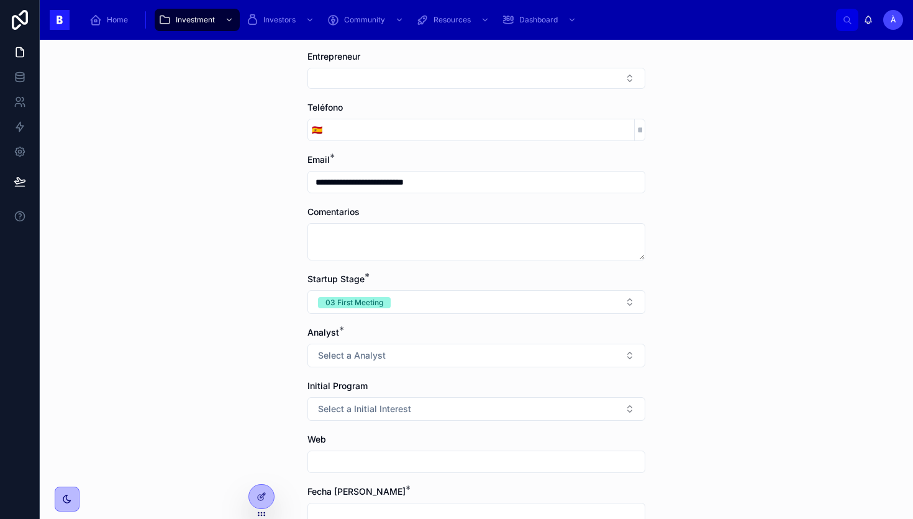
scroll to position [144, 0]
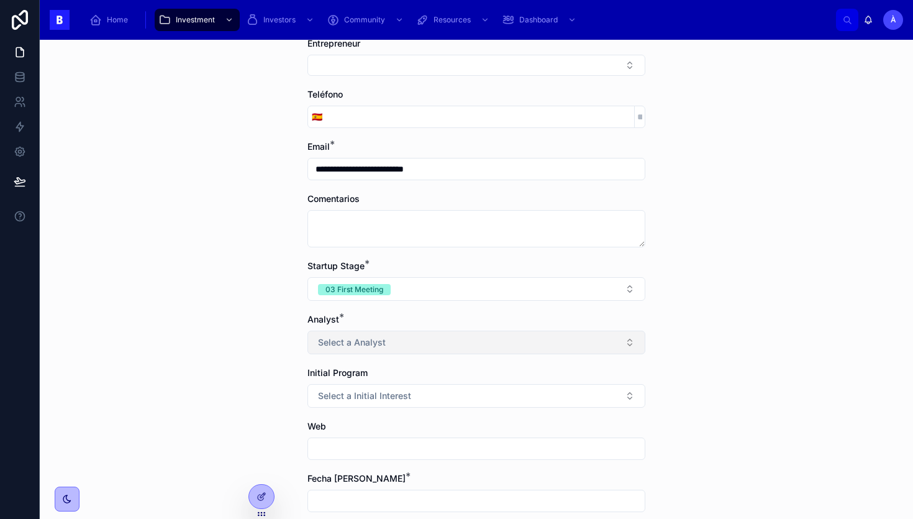
click at [347, 348] on span "Select a Analyst" at bounding box center [352, 342] width 68 height 12
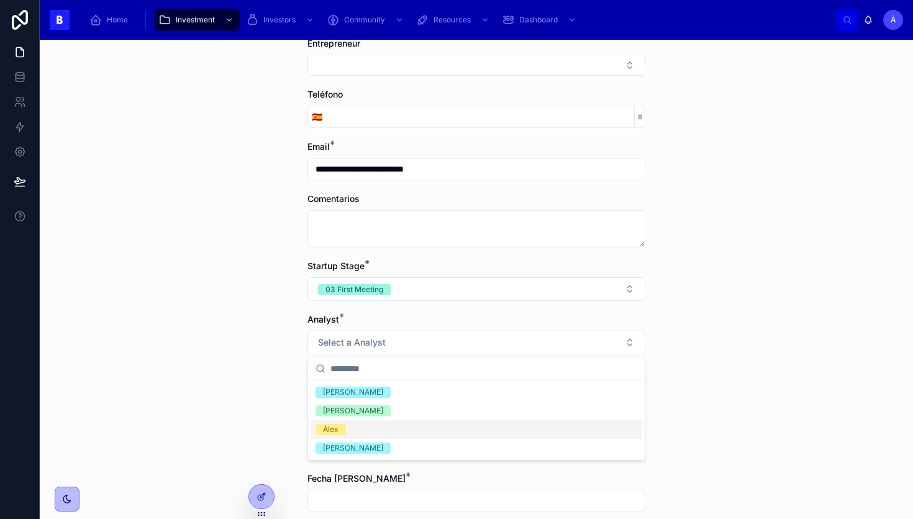
click at [344, 424] on span "Àlex" at bounding box center [331, 429] width 30 height 11
click at [201, 424] on div "**********" at bounding box center [477, 279] width 874 height 479
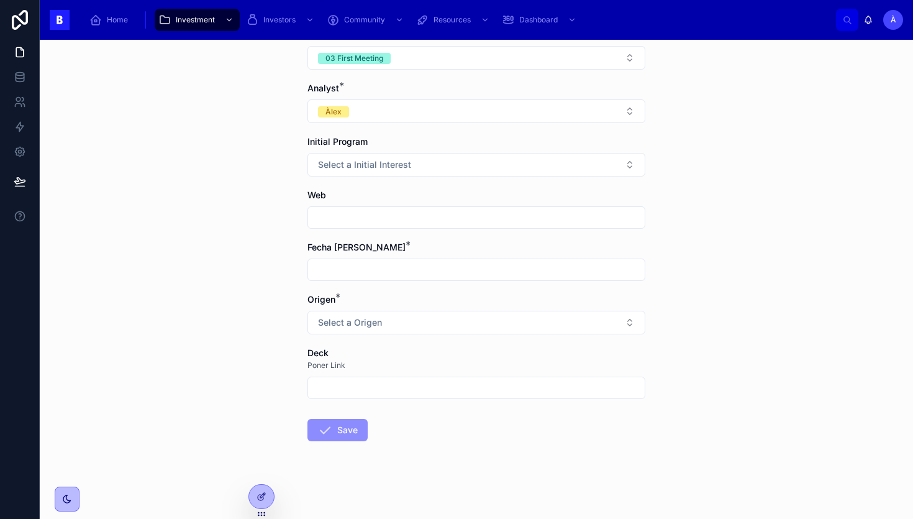
scroll to position [377, 0]
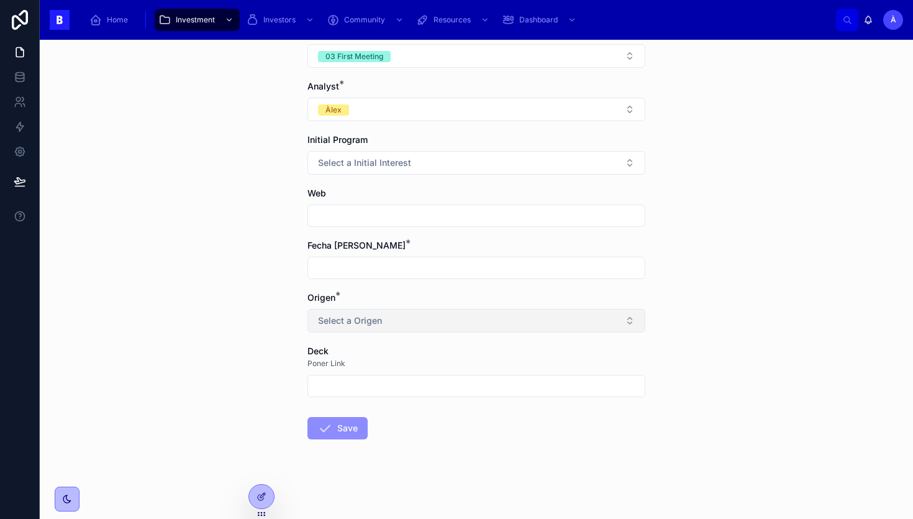
click at [362, 324] on span "Select a Origen" at bounding box center [350, 320] width 64 height 12
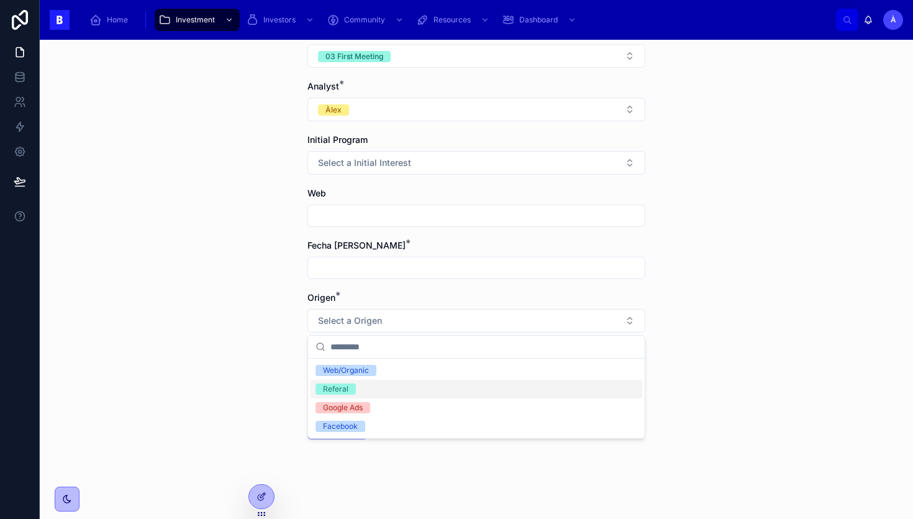
click at [336, 383] on div "Referal" at bounding box center [335, 388] width 25 height 11
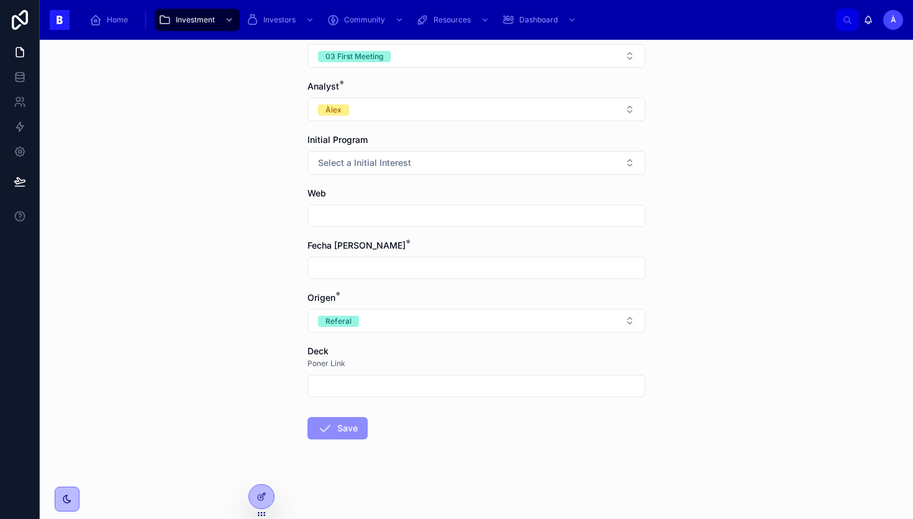
click at [275, 344] on div "**********" at bounding box center [477, 279] width 874 height 479
click at [345, 262] on input "text" at bounding box center [476, 267] width 337 height 17
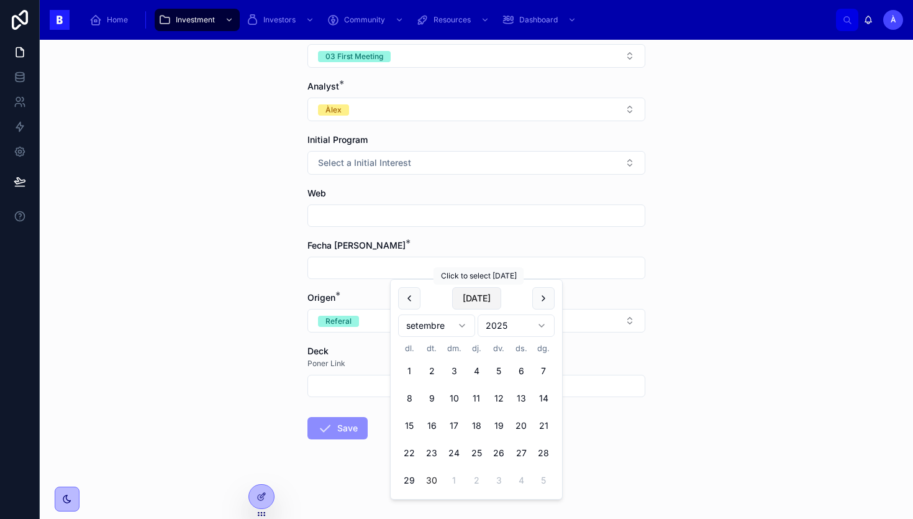
click at [474, 296] on button "[DATE]" at bounding box center [476, 298] width 49 height 22
type input "*********"
click at [474, 296] on span "[DATE]" at bounding box center [476, 298] width 49 height 22
click at [188, 296] on div "**********" at bounding box center [477, 279] width 874 height 479
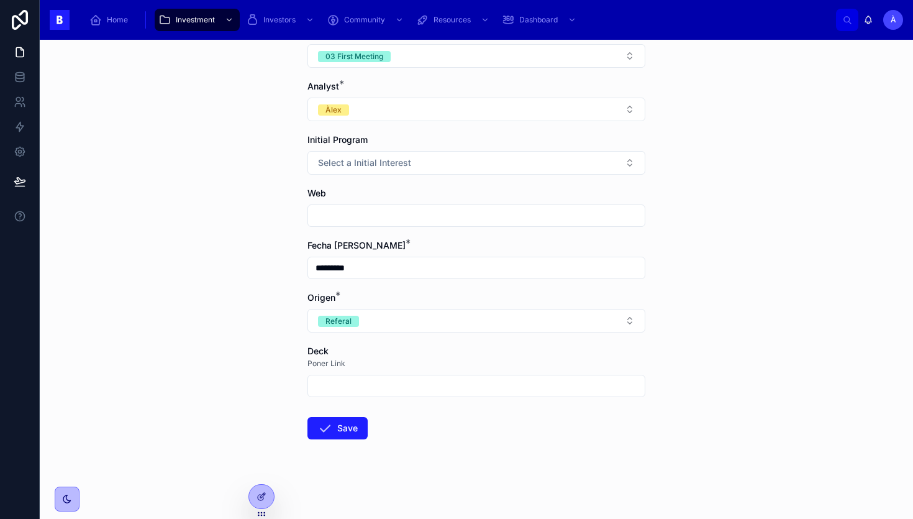
click at [342, 383] on input "text" at bounding box center [476, 385] width 337 height 17
paste input "**********"
type input "**********"
click at [338, 426] on button "Save" at bounding box center [338, 428] width 60 height 22
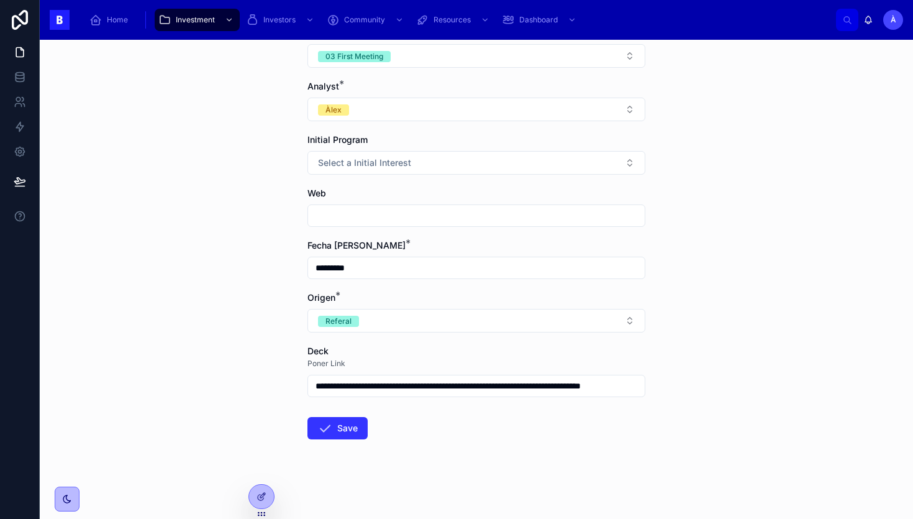
scroll to position [0, 0]
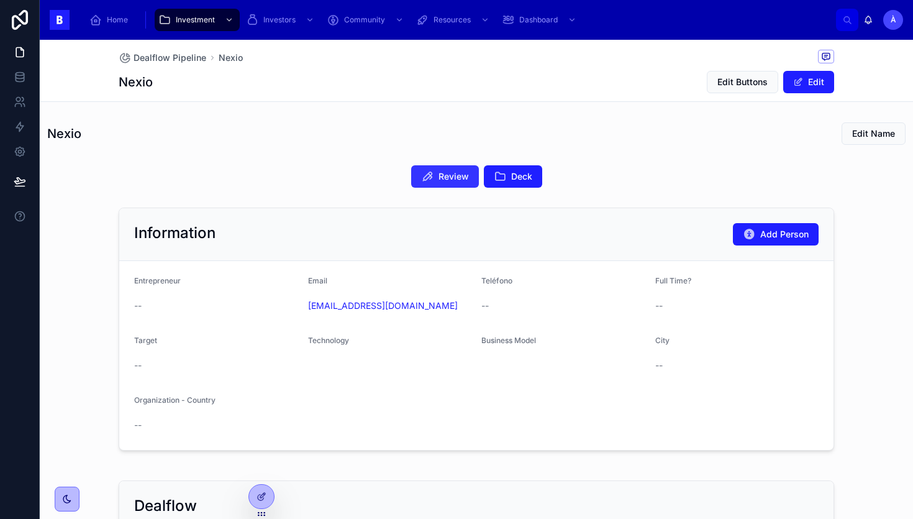
click at [451, 175] on span "Review" at bounding box center [454, 176] width 30 height 12
click at [442, 177] on span "Review" at bounding box center [454, 176] width 30 height 12
click at [427, 189] on div "Review Deck" at bounding box center [477, 176] width 874 height 32
click at [437, 179] on button "Review" at bounding box center [445, 176] width 68 height 22
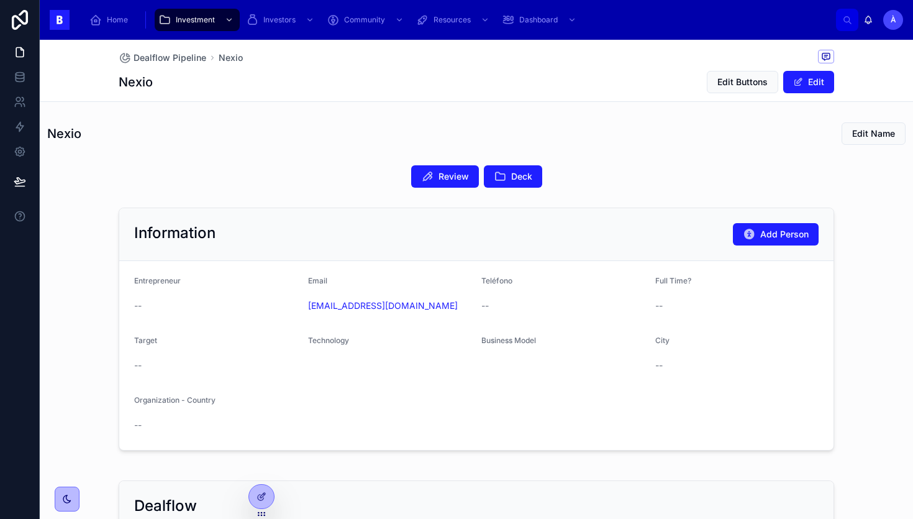
click at [437, 179] on button "Review" at bounding box center [445, 176] width 68 height 22
click at [523, 170] on span "Deck" at bounding box center [521, 176] width 21 height 12
click at [448, 170] on button "Review" at bounding box center [445, 176] width 68 height 22
click at [746, 92] on button "Edit Buttons" at bounding box center [742, 82] width 71 height 22
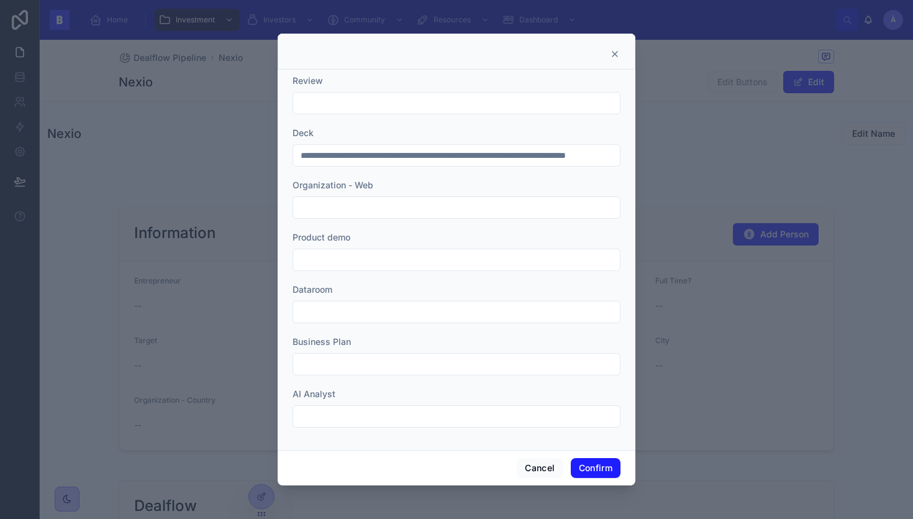
click at [618, 58] on icon at bounding box center [615, 54] width 10 height 10
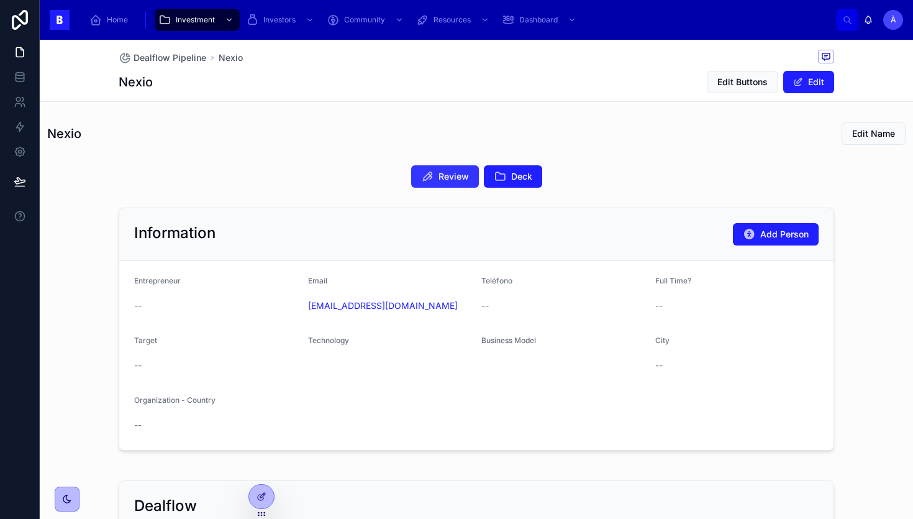
click at [437, 179] on button "Review" at bounding box center [445, 176] width 68 height 22
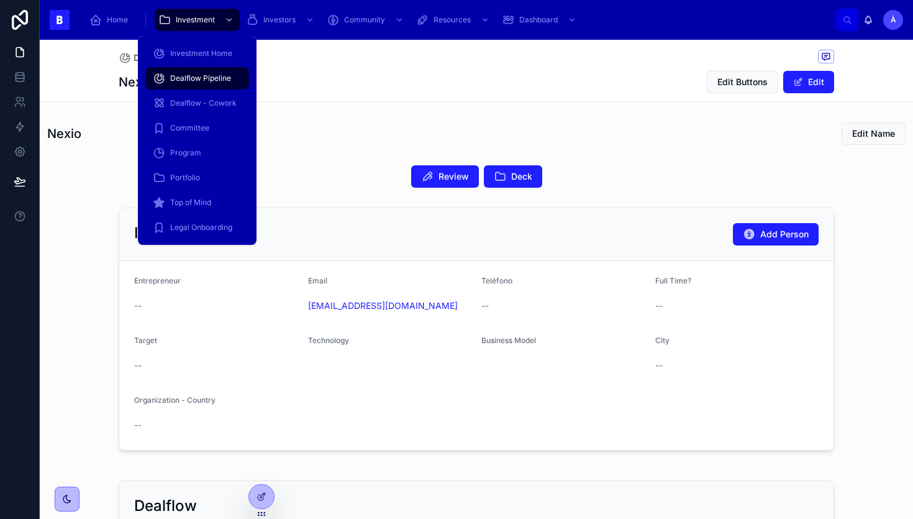
click at [199, 75] on span "Dealflow Pipeline" at bounding box center [200, 78] width 61 height 10
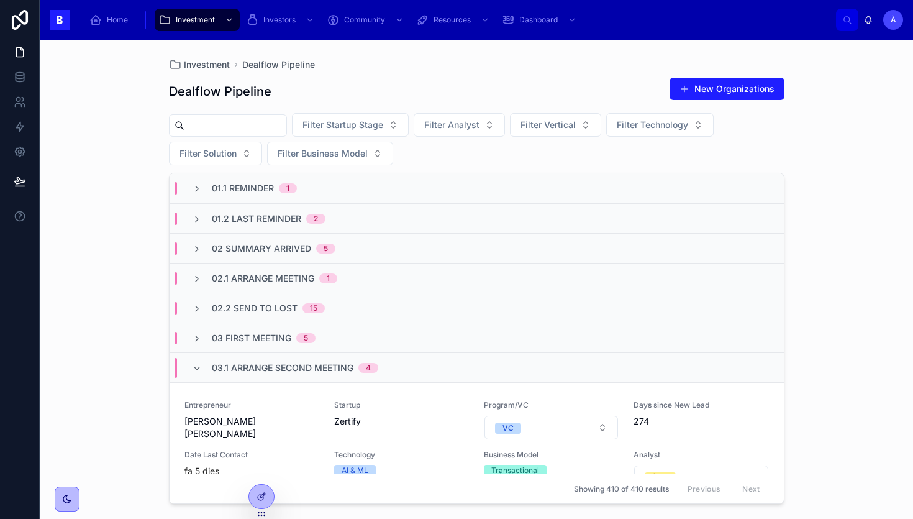
click at [266, 370] on span "03.1 Arrange Second Meeting" at bounding box center [283, 368] width 142 height 12
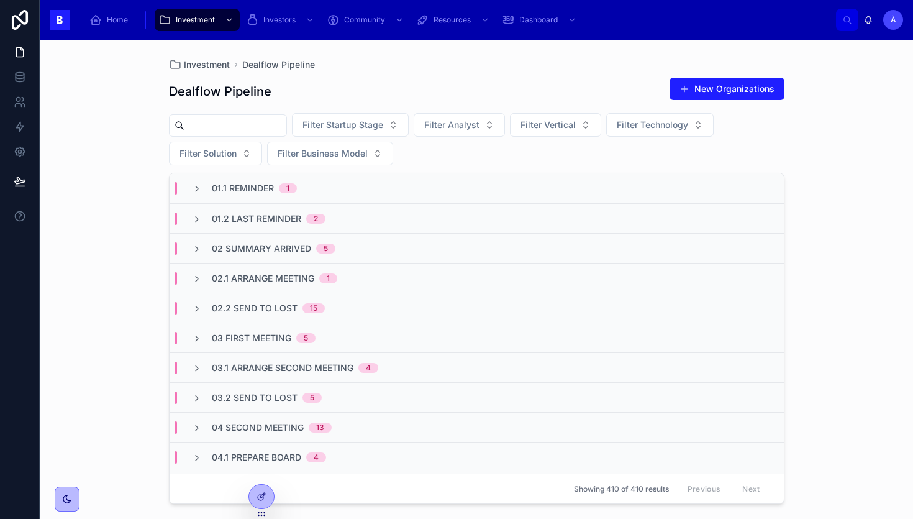
click at [266, 349] on div "03 First Meeting 5" at bounding box center [477, 337] width 614 height 30
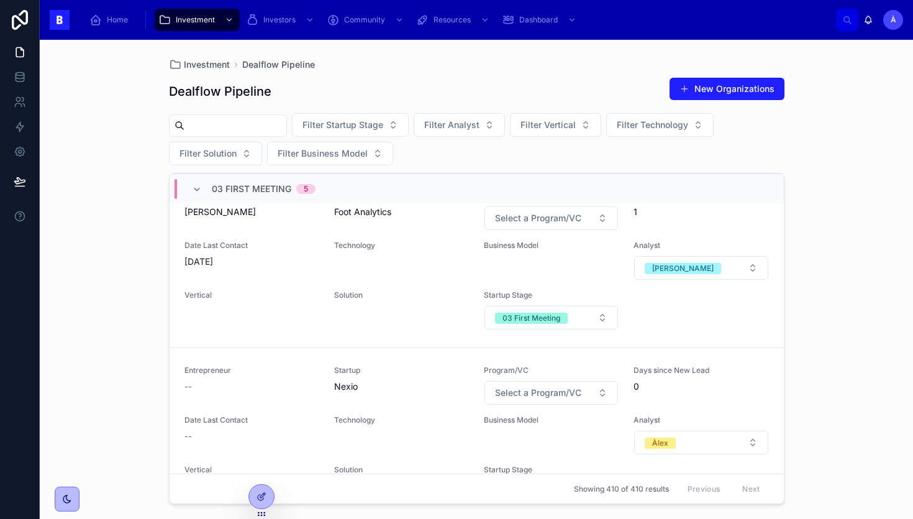
scroll to position [705, 0]
click at [323, 399] on div "Entrepreneur -- Startup Nexio Program/VC Select a Program/VC Days since New Lea…" at bounding box center [477, 433] width 585 height 139
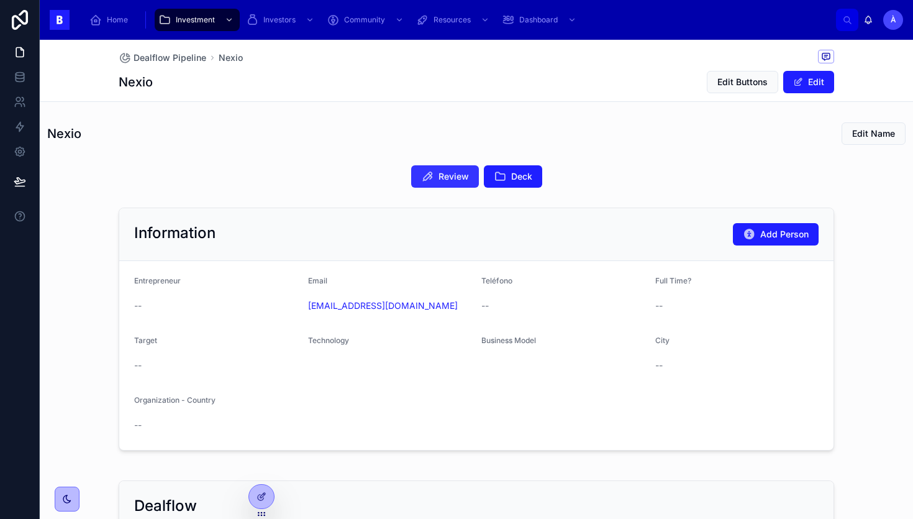
click at [440, 182] on span "Review" at bounding box center [454, 176] width 30 height 12
click at [718, 86] on span "Edit Buttons" at bounding box center [743, 82] width 50 height 12
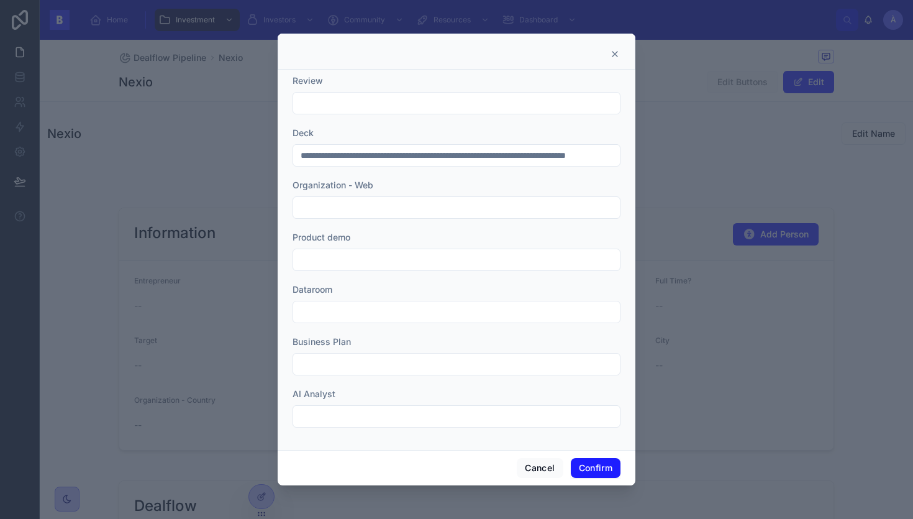
type input "*********"
type input "**********"
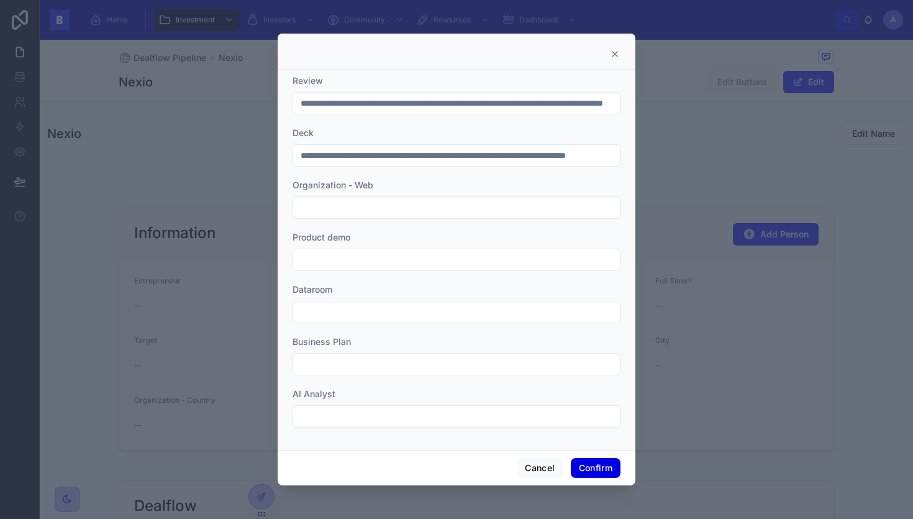
click at [601, 466] on button "Confirm" at bounding box center [596, 468] width 50 height 20
click at [540, 471] on button "Cancel" at bounding box center [540, 468] width 46 height 20
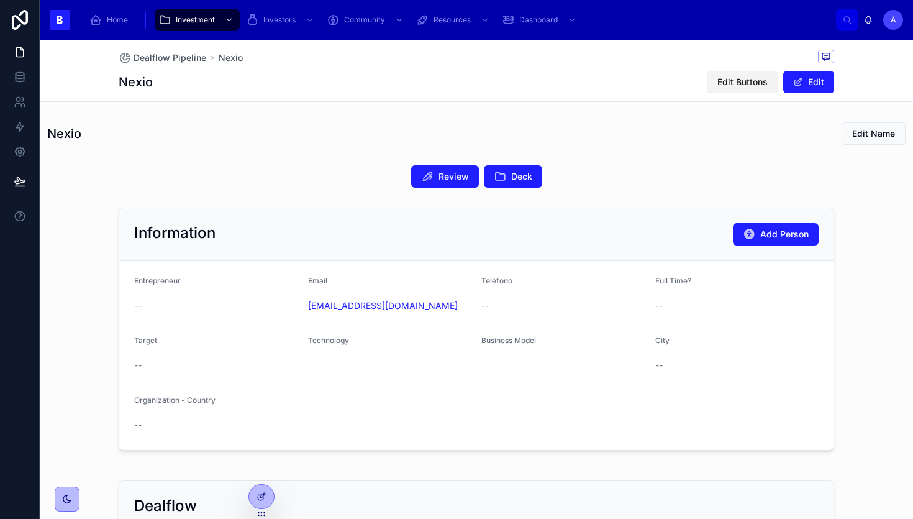
click at [736, 86] on span "Edit Buttons" at bounding box center [743, 82] width 50 height 12
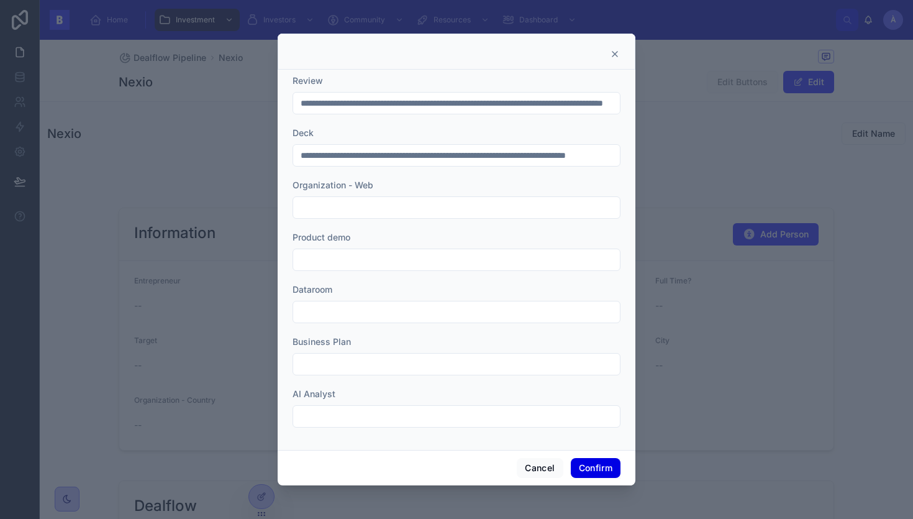
click at [593, 460] on button "Confirm" at bounding box center [596, 468] width 50 height 20
click at [591, 463] on button "Confirm" at bounding box center [596, 468] width 50 height 20
click at [583, 467] on button "Confirm" at bounding box center [596, 468] width 50 height 20
click at [535, 467] on button "Cancel" at bounding box center [540, 468] width 46 height 20
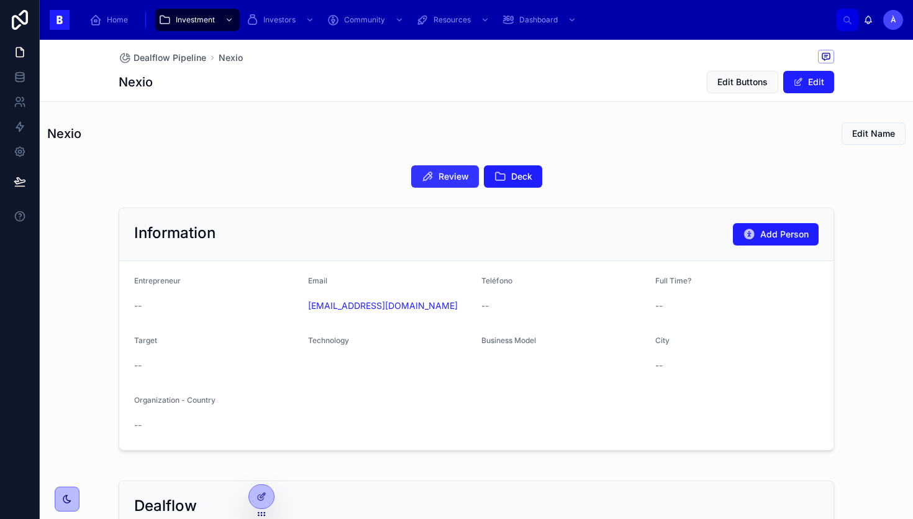
click at [439, 175] on span "Review" at bounding box center [454, 176] width 30 height 12
click at [499, 178] on icon at bounding box center [500, 176] width 12 height 12
